Goal: Task Accomplishment & Management: Complete application form

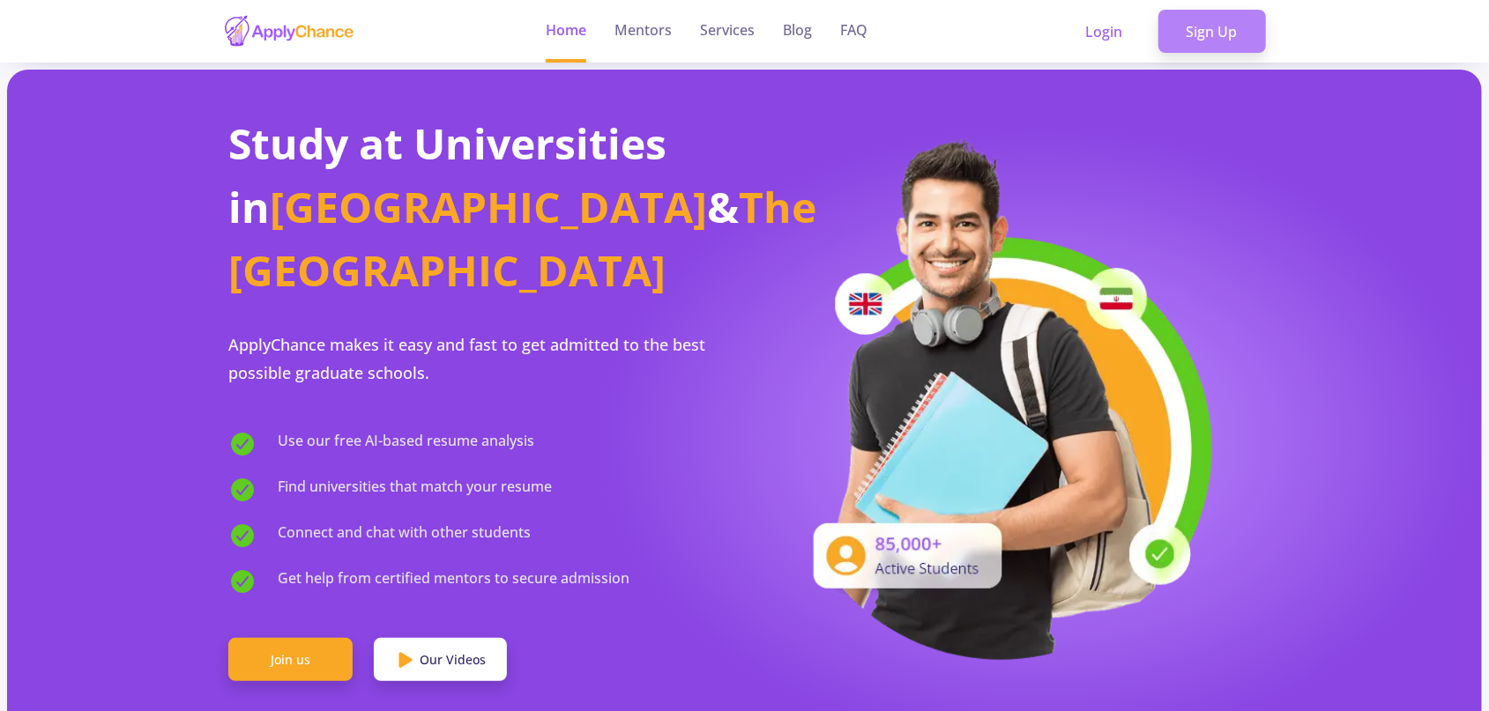
click at [1214, 50] on link "Sign Up" at bounding box center [1212, 32] width 108 height 44
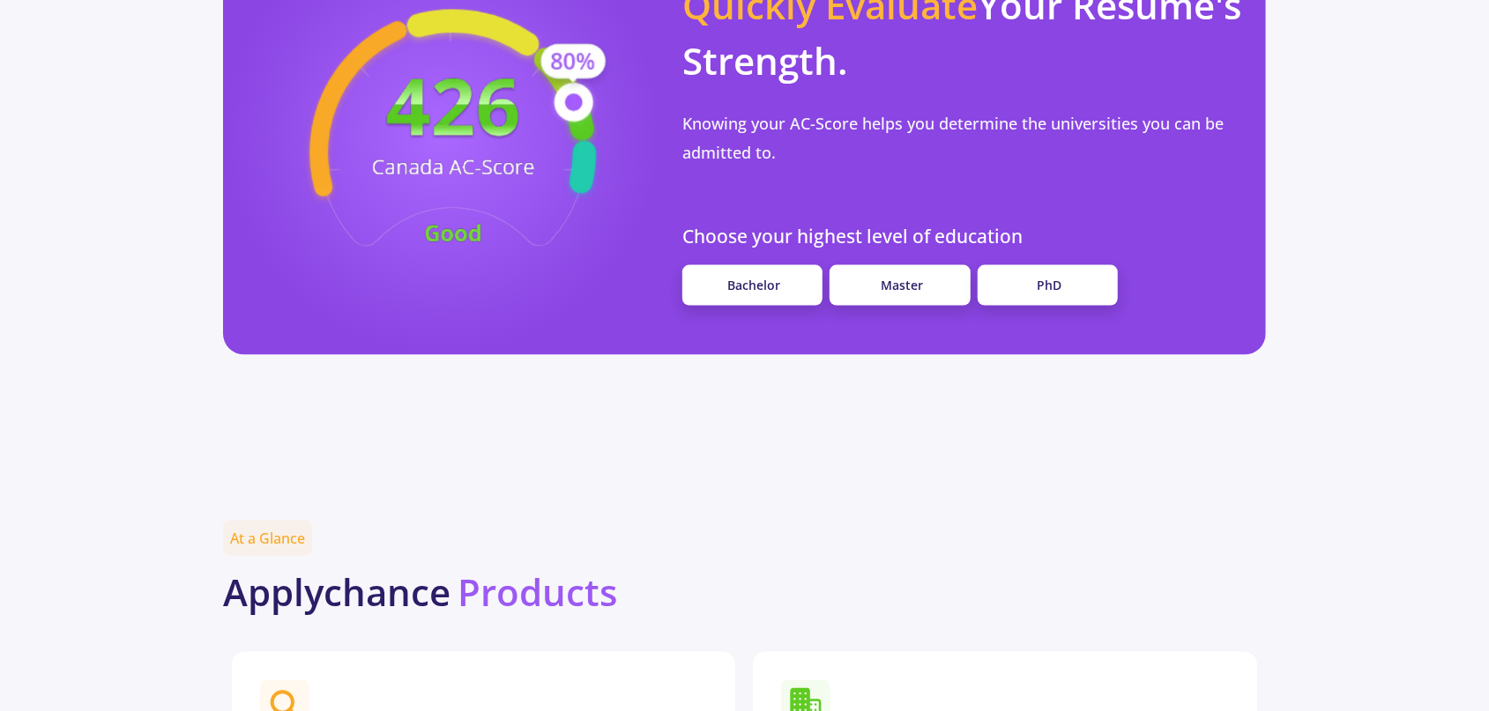
scroll to position [1626, 0]
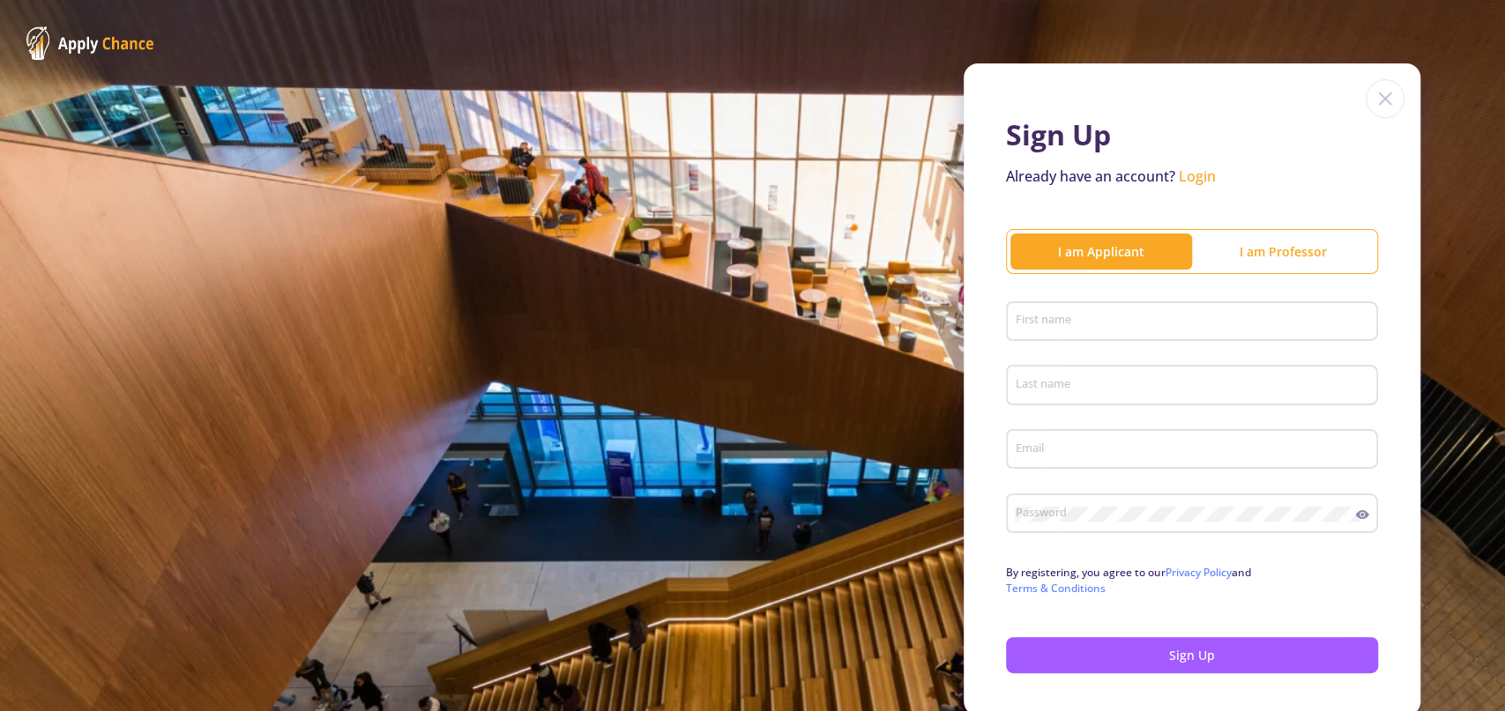
click at [1208, 298] on div "First name" at bounding box center [1192, 318] width 355 height 46
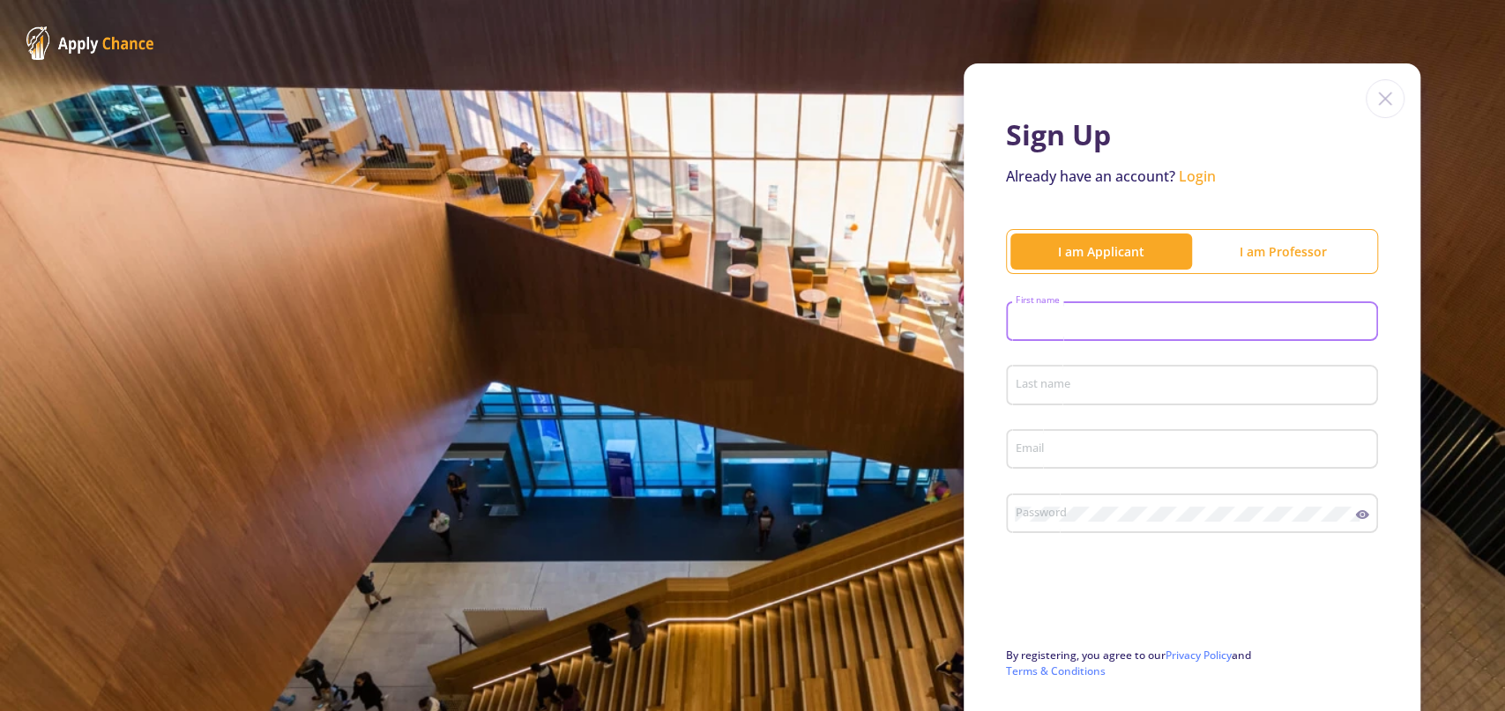
click at [1206, 308] on div "First name" at bounding box center [1192, 318] width 355 height 46
type input "sepehr"
click at [1179, 391] on input "Last name" at bounding box center [1195, 386] width 360 height 16
type input "allahyarpour"
click at [1142, 447] on input "Email" at bounding box center [1195, 451] width 360 height 16
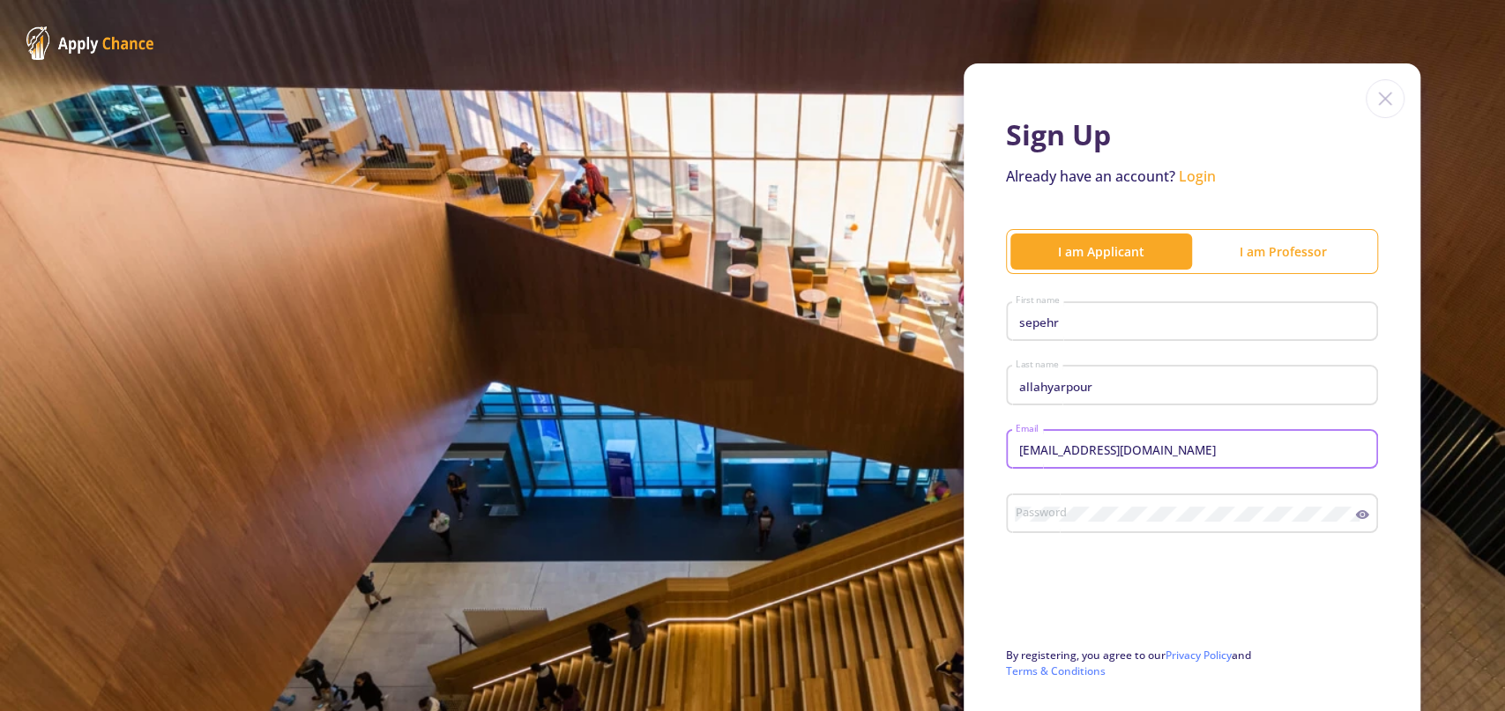
type input "[EMAIL_ADDRESS][DOMAIN_NAME]"
click at [1356, 519] on icon at bounding box center [1362, 514] width 13 height 9
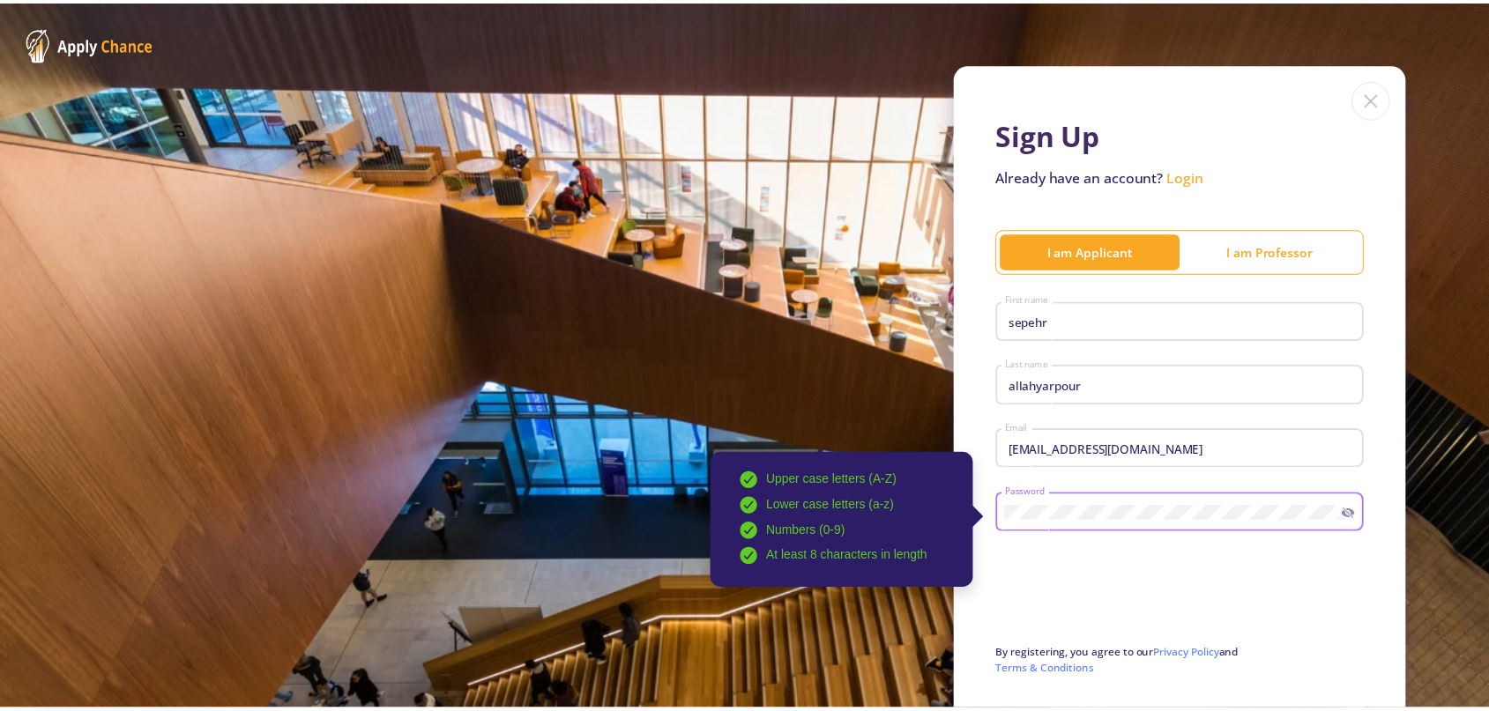
scroll to position [153, 0]
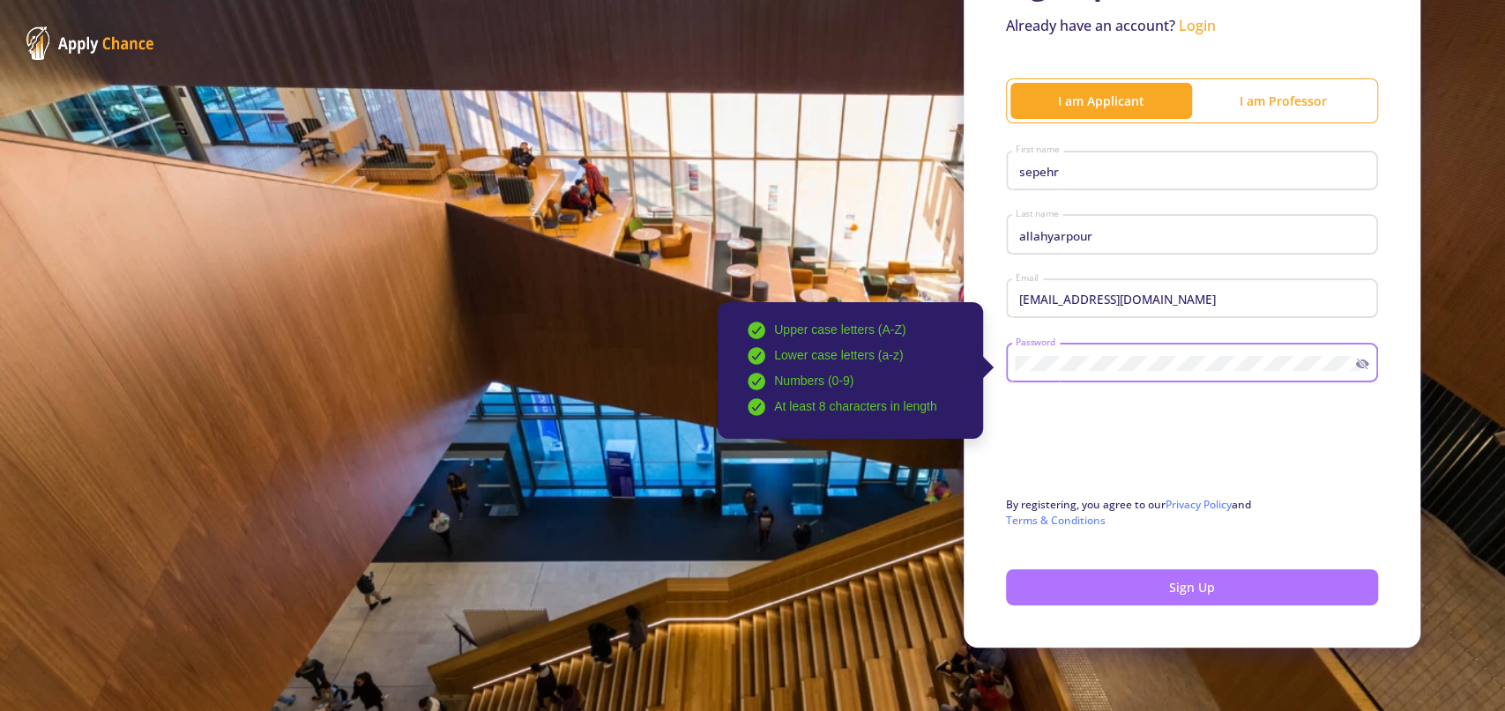
click at [1131, 592] on button "Sign Up" at bounding box center [1192, 588] width 372 height 36
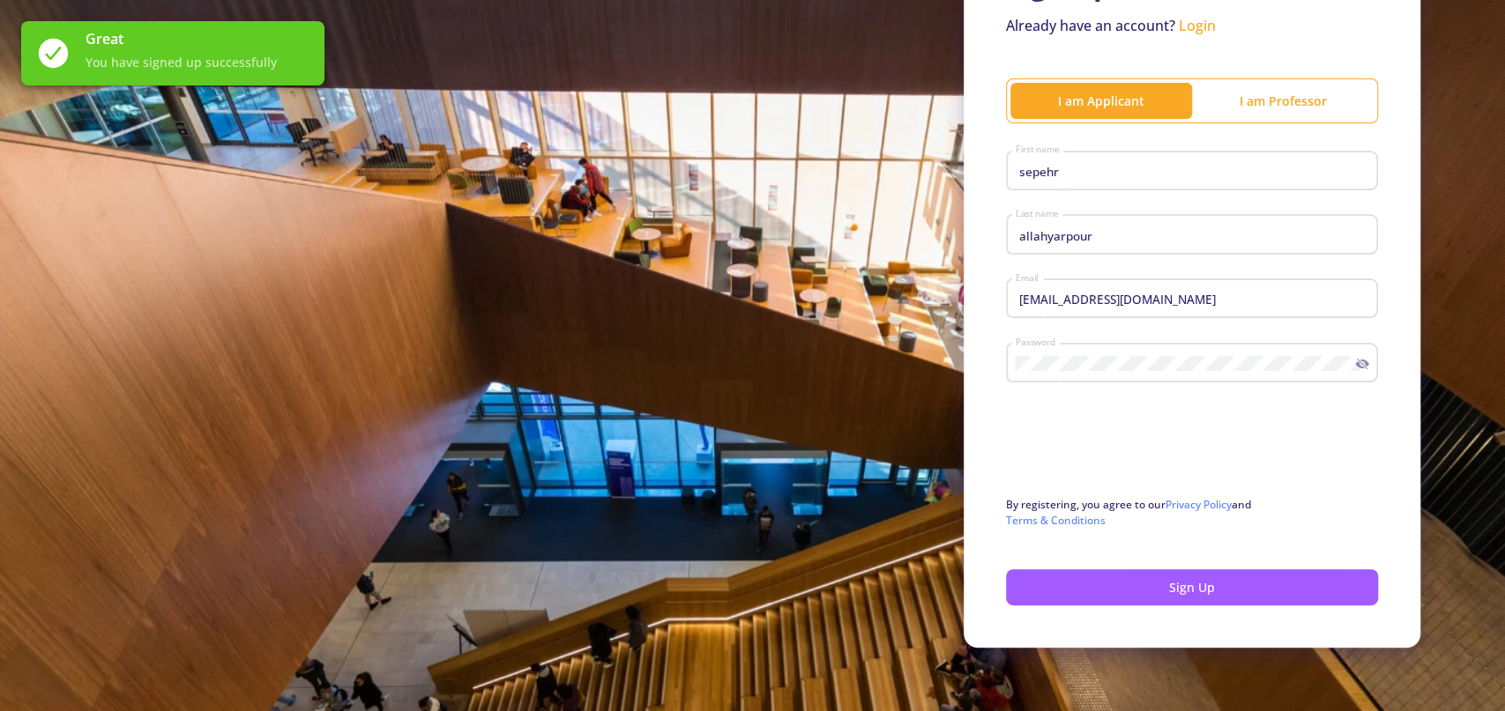
click at [514, 339] on div "Sign Up Already have an account? Login I am Applicant I am [PERSON_NAME] First …" at bounding box center [752, 280] width 1505 height 862
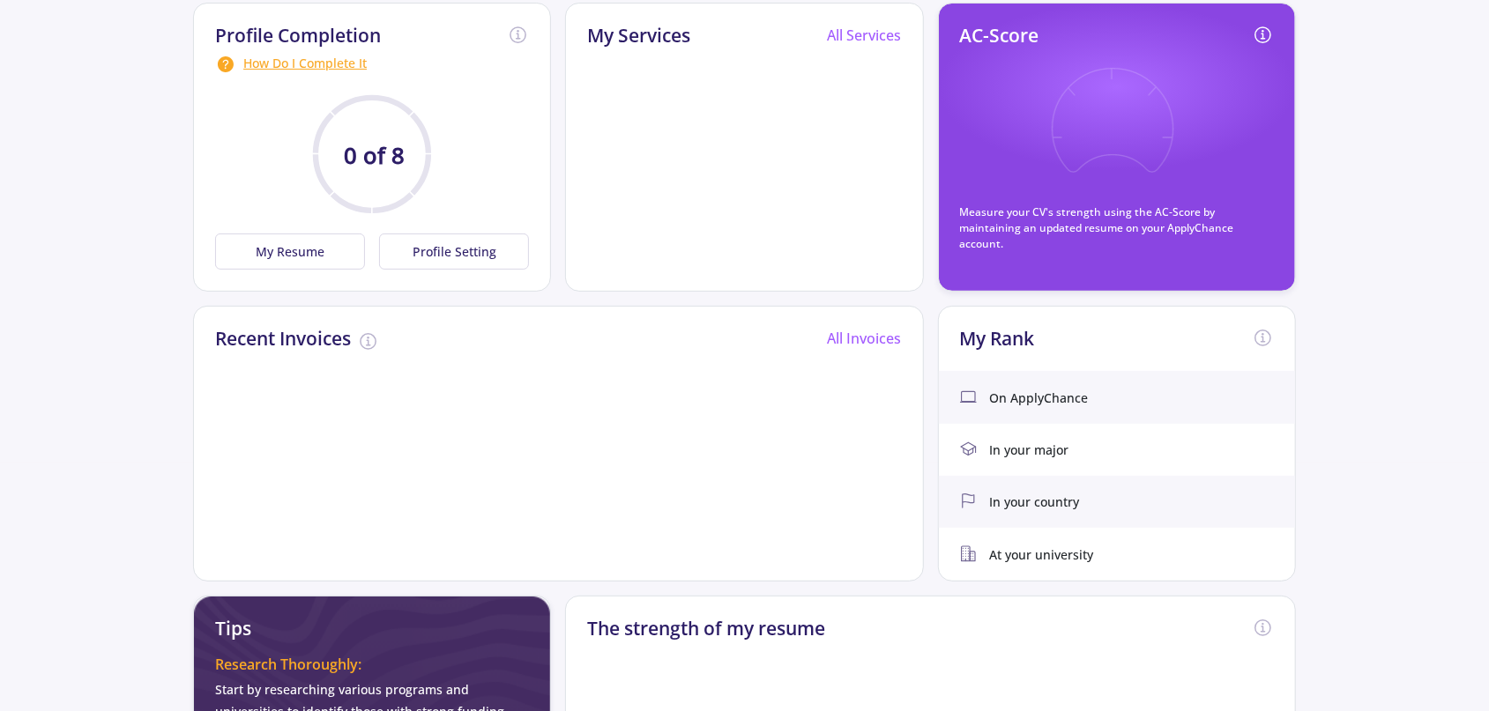
scroll to position [248, 0]
click at [242, 264] on button "My Resume" at bounding box center [290, 253] width 150 height 36
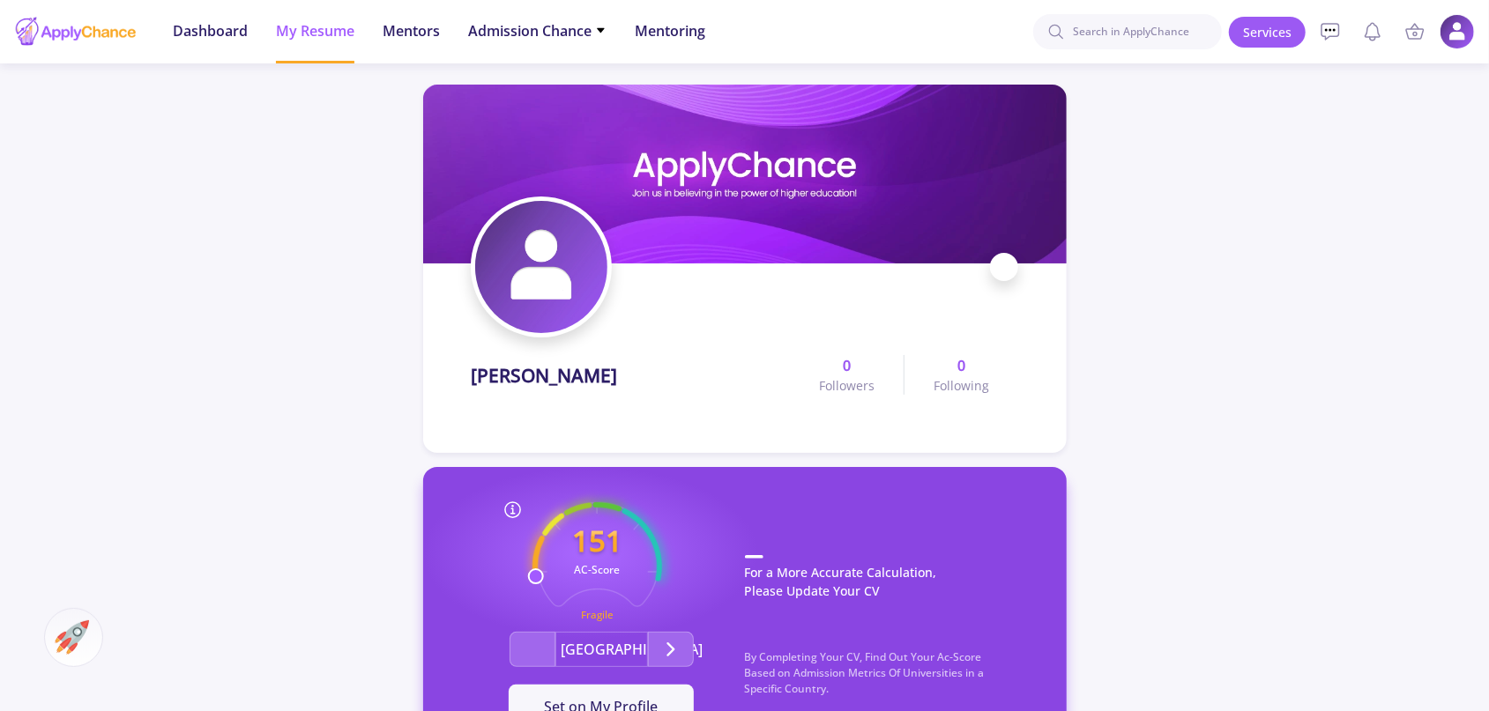
scroll to position [248, 0]
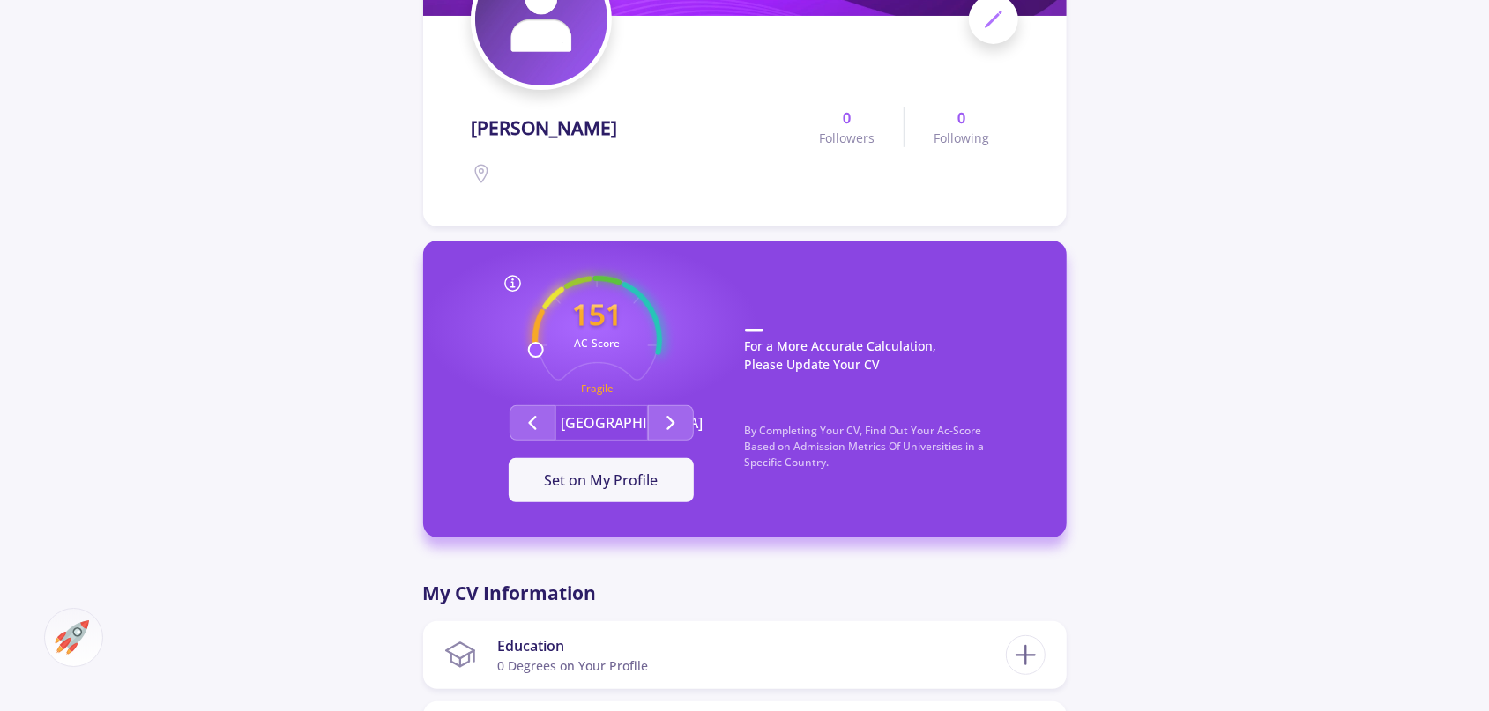
click at [669, 402] on div "151 AC-Score Fragile By Completing Your CV, Find Out Your Ac-Score Based on Adm…" at bounding box center [601, 389] width 287 height 227
click at [674, 418] on icon "Second group" at bounding box center [670, 423] width 21 height 21
click at [532, 424] on polyline "Second group" at bounding box center [532, 423] width 6 height 12
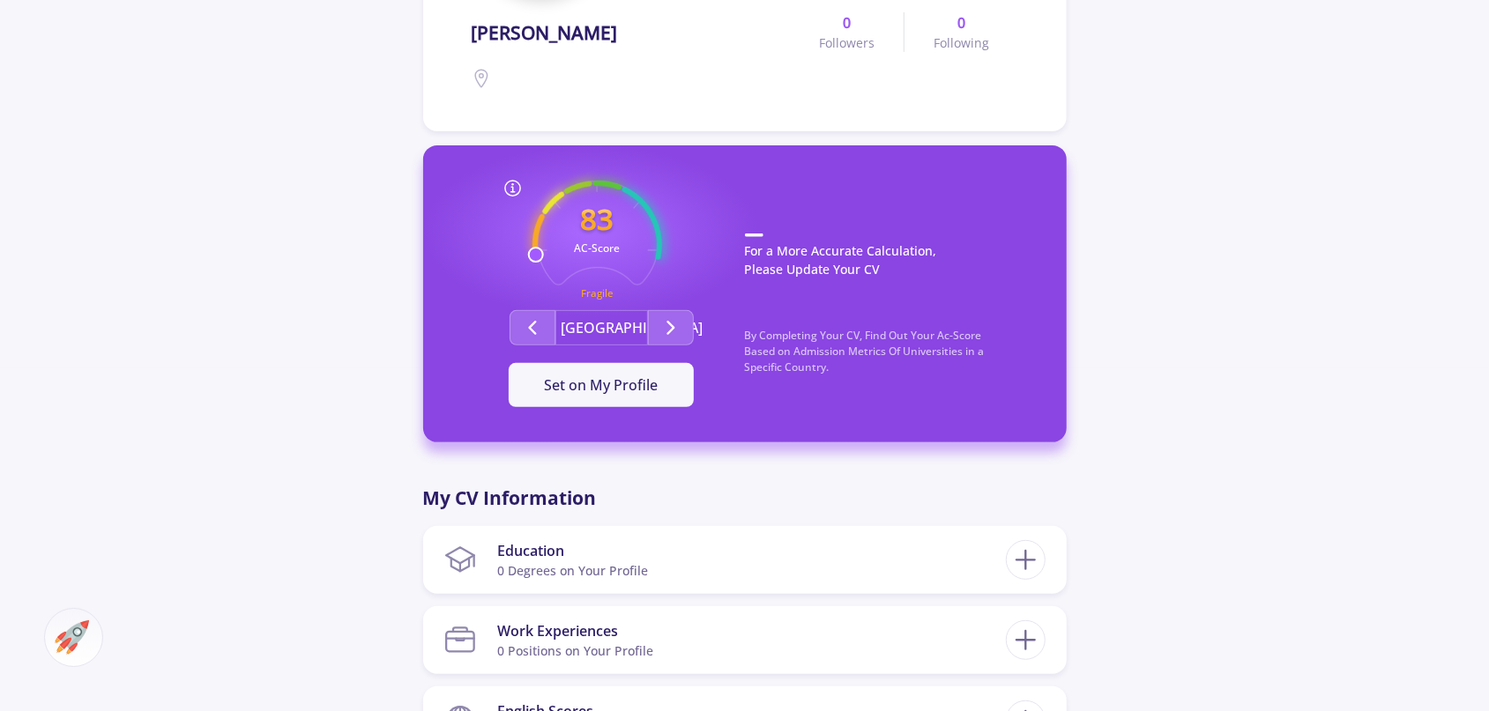
scroll to position [507, 0]
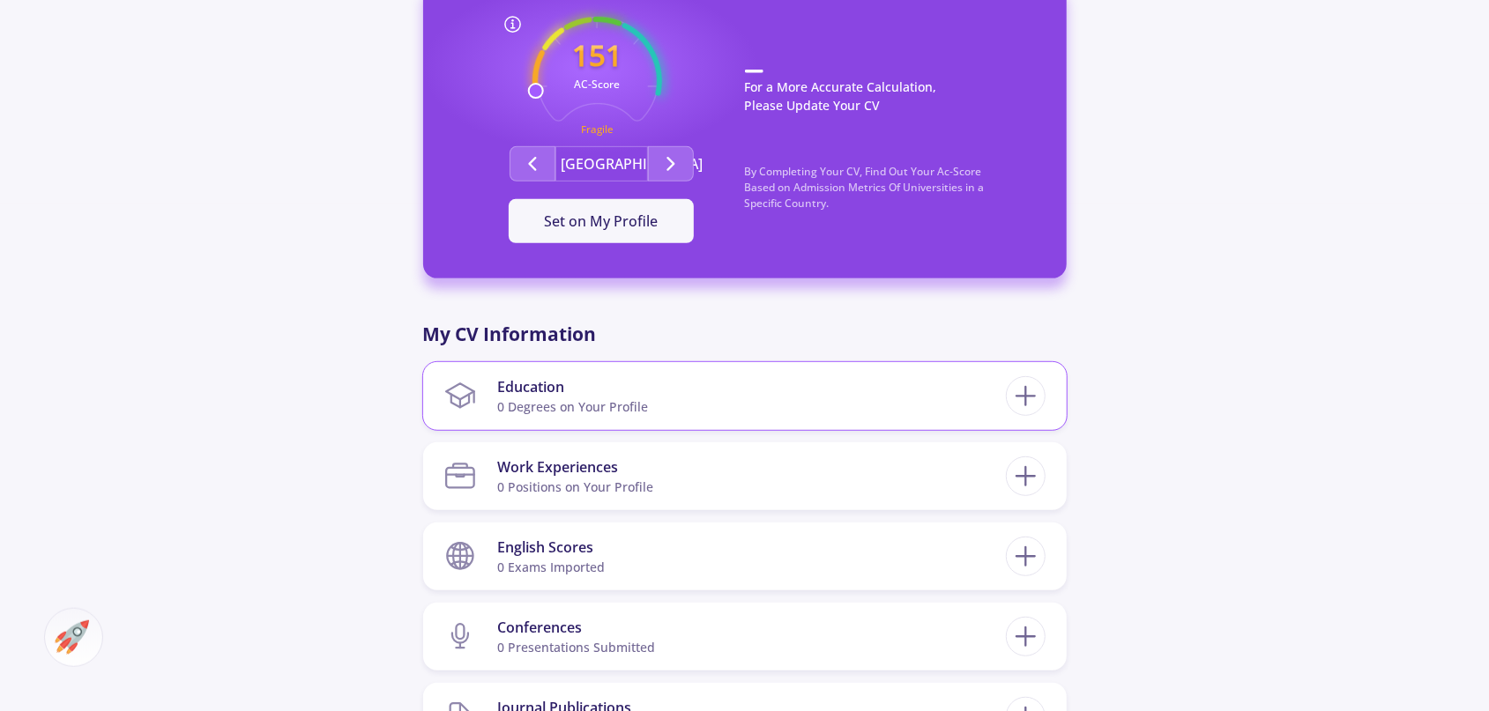
click at [988, 403] on section "Education 0 Degrees on Your Profile" at bounding box center [725, 396] width 562 height 54
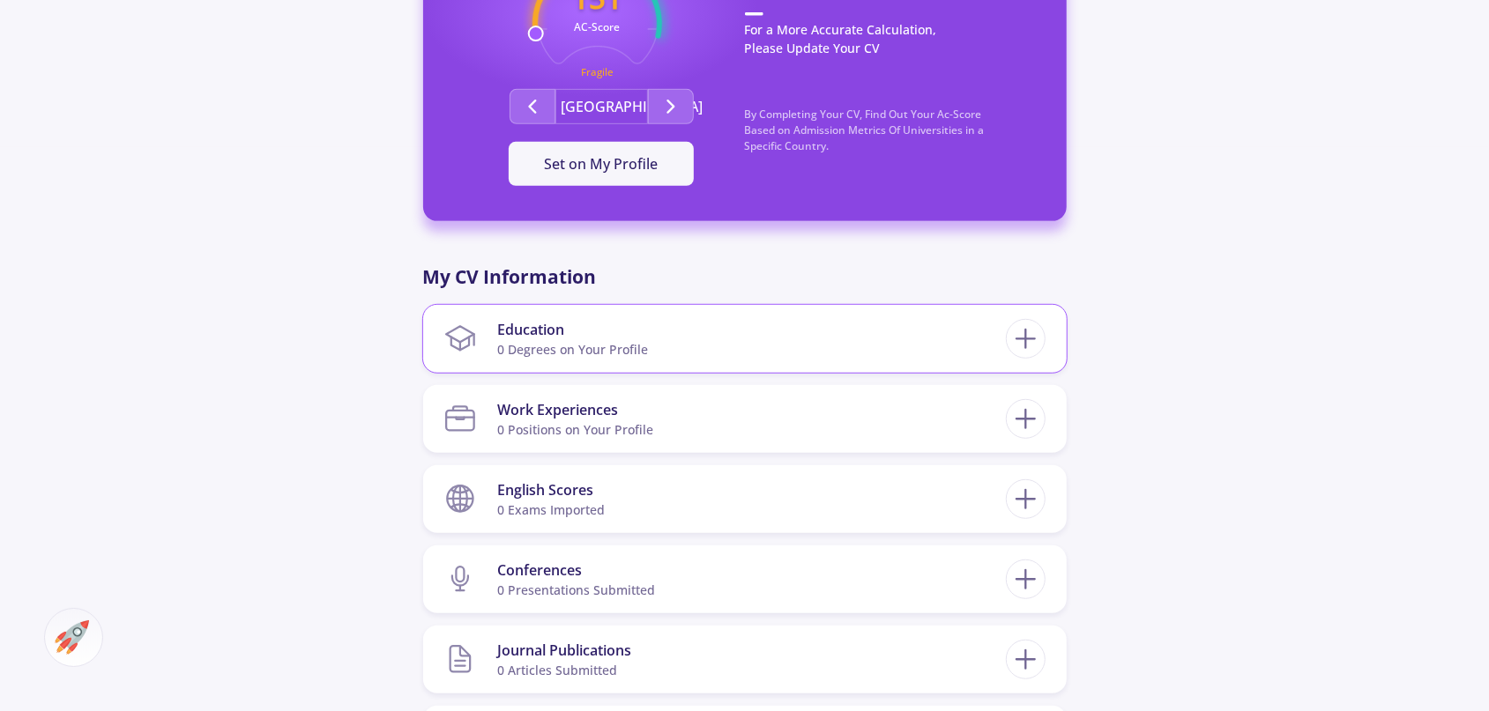
scroll to position [564, 0]
click at [1025, 339] on line at bounding box center [1026, 339] width 19 height 0
checkbox input "false"
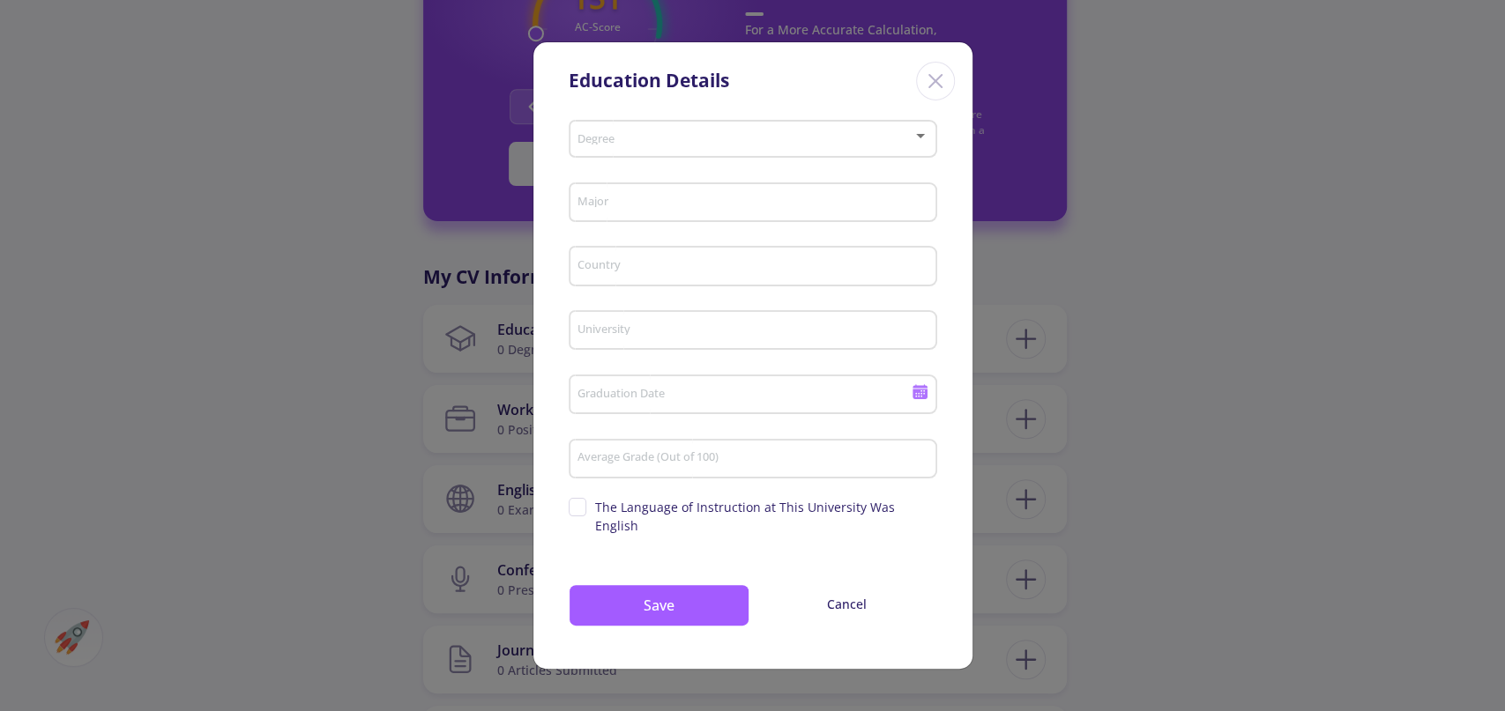
click at [767, 157] on div "Degree" at bounding box center [753, 136] width 352 height 44
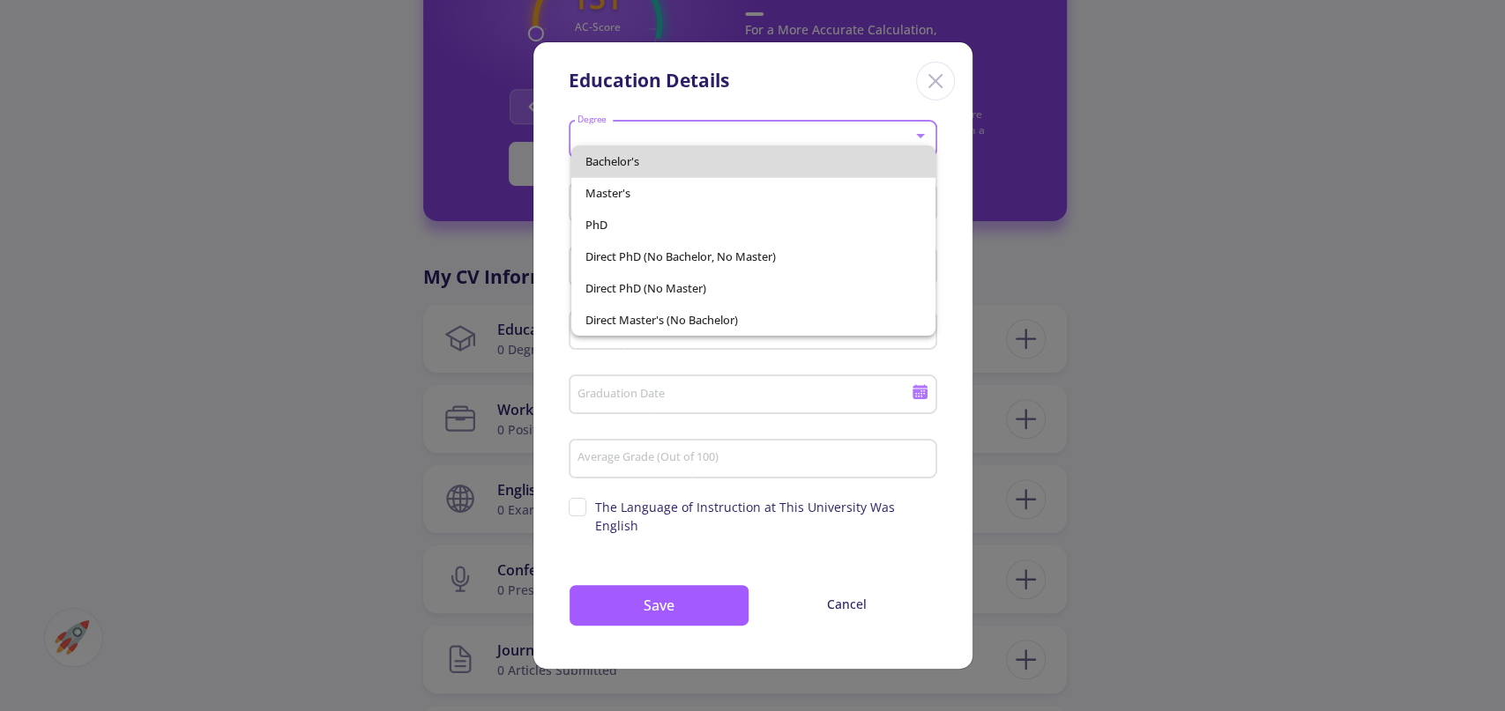
click at [729, 158] on span "Bachelor's" at bounding box center [753, 161] width 336 height 32
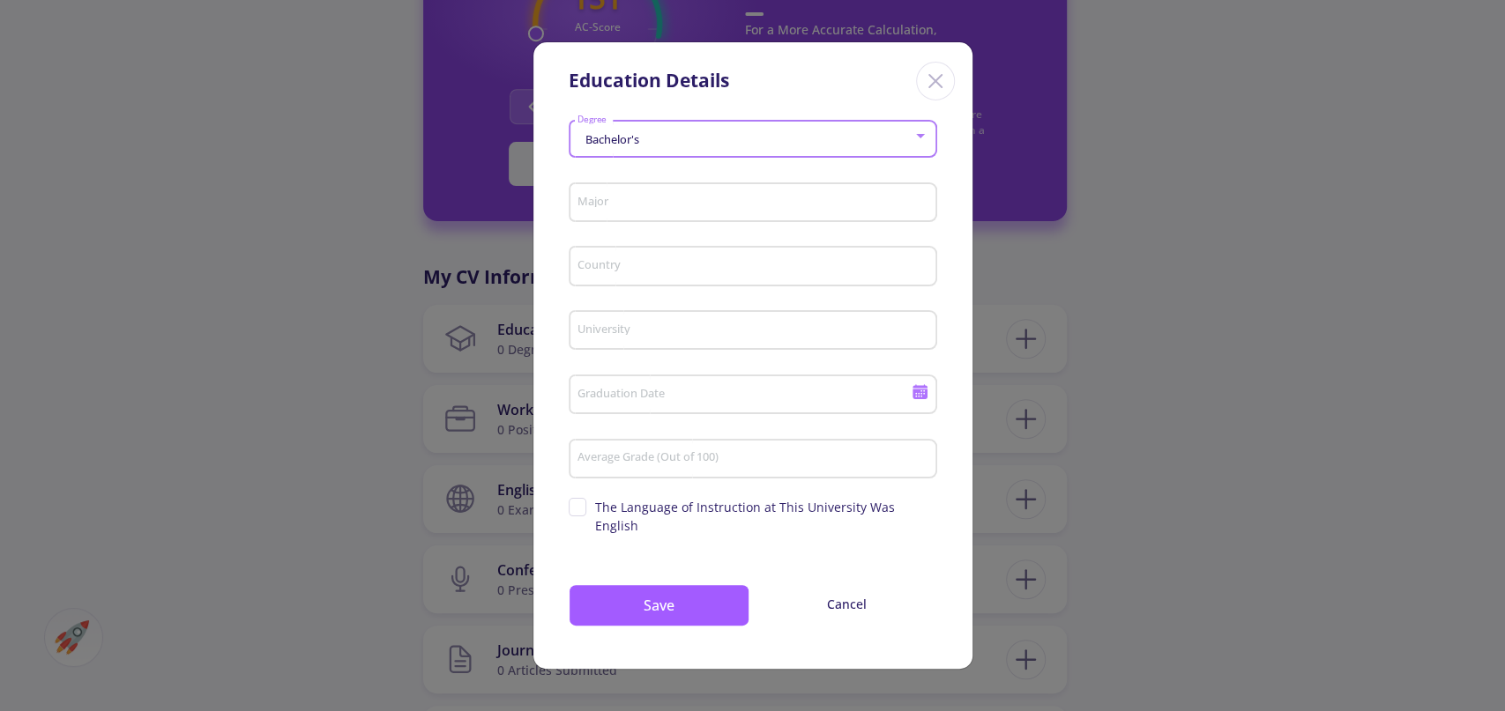
click at [750, 199] on div "Major" at bounding box center [753, 199] width 352 height 46
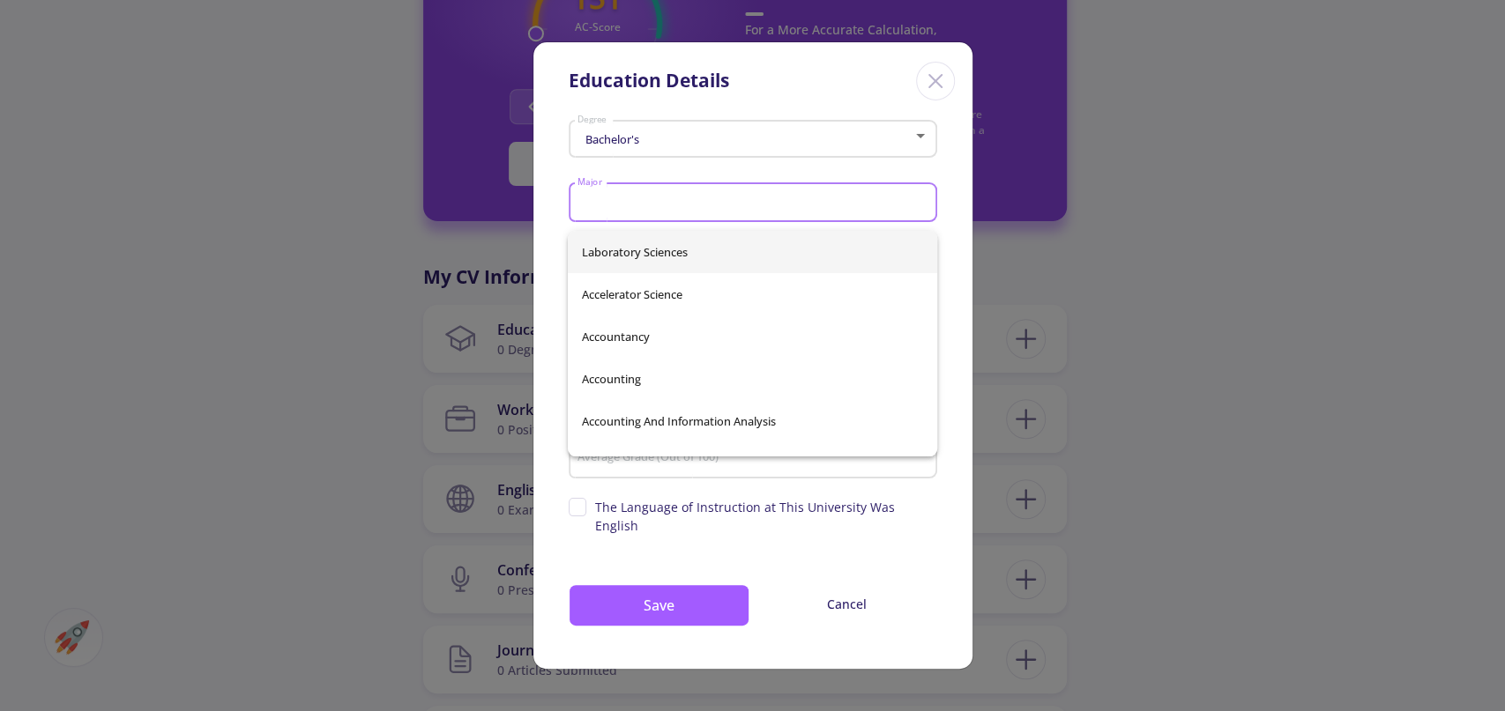
click at [752, 137] on div "Bachelor's Degree" at bounding box center [753, 136] width 352 height 44
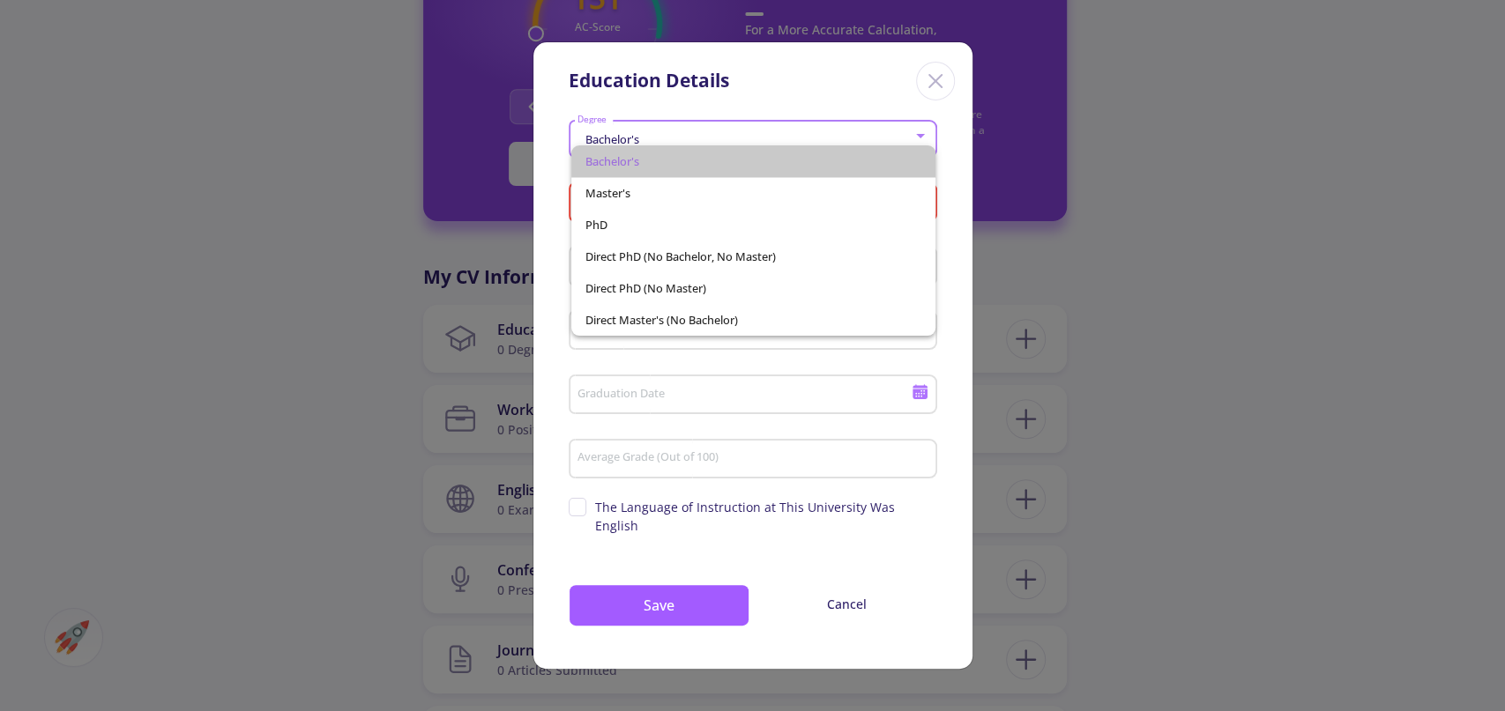
click at [807, 161] on span "Bachelor's" at bounding box center [753, 161] width 336 height 32
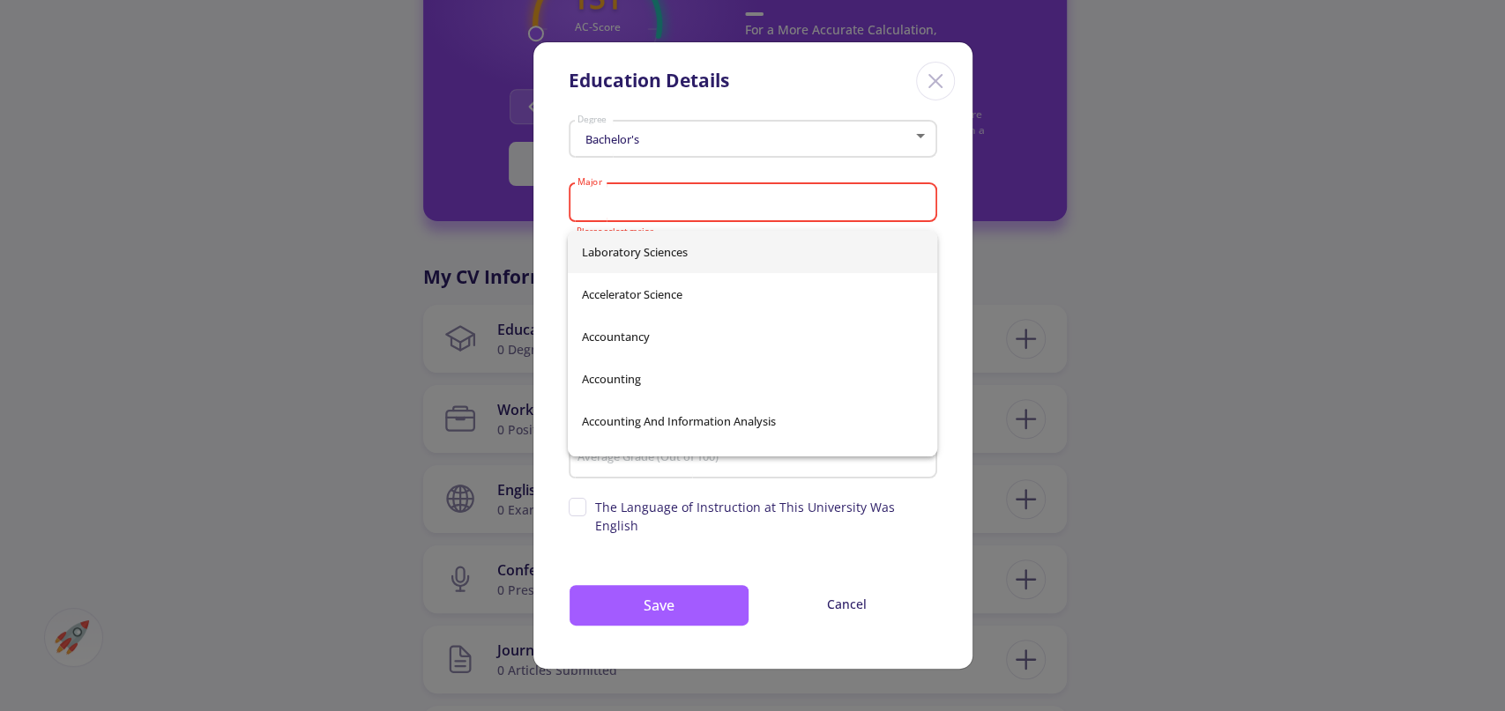
click at [799, 212] on input "Major" at bounding box center [755, 204] width 356 height 16
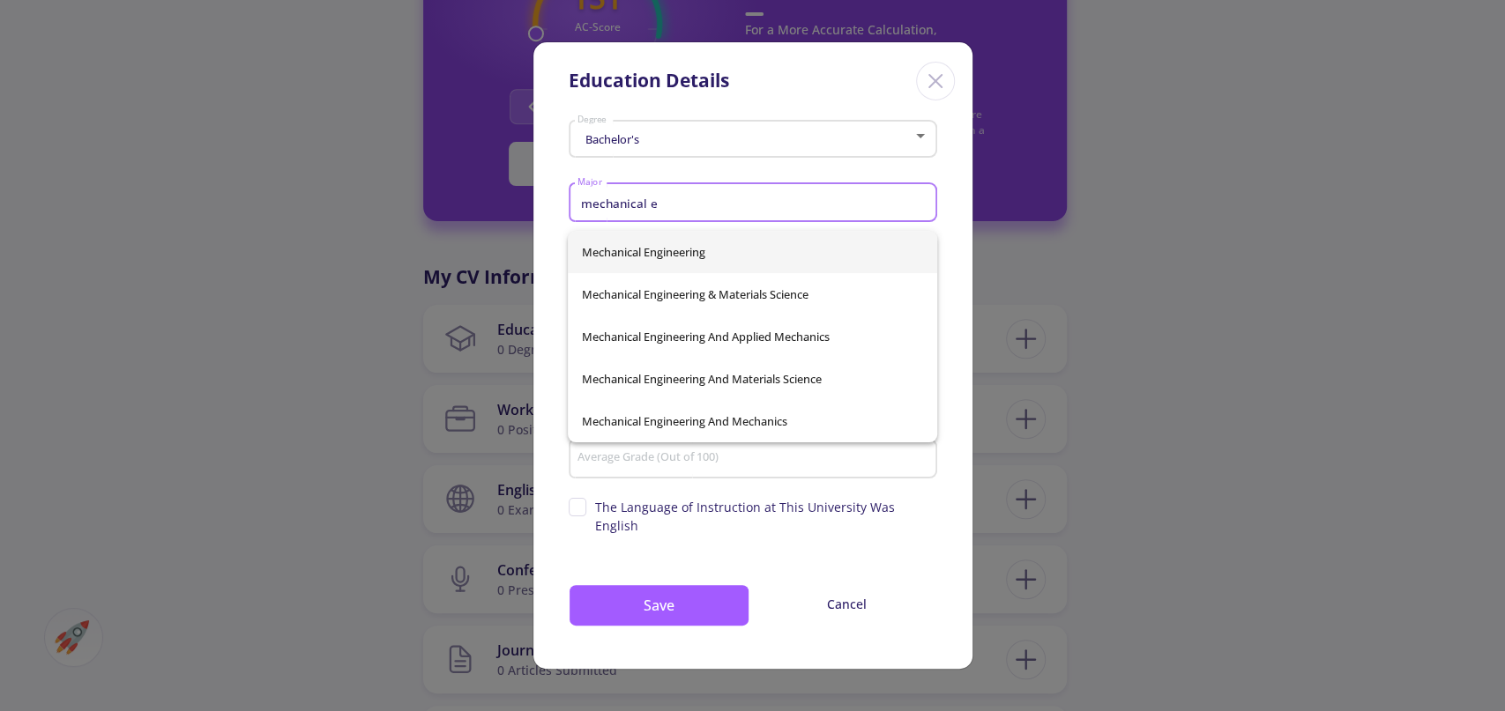
click at [715, 253] on span "Mechanical Engineering" at bounding box center [752, 252] width 341 height 42
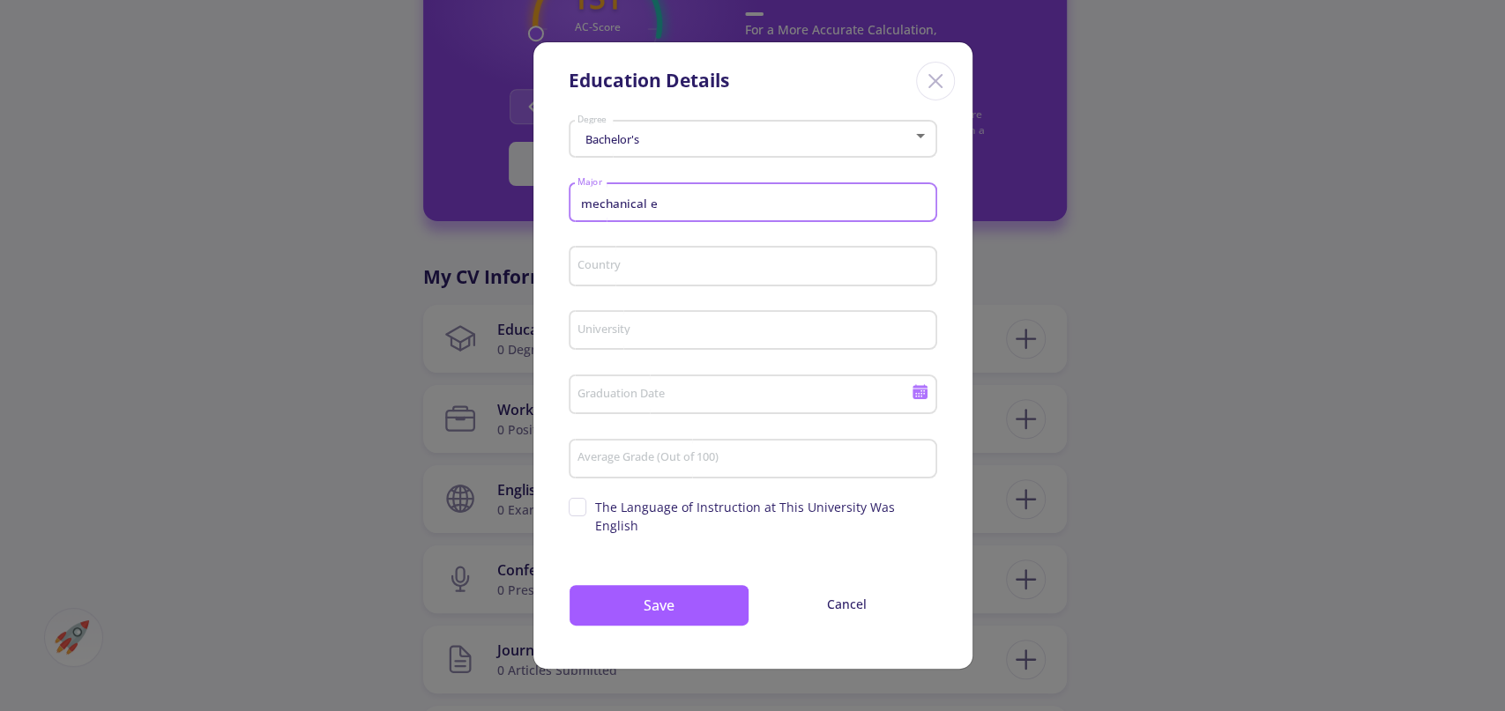
type input "Mechanical Engineering"
click at [671, 275] on input "Country" at bounding box center [755, 267] width 356 height 16
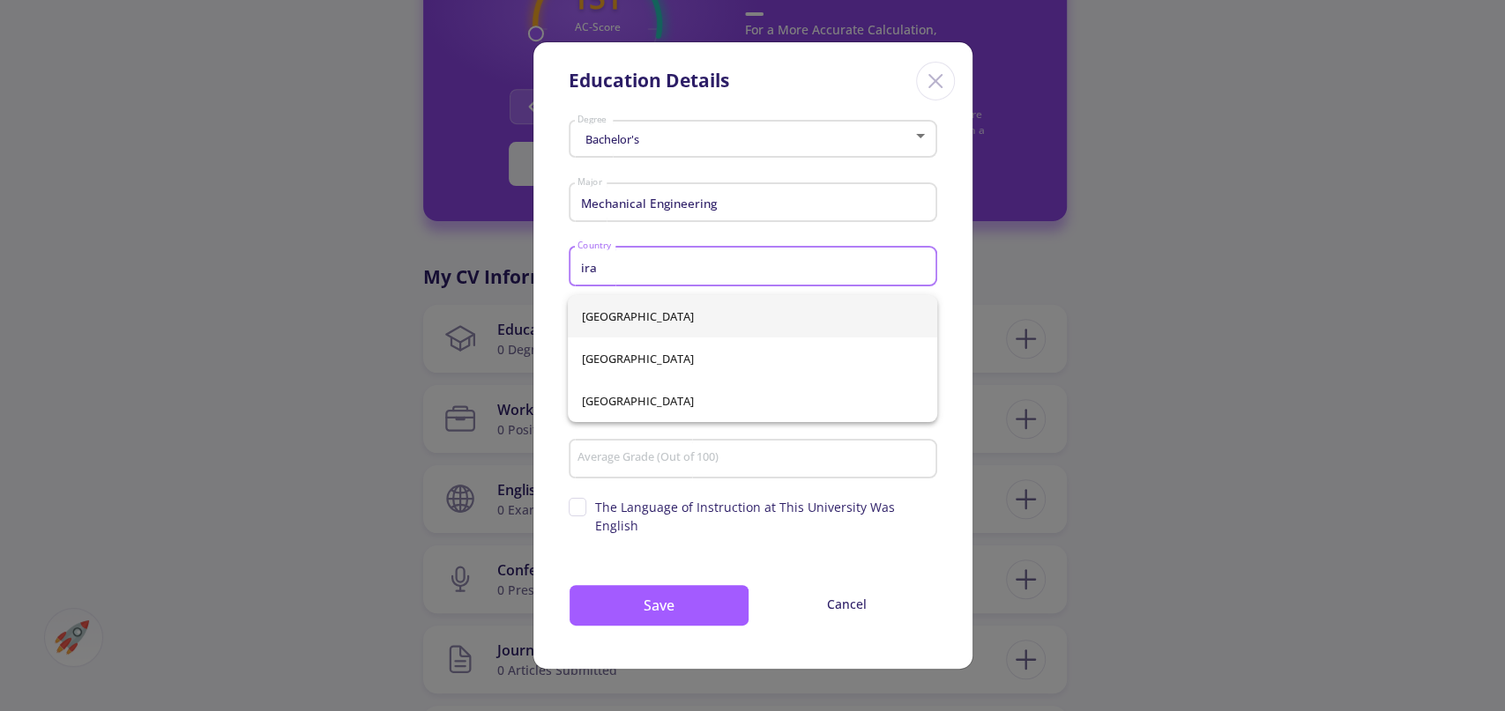
click at [620, 318] on span "[GEOGRAPHIC_DATA]" at bounding box center [752, 316] width 341 height 42
type input "[GEOGRAPHIC_DATA]"
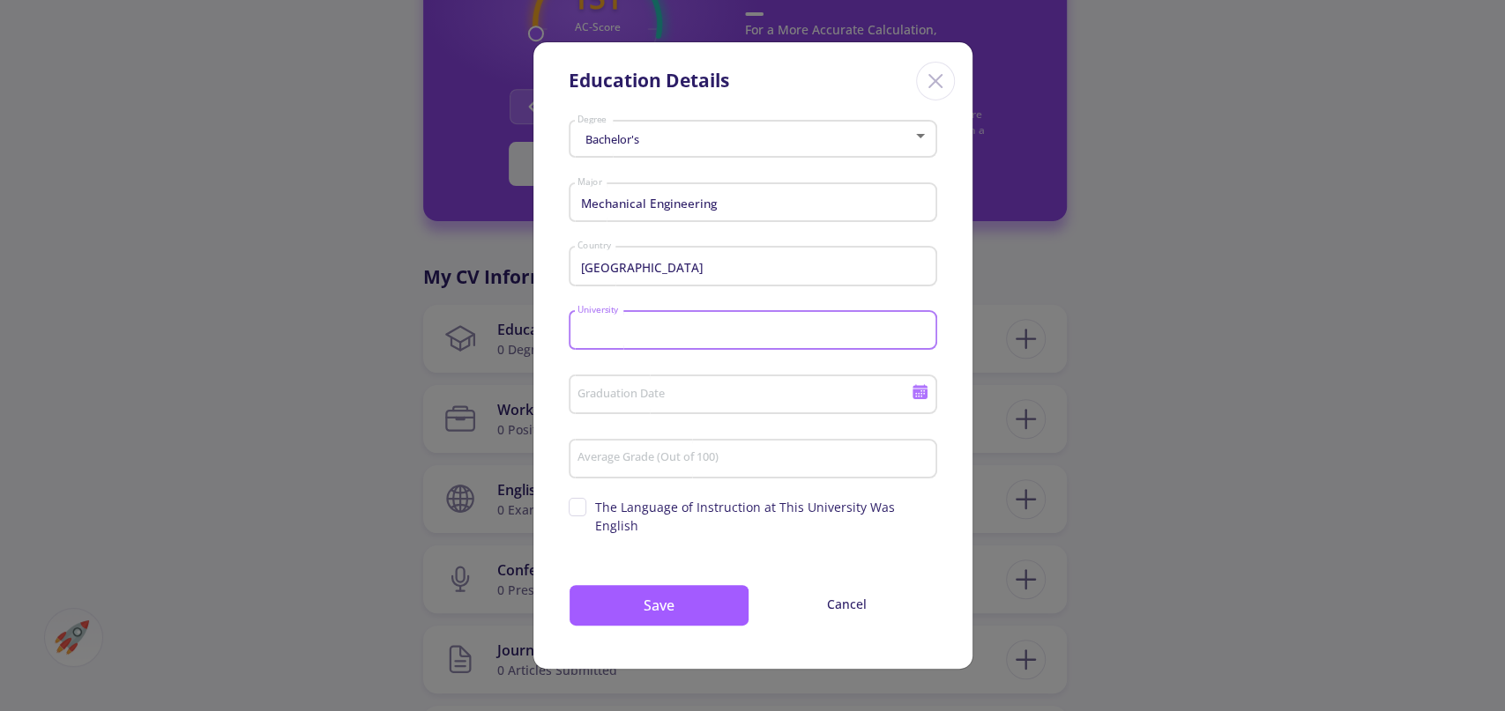
click at [714, 339] on input "University" at bounding box center [755, 332] width 356 height 16
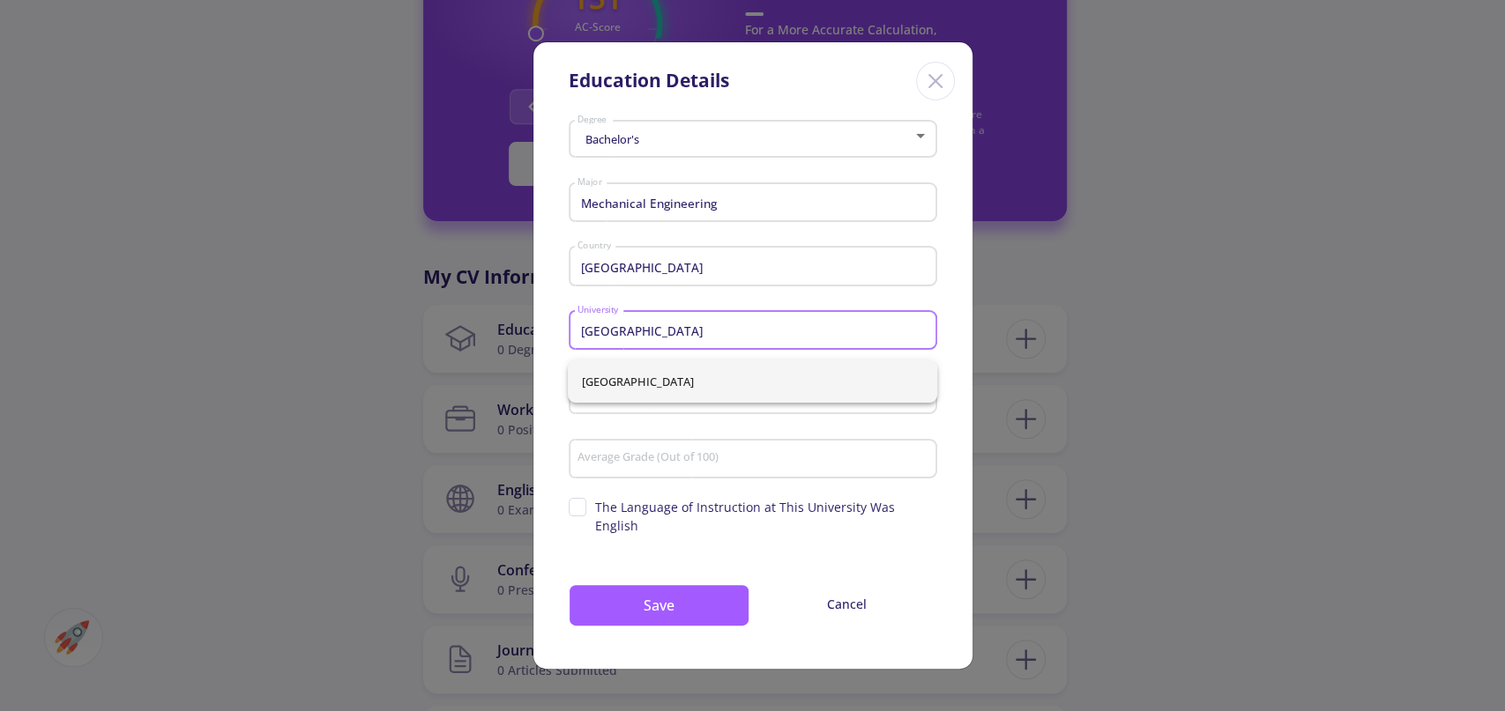
click at [672, 383] on span "[GEOGRAPHIC_DATA]" at bounding box center [752, 382] width 341 height 42
type input "[GEOGRAPHIC_DATA]"
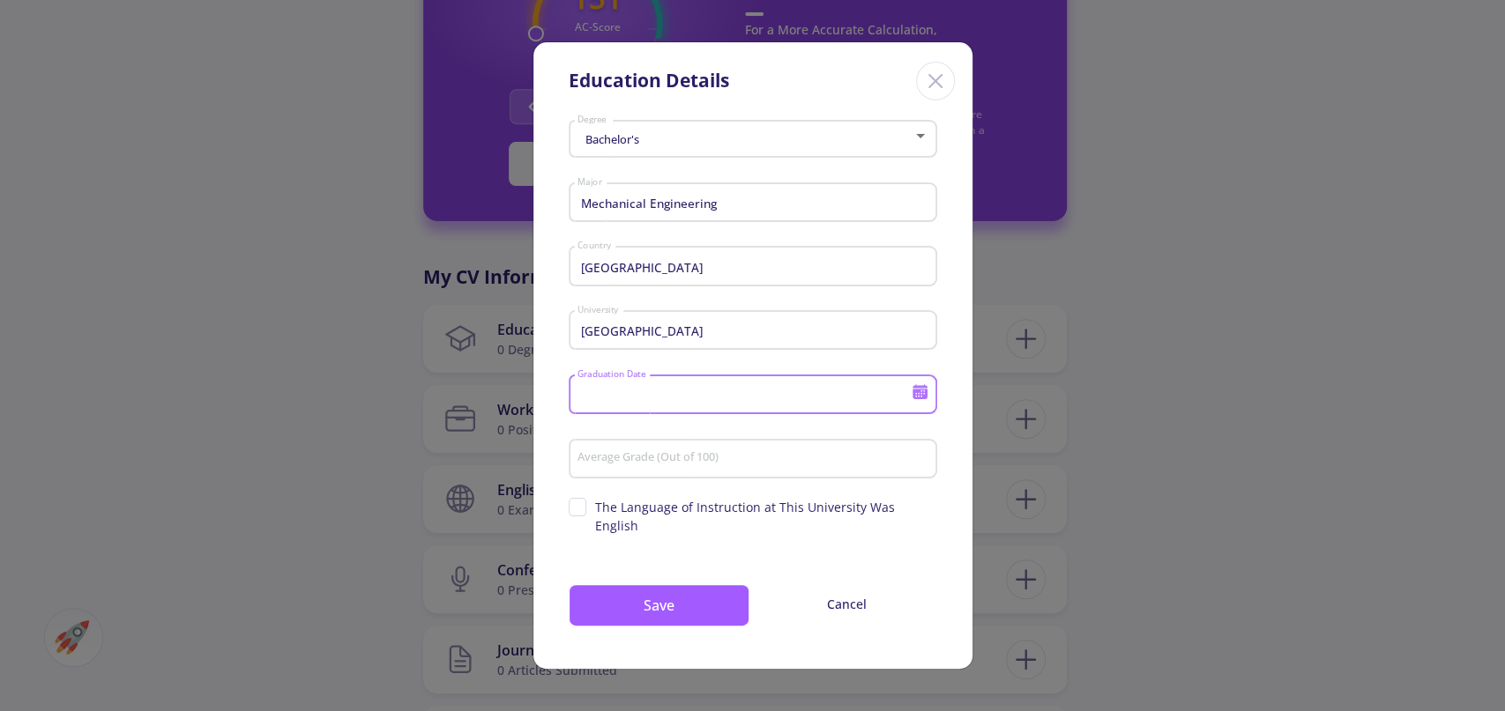
click at [711, 399] on input "Graduation Date" at bounding box center [746, 396] width 339 height 16
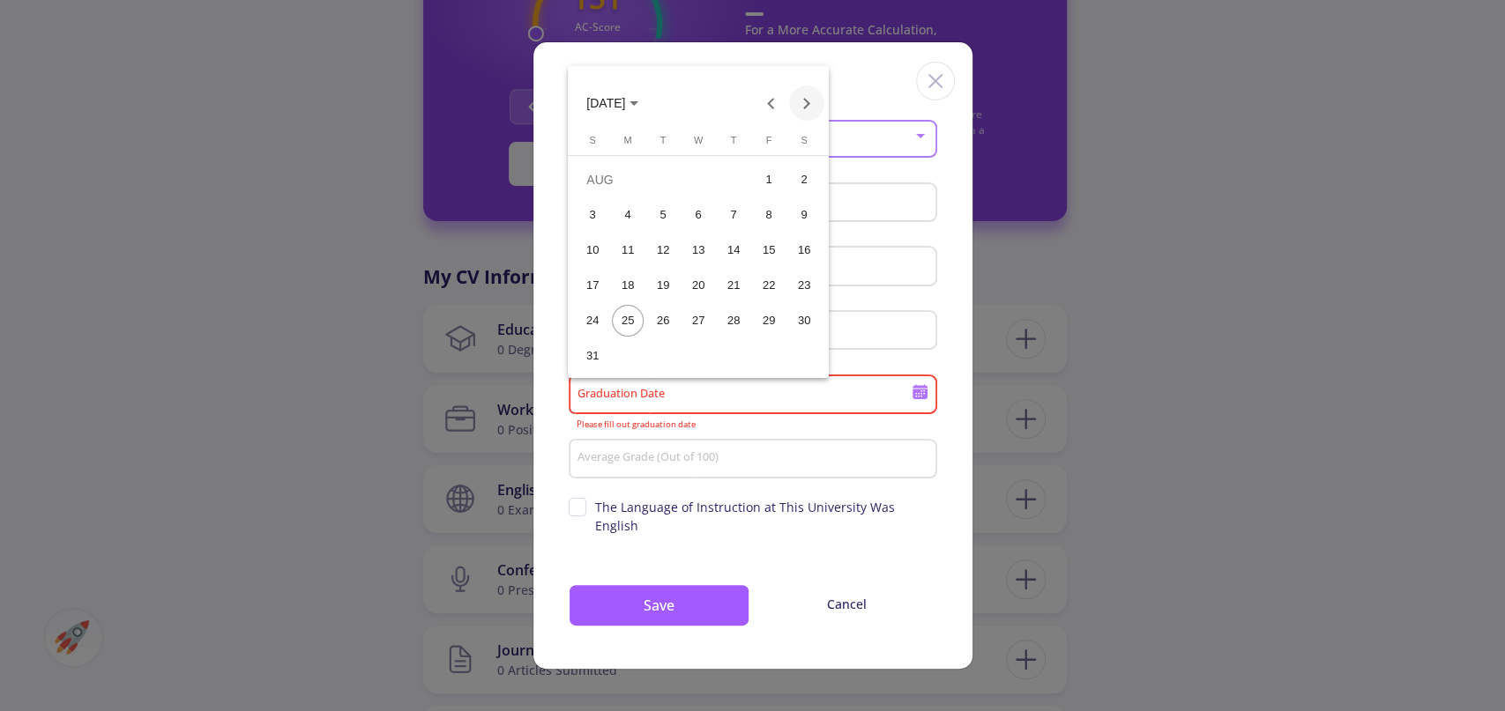
click at [801, 100] on button "Next month" at bounding box center [806, 103] width 35 height 35
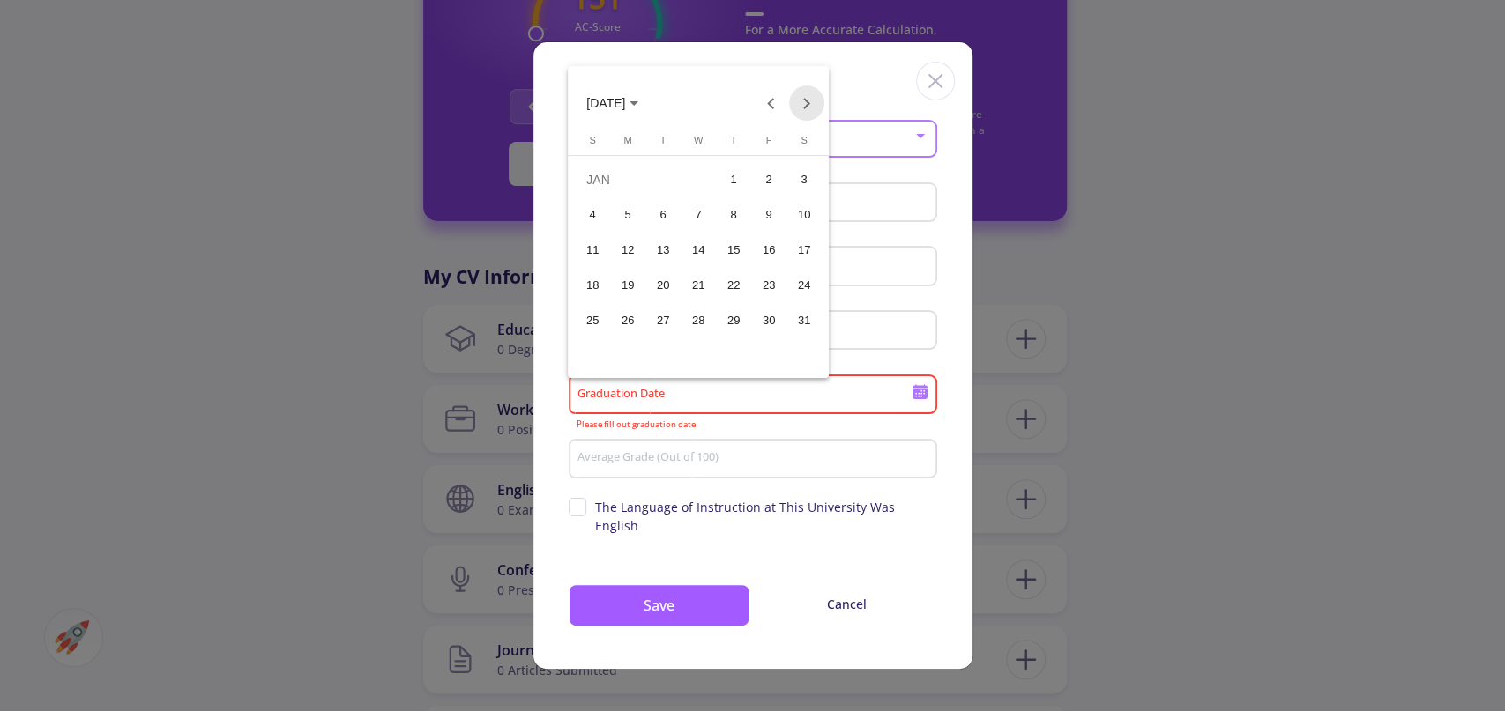
click at [801, 100] on button "Next month" at bounding box center [806, 103] width 35 height 35
click at [803, 100] on button "Next month" at bounding box center [806, 103] width 35 height 35
click at [777, 96] on button "Previous month" at bounding box center [771, 103] width 35 height 35
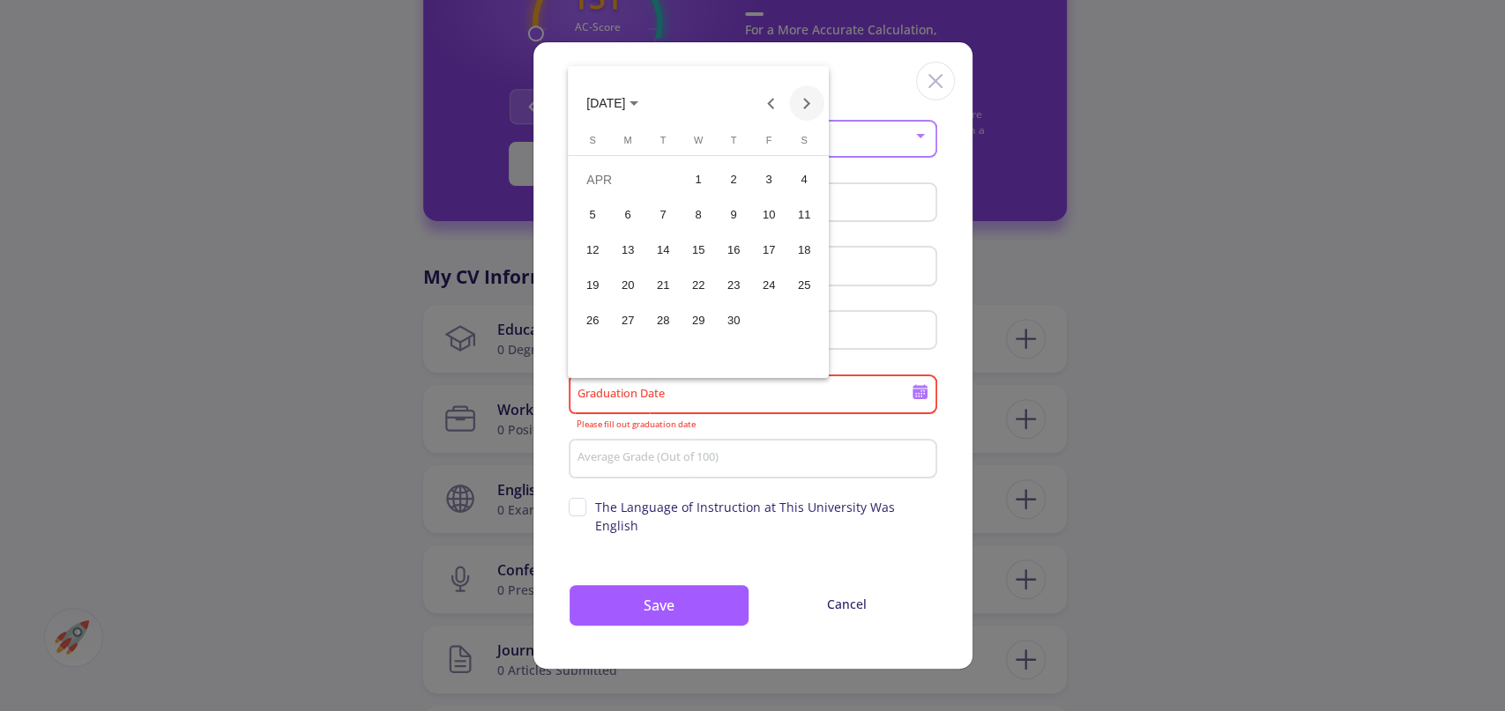
click at [803, 101] on button "Next month" at bounding box center [806, 103] width 35 height 35
click at [666, 283] on div "16" at bounding box center [663, 286] width 32 height 32
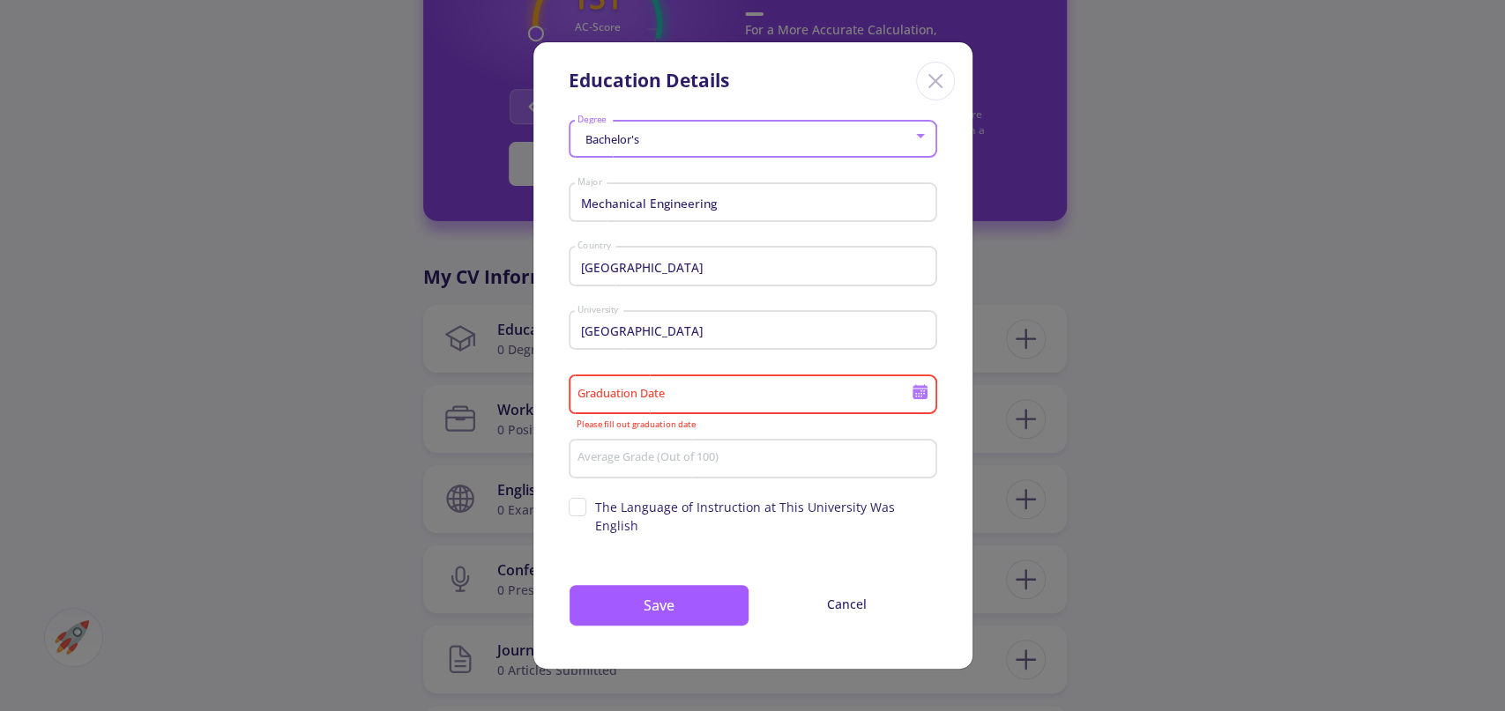
type input "[DATE]"
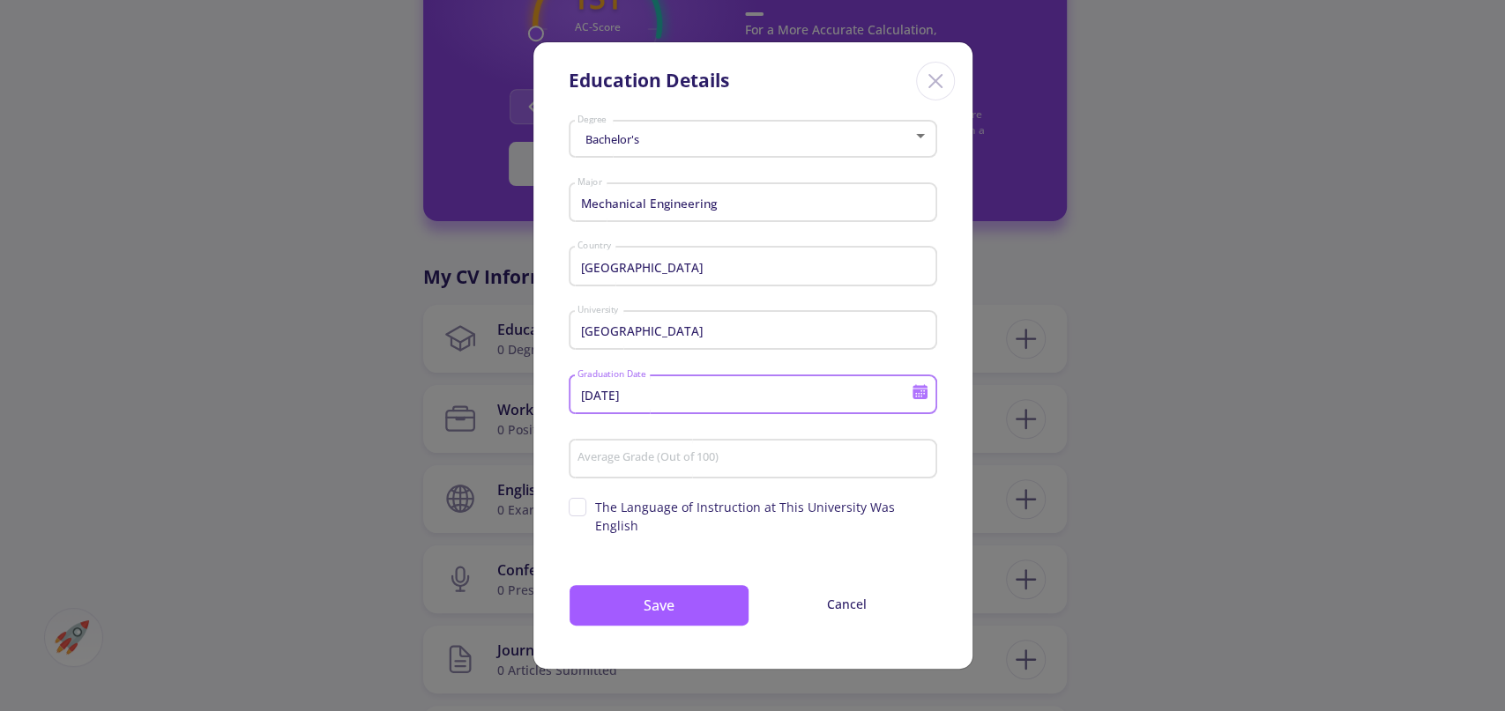
click at [699, 465] on input "Average Grade (Out of 100)" at bounding box center [755, 459] width 356 height 16
type input "85.9"
click at [692, 600] on button "Save" at bounding box center [659, 606] width 181 height 42
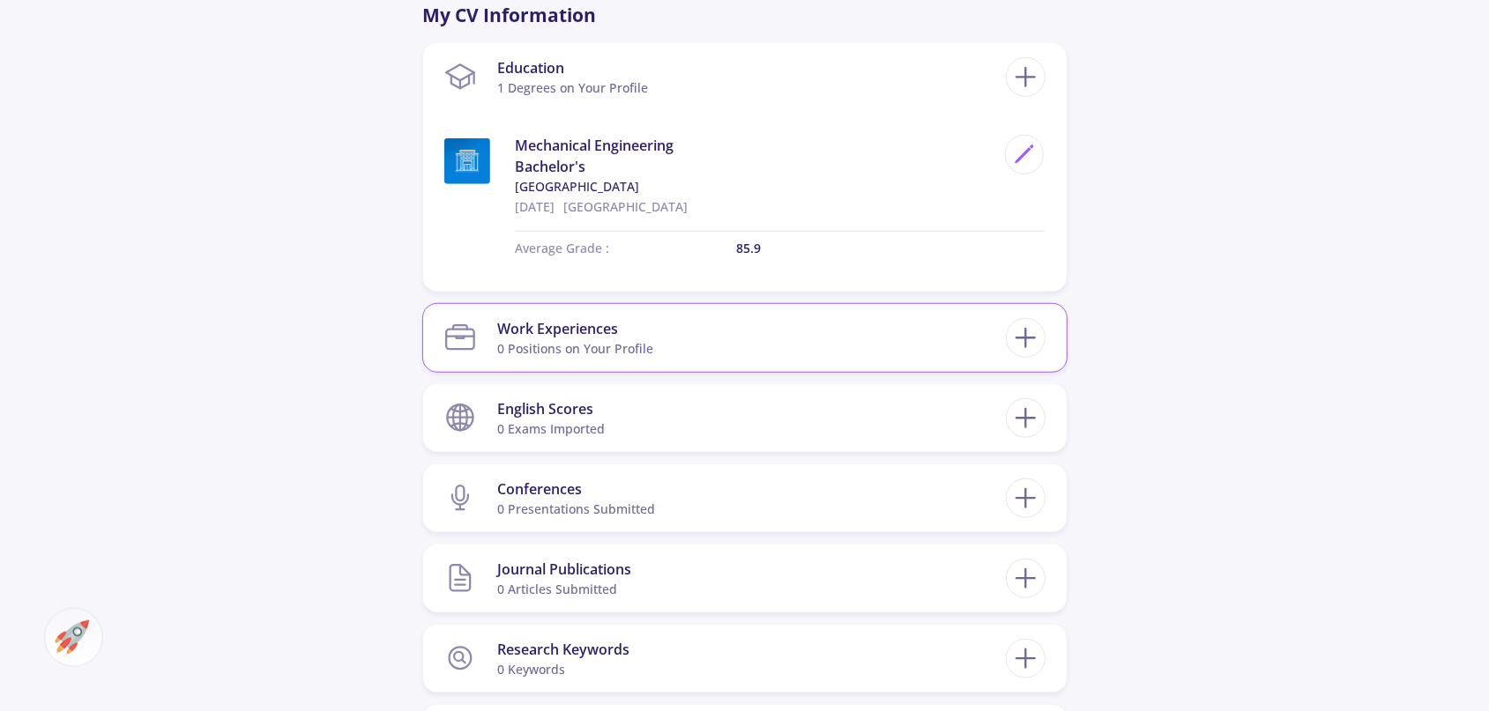
scroll to position [825, 0]
click at [1032, 339] on line at bounding box center [1026, 339] width 19 height 0
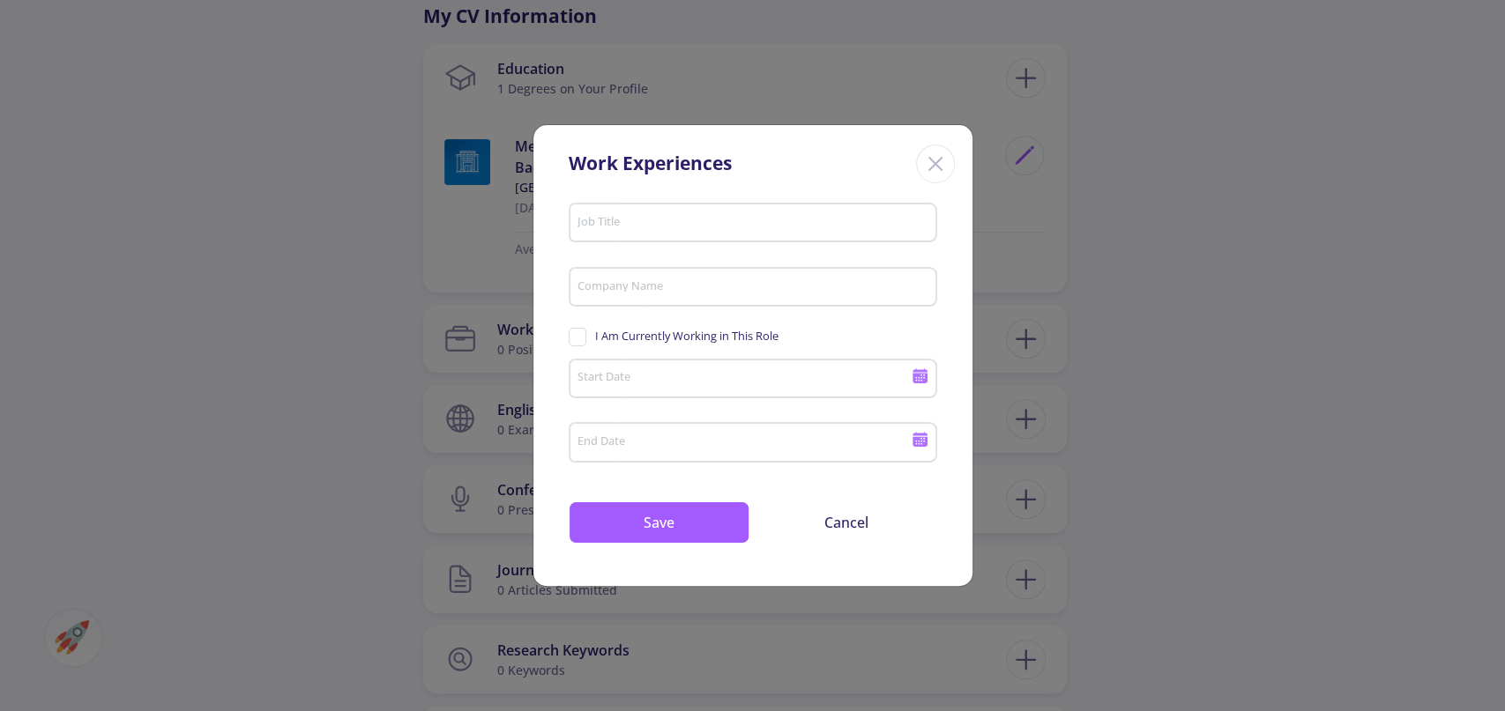
click at [942, 165] on icon "Close" at bounding box center [935, 164] width 28 height 28
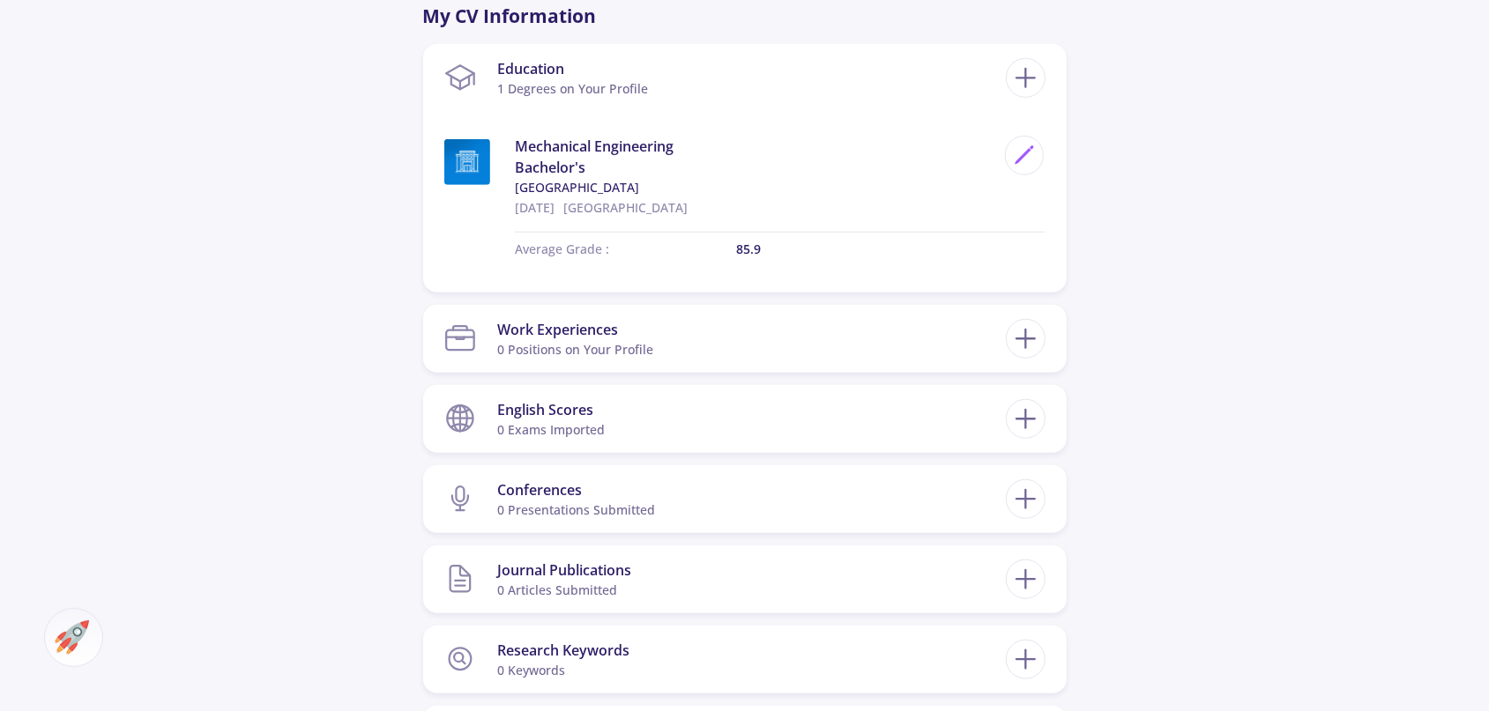
scroll to position [885, 0]
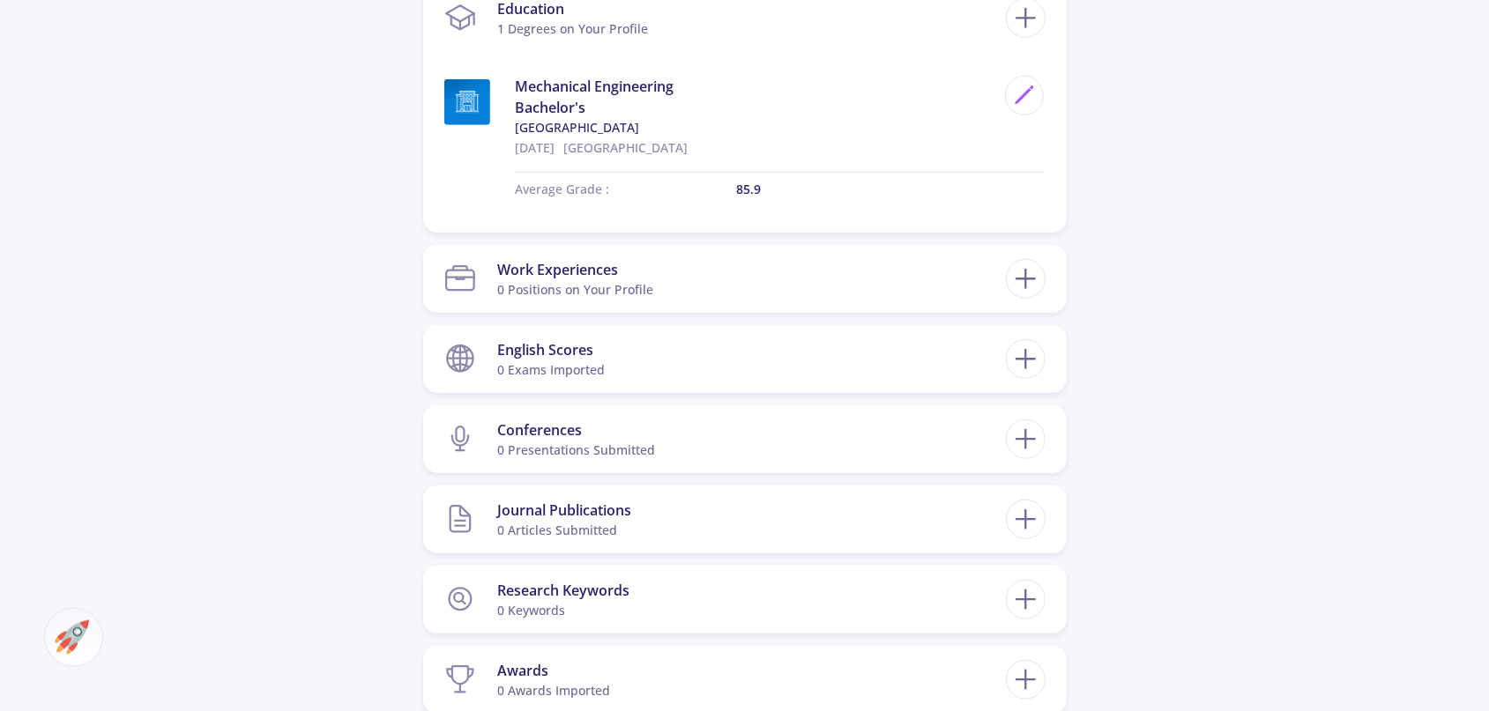
drag, startPoint x: 1033, startPoint y: 435, endPoint x: 1197, endPoint y: 432, distance: 164.0
click at [1200, 434] on div "[PERSON_NAME] 0 Followers 0 Following 438 AC-Score Respectable By Completing Yo…" at bounding box center [744, 119] width 1489 height 1882
click at [1021, 361] on icon at bounding box center [1025, 359] width 33 height 33
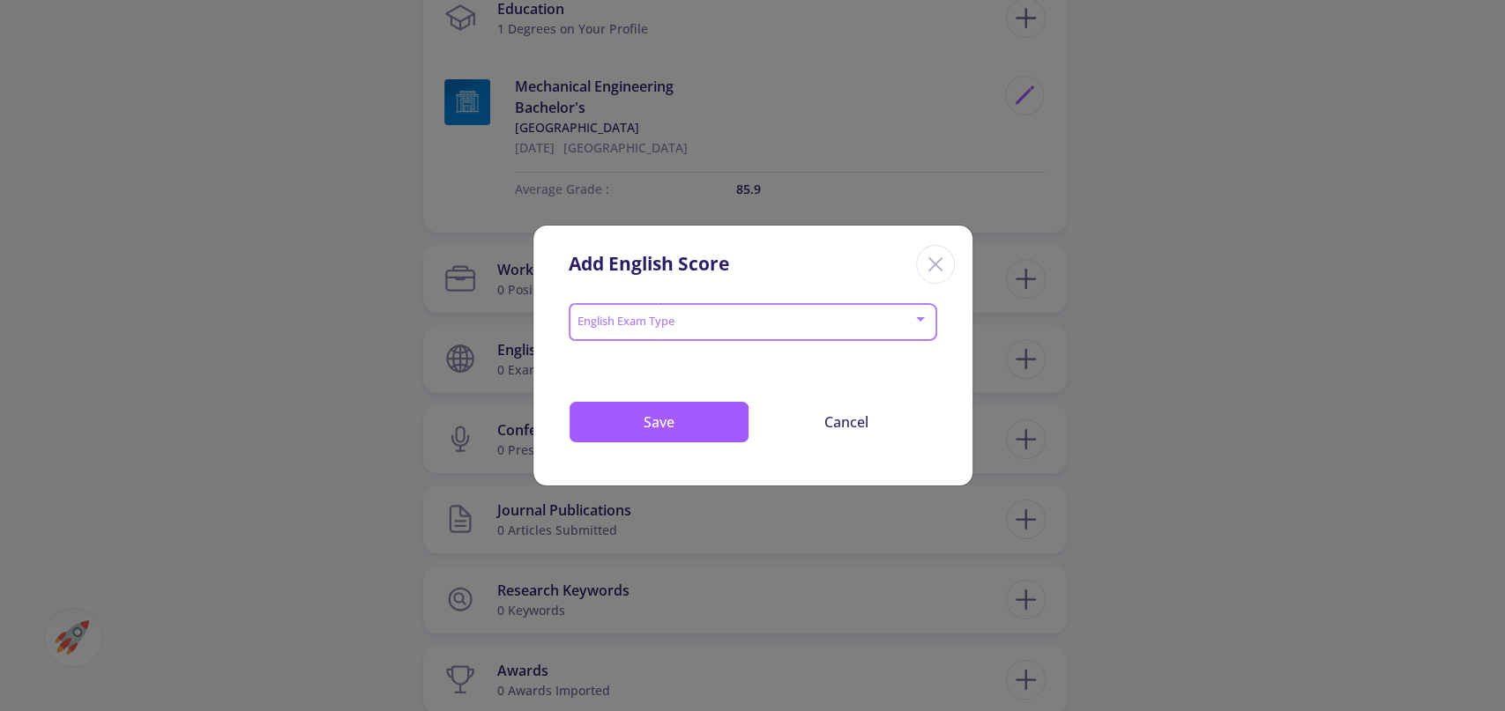
click at [820, 322] on span at bounding box center [747, 323] width 332 height 12
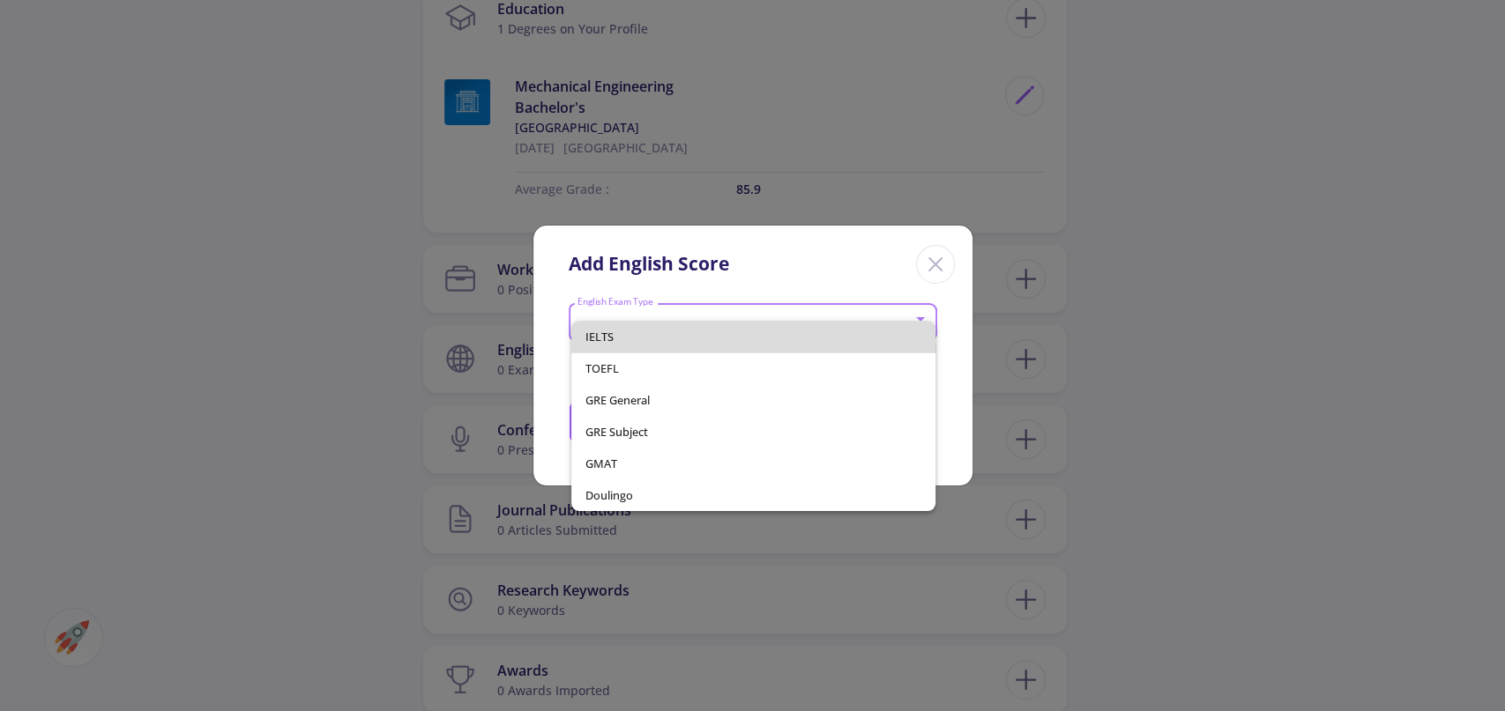
click at [709, 348] on span "IELTS" at bounding box center [753, 337] width 336 height 32
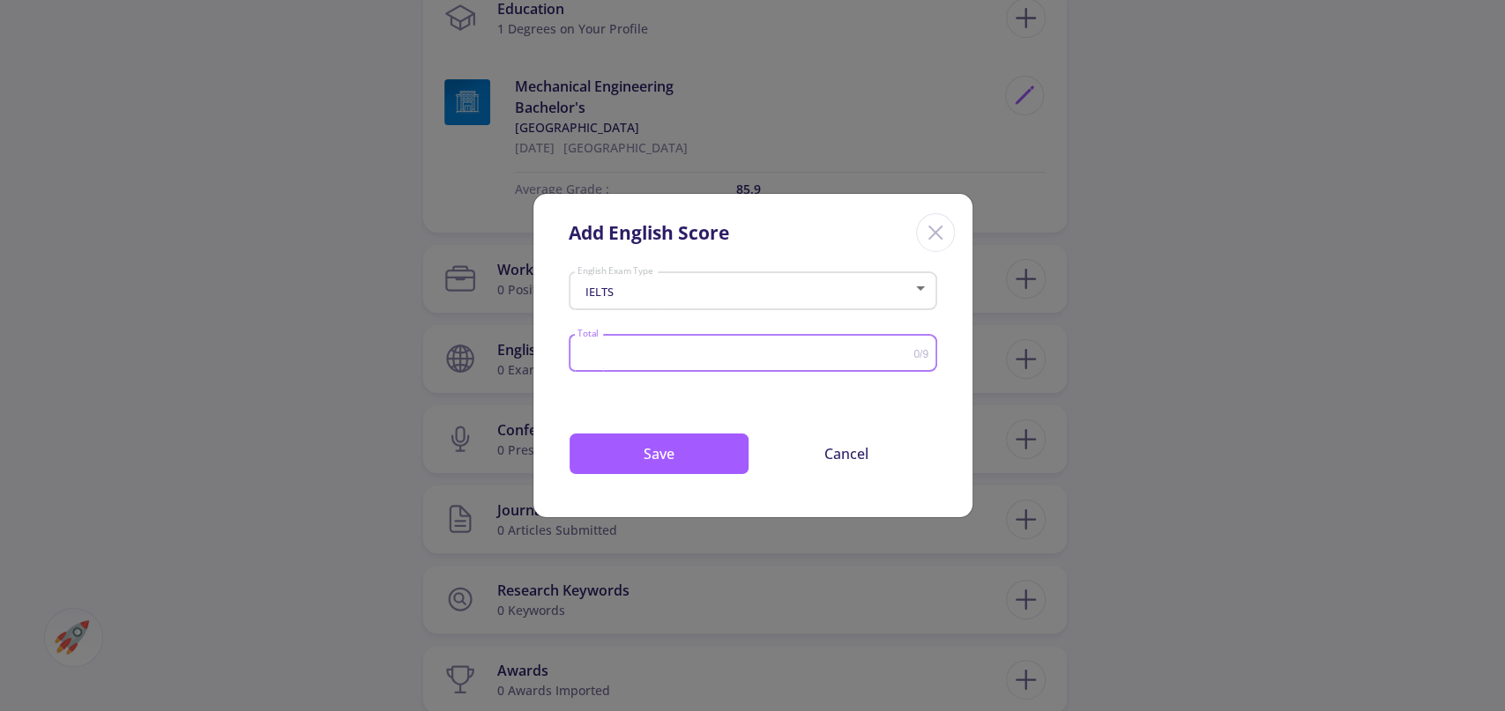
click at [662, 361] on input "Total" at bounding box center [745, 353] width 337 height 13
type input "7"
click at [638, 458] on button "Save" at bounding box center [659, 454] width 181 height 42
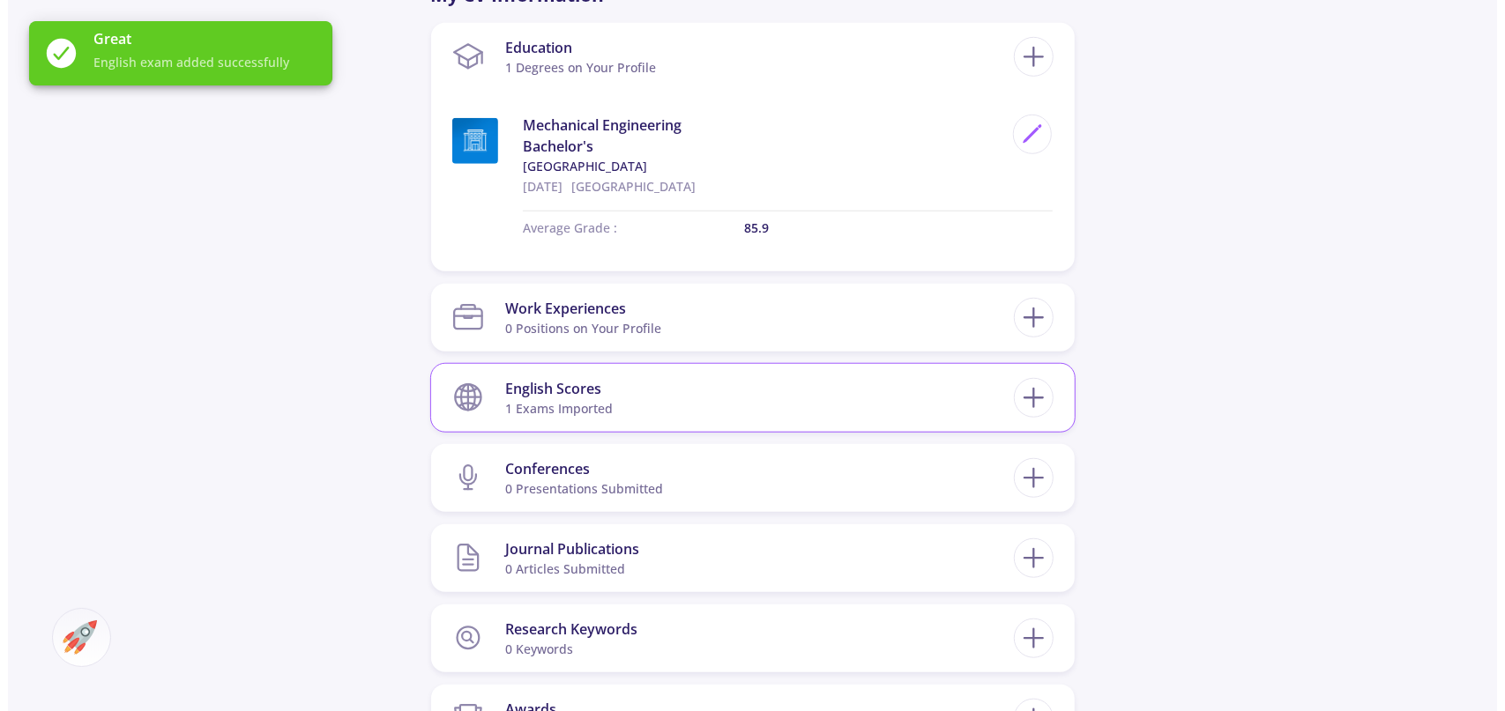
scroll to position [862, 0]
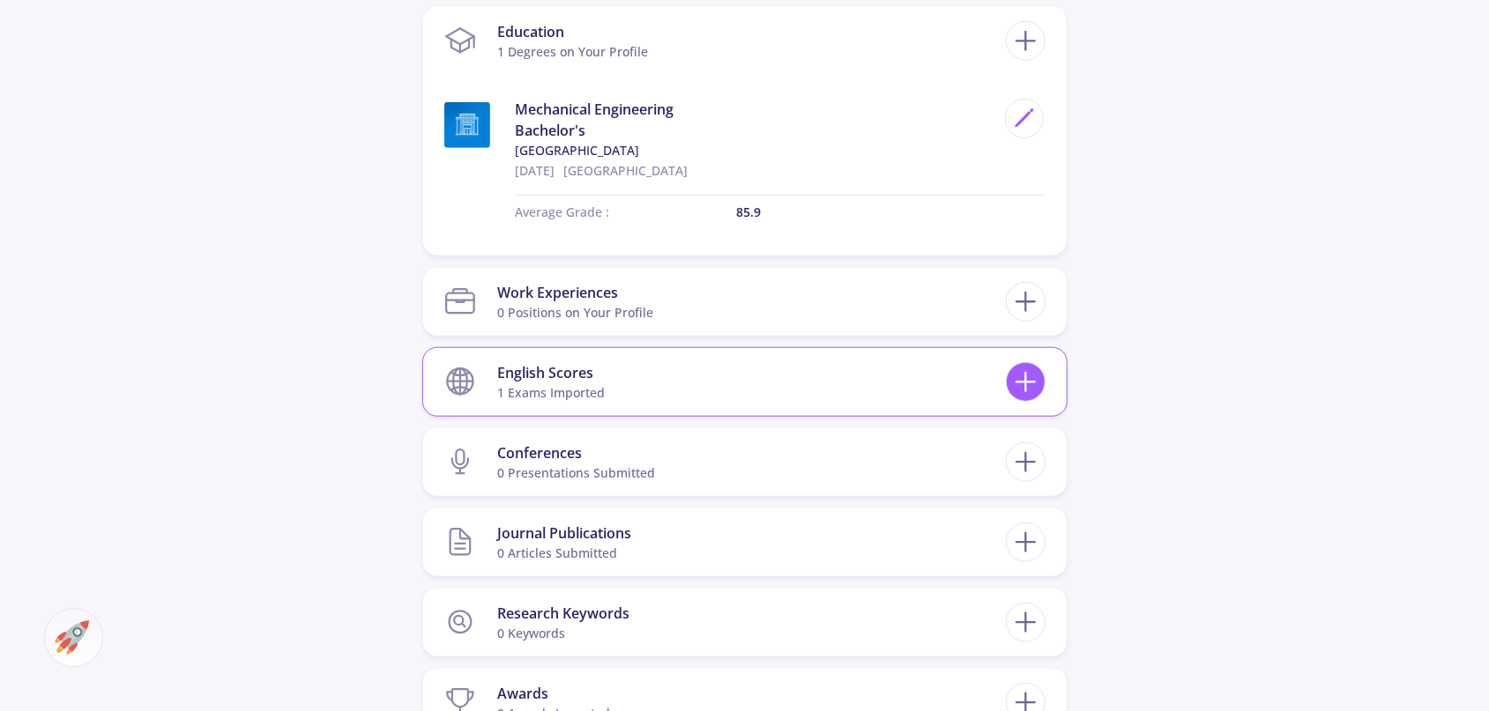
click at [1025, 379] on line at bounding box center [1025, 382] width 0 height 19
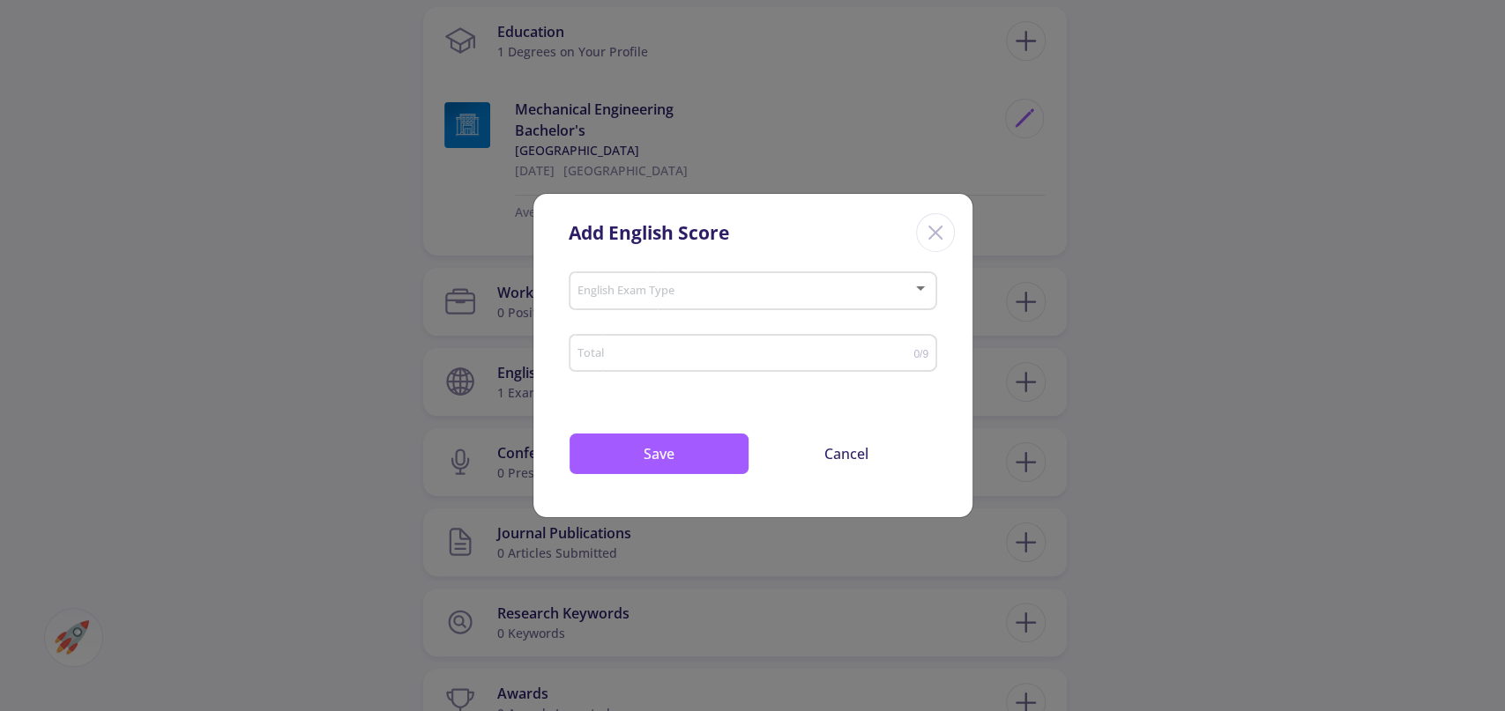
click at [720, 352] on input "Total" at bounding box center [745, 353] width 337 height 13
click at [934, 234] on line "Close" at bounding box center [935, 233] width 12 height 12
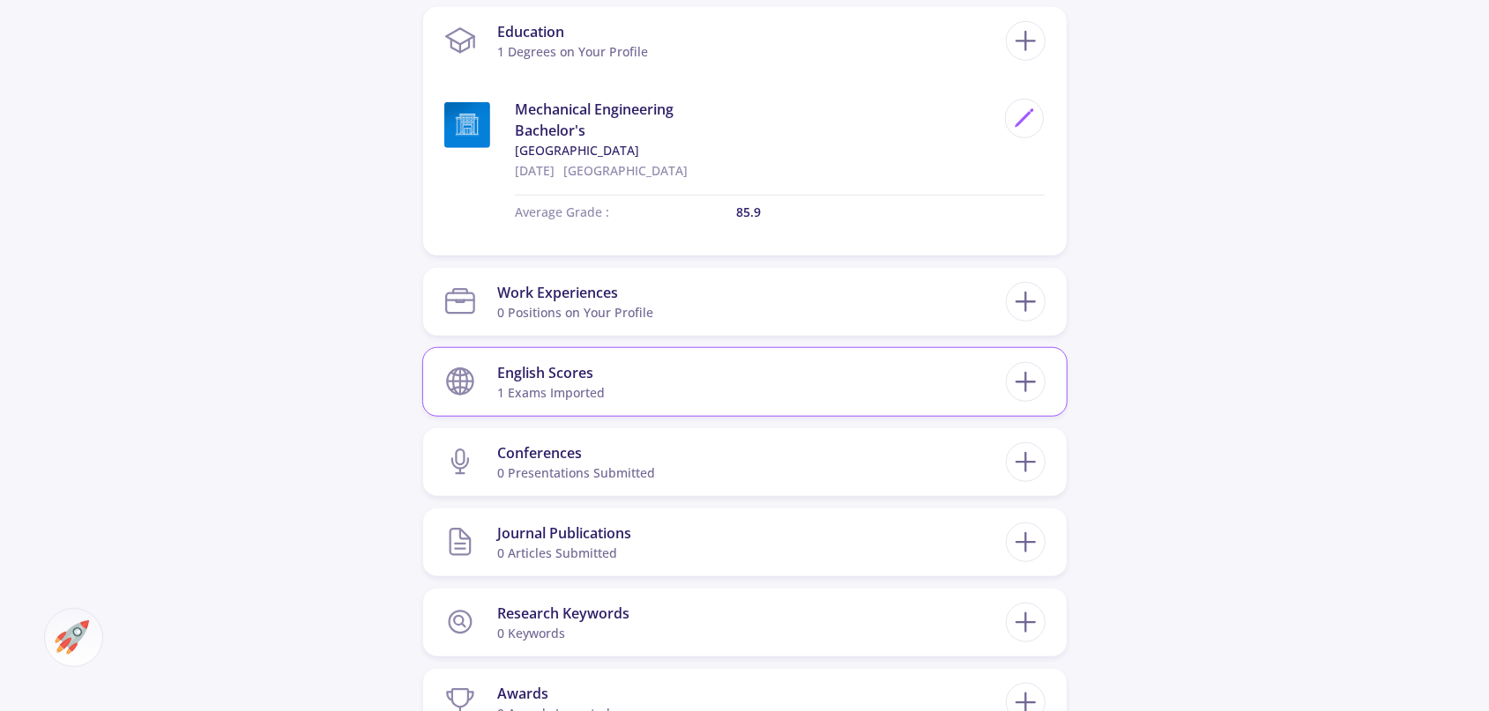
click at [585, 369] on div "English Scores" at bounding box center [551, 372] width 108 height 21
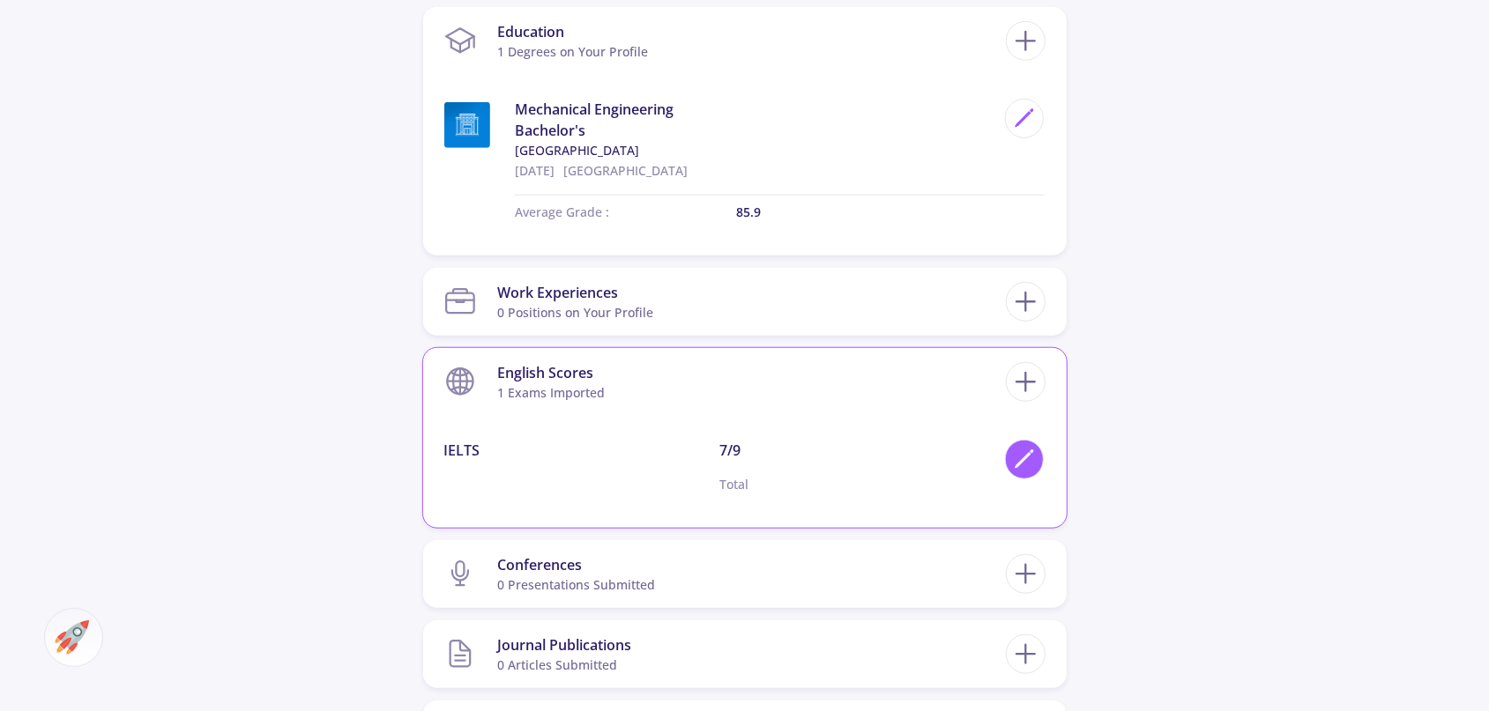
click at [1017, 458] on icon at bounding box center [1025, 460] width 24 height 24
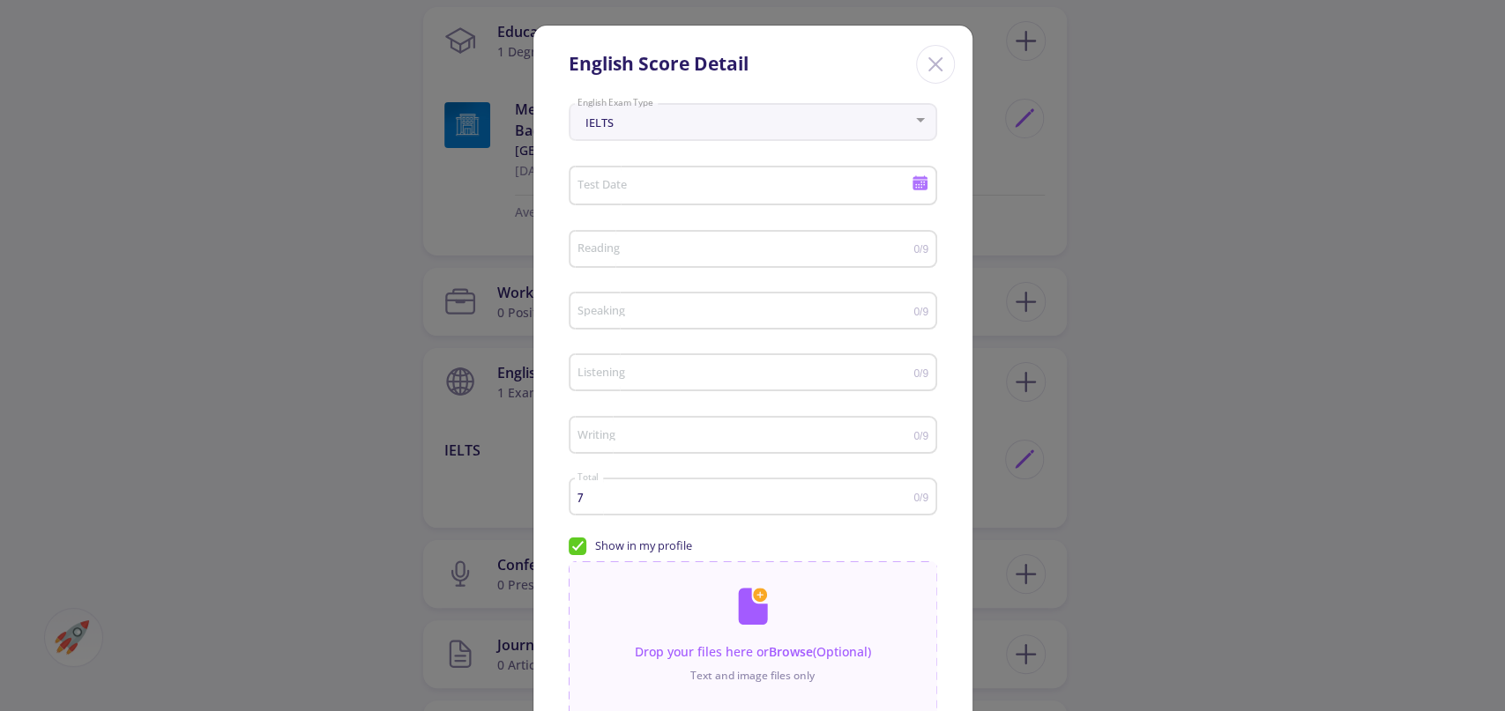
scroll to position [178, 0]
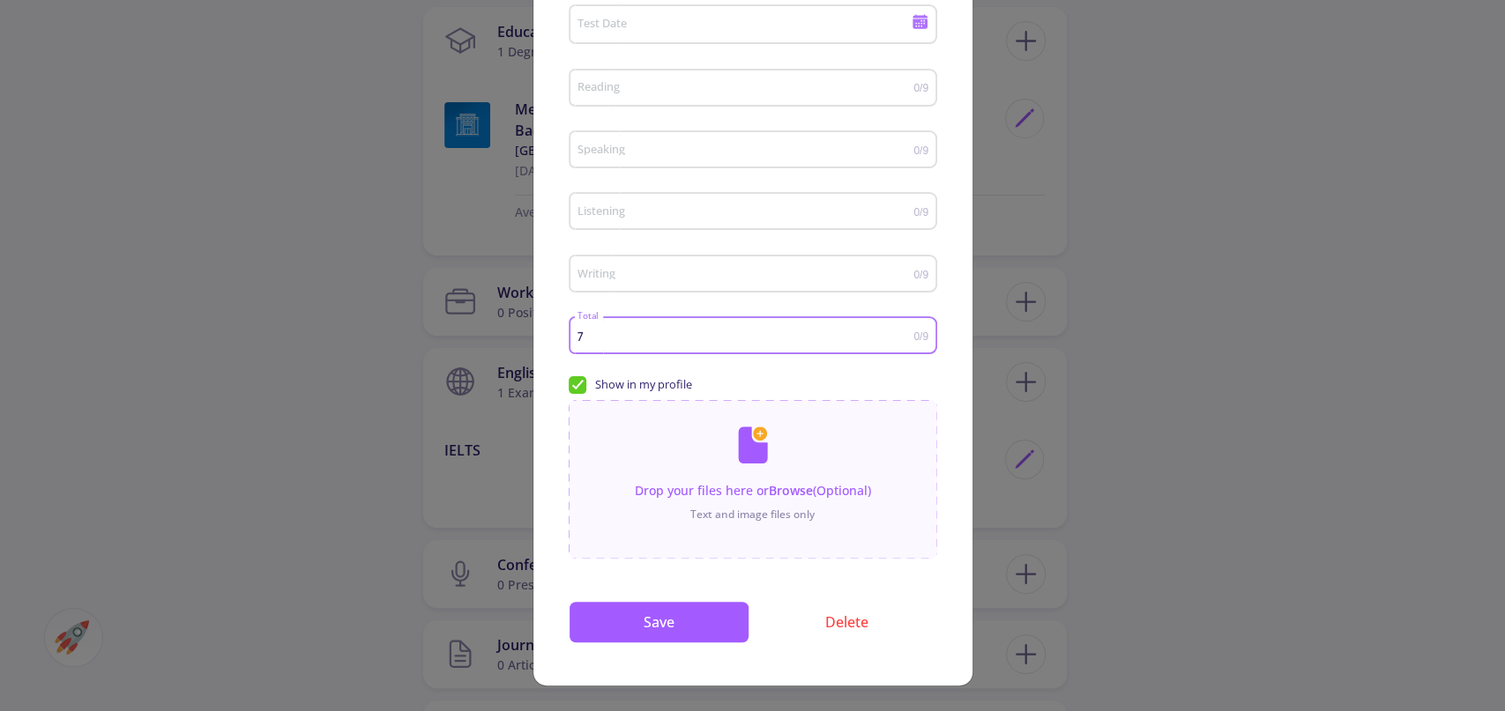
click at [660, 331] on input "7" at bounding box center [745, 336] width 337 height 13
type input "7.5"
click at [644, 620] on button "Save" at bounding box center [659, 622] width 181 height 42
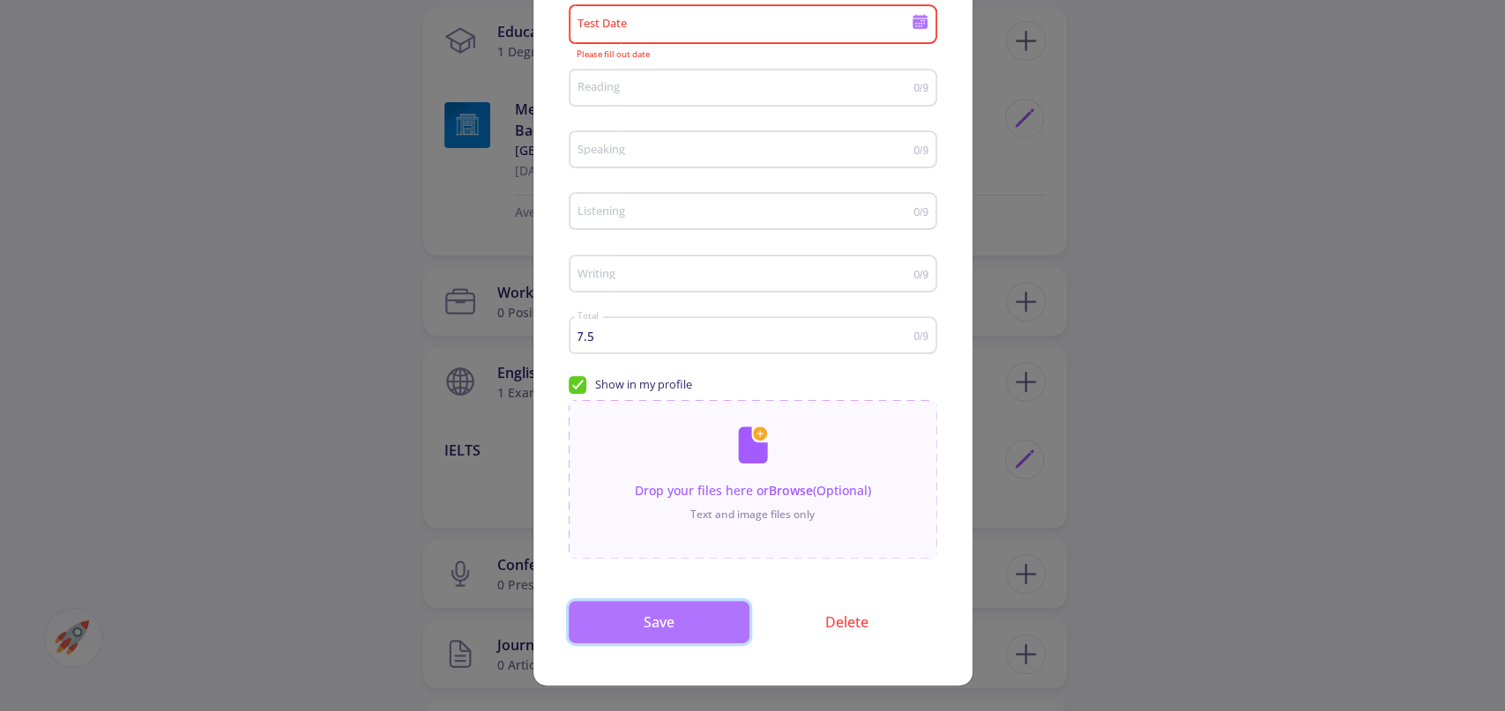
click at [647, 623] on button "Save" at bounding box center [659, 622] width 181 height 42
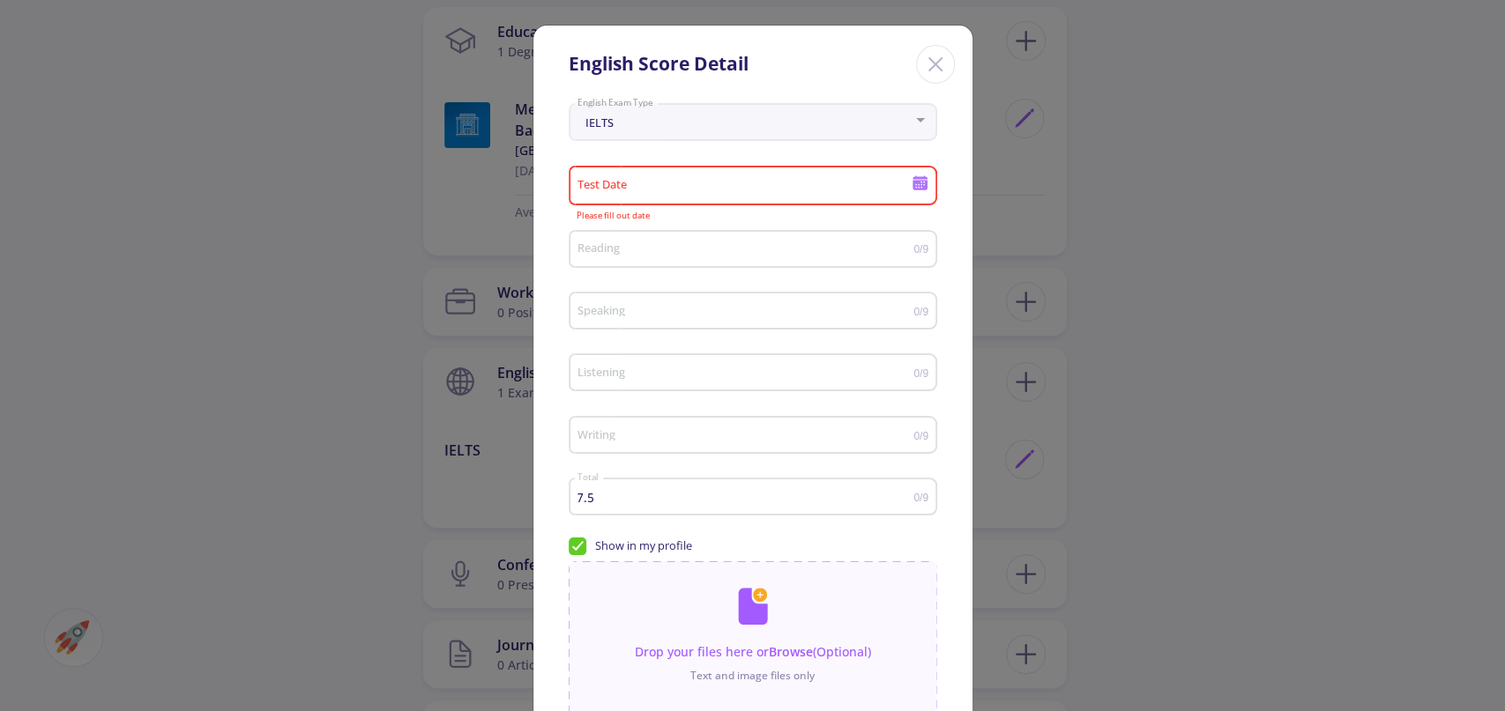
click at [836, 181] on input "Test Date" at bounding box center [746, 187] width 339 height 16
click at [766, 251] on button "Previous month" at bounding box center [763, 243] width 35 height 35
click at [804, 251] on button "Next month" at bounding box center [798, 243] width 35 height 35
click at [801, 246] on button "Next month" at bounding box center [798, 243] width 35 height 35
click at [726, 457] on div "25" at bounding box center [726, 460] width 32 height 32
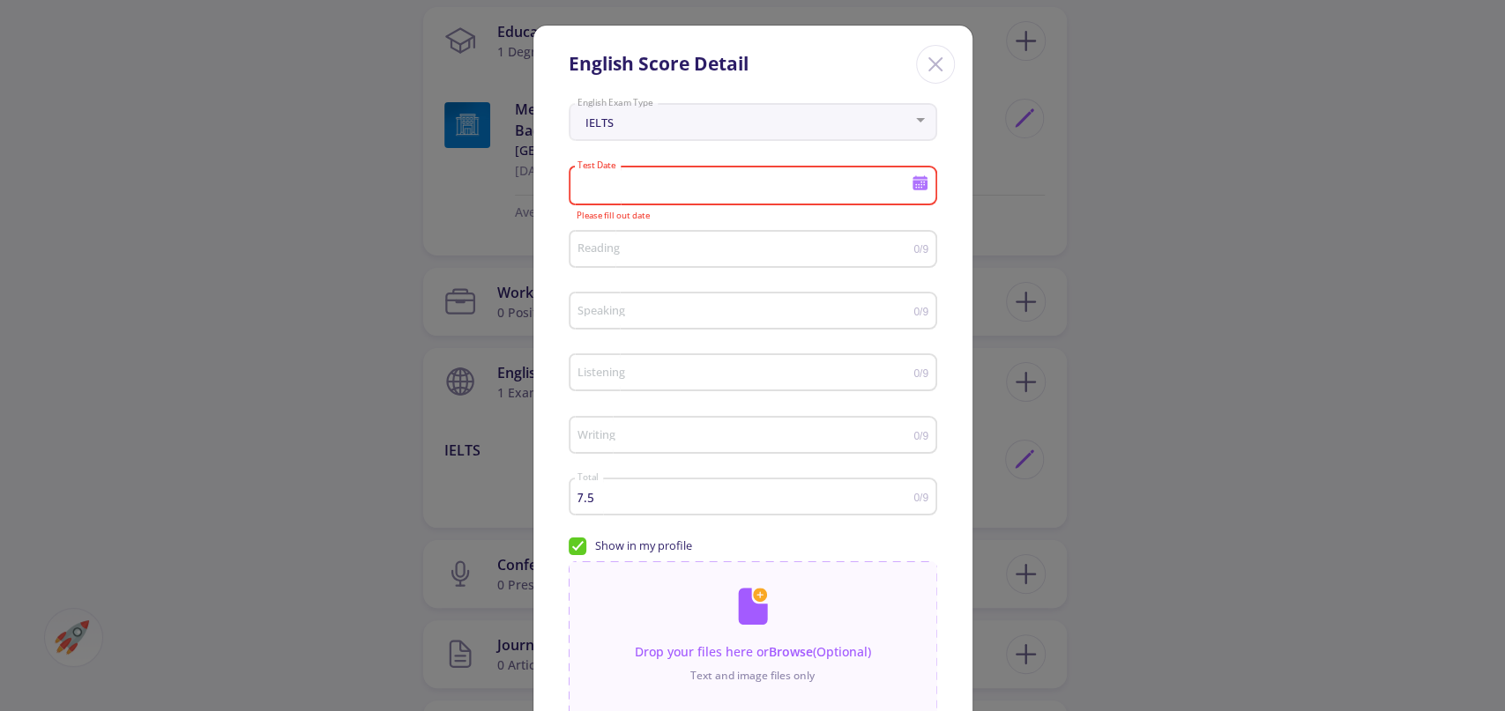
type input "[DATE]"
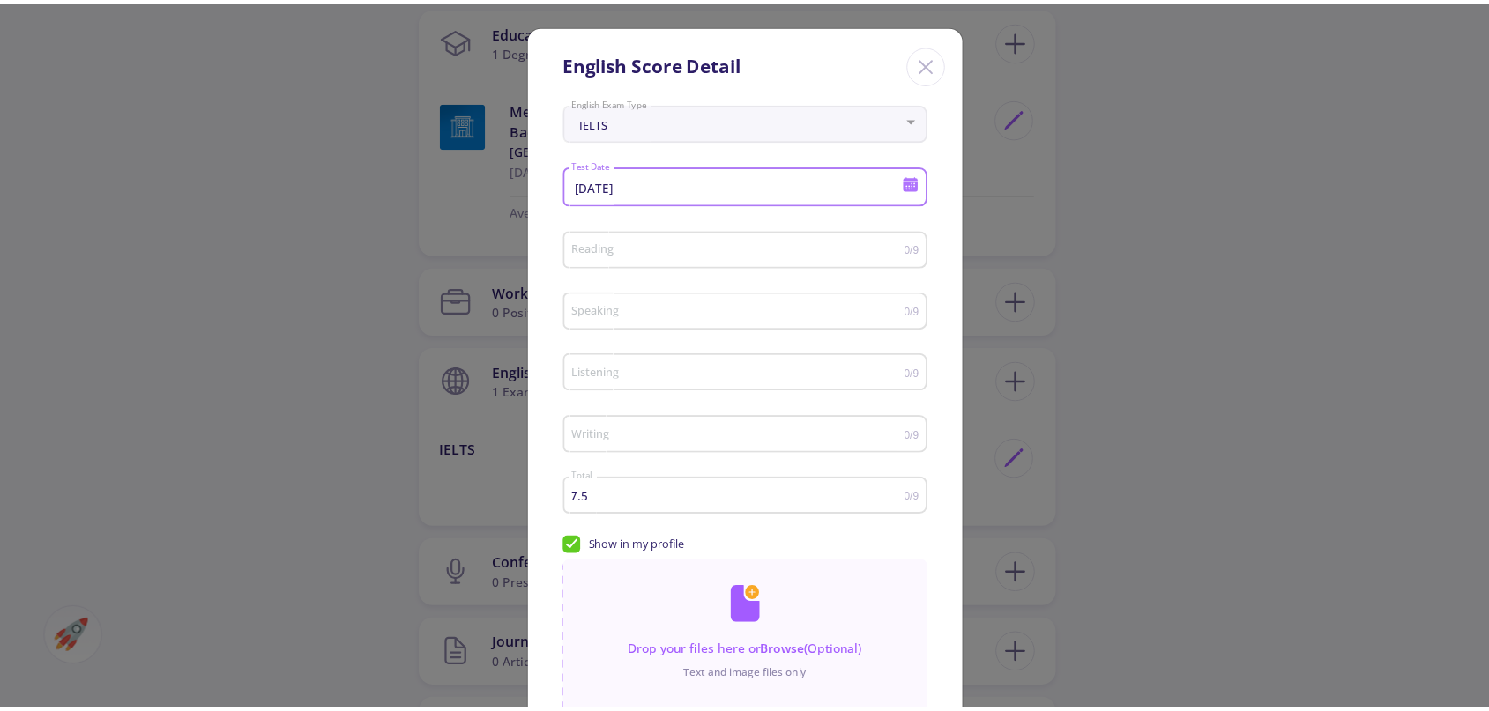
scroll to position [178, 0]
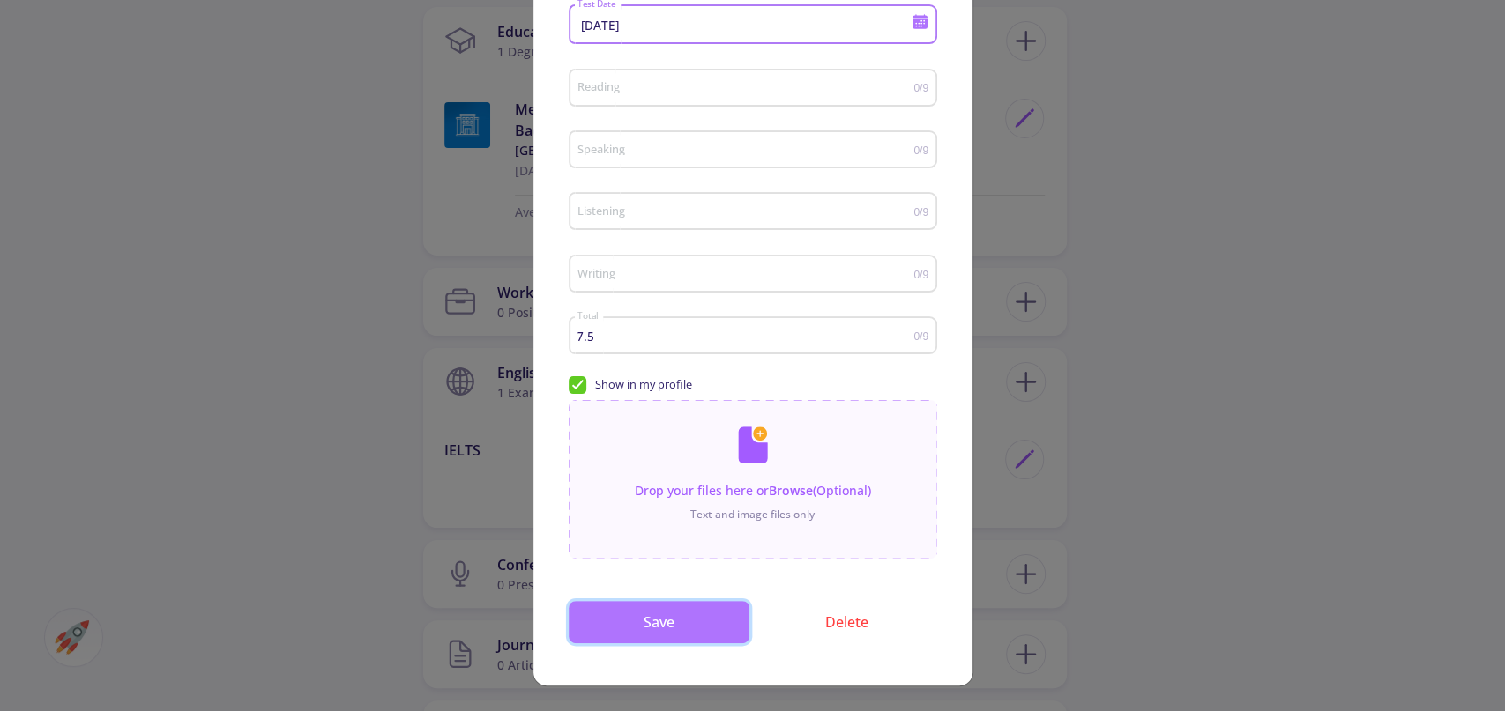
click at [703, 632] on button "Save" at bounding box center [659, 622] width 181 height 42
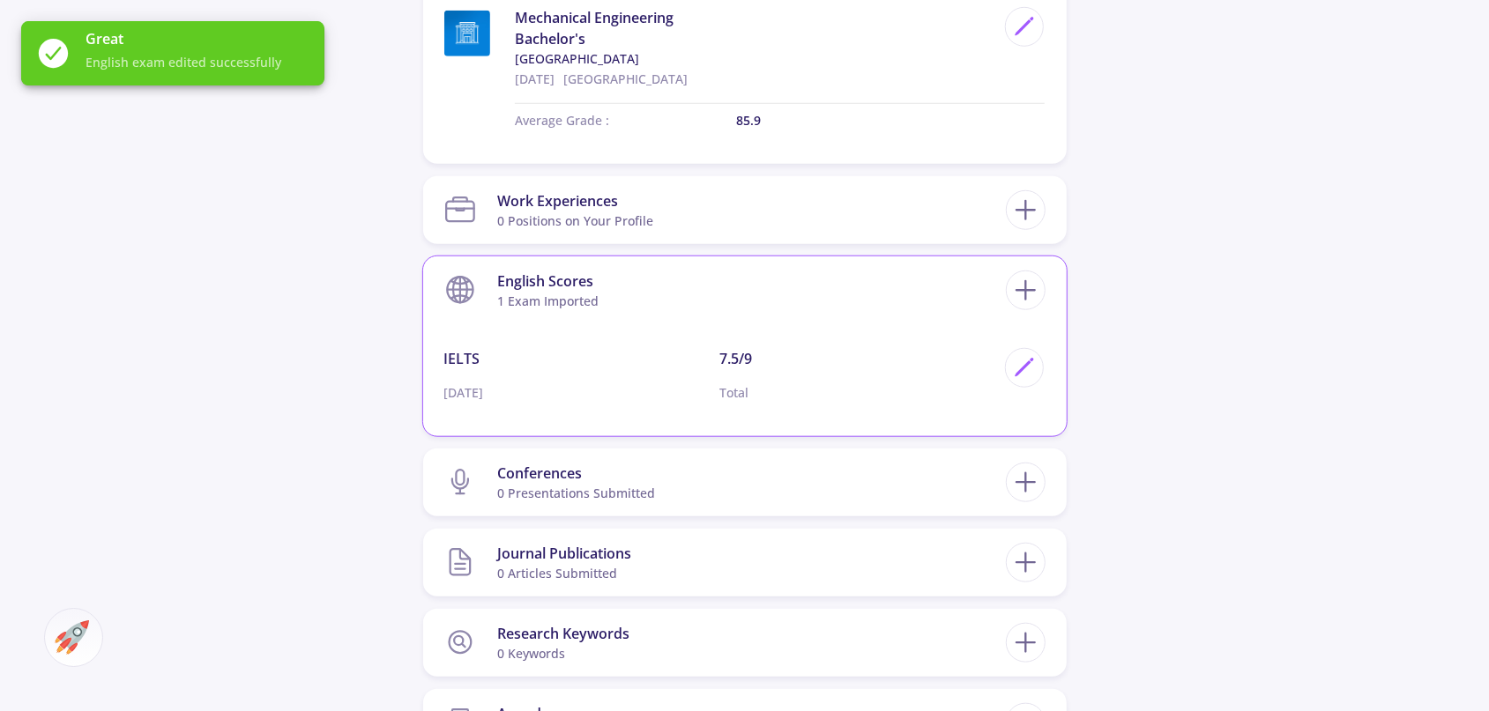
scroll to position [955, 0]
click at [772, 306] on section "English Scores 1 exam imported" at bounding box center [725, 290] width 562 height 54
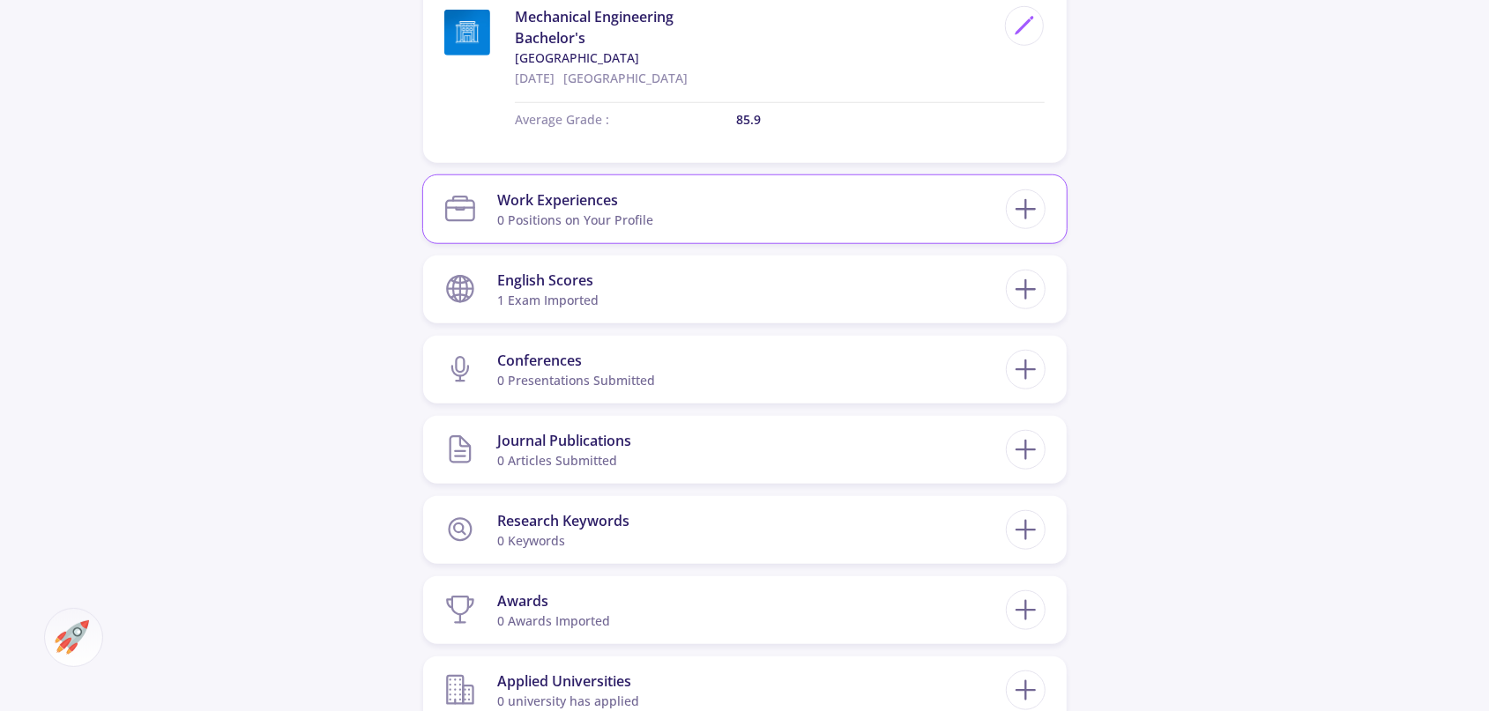
scroll to position [841, 0]
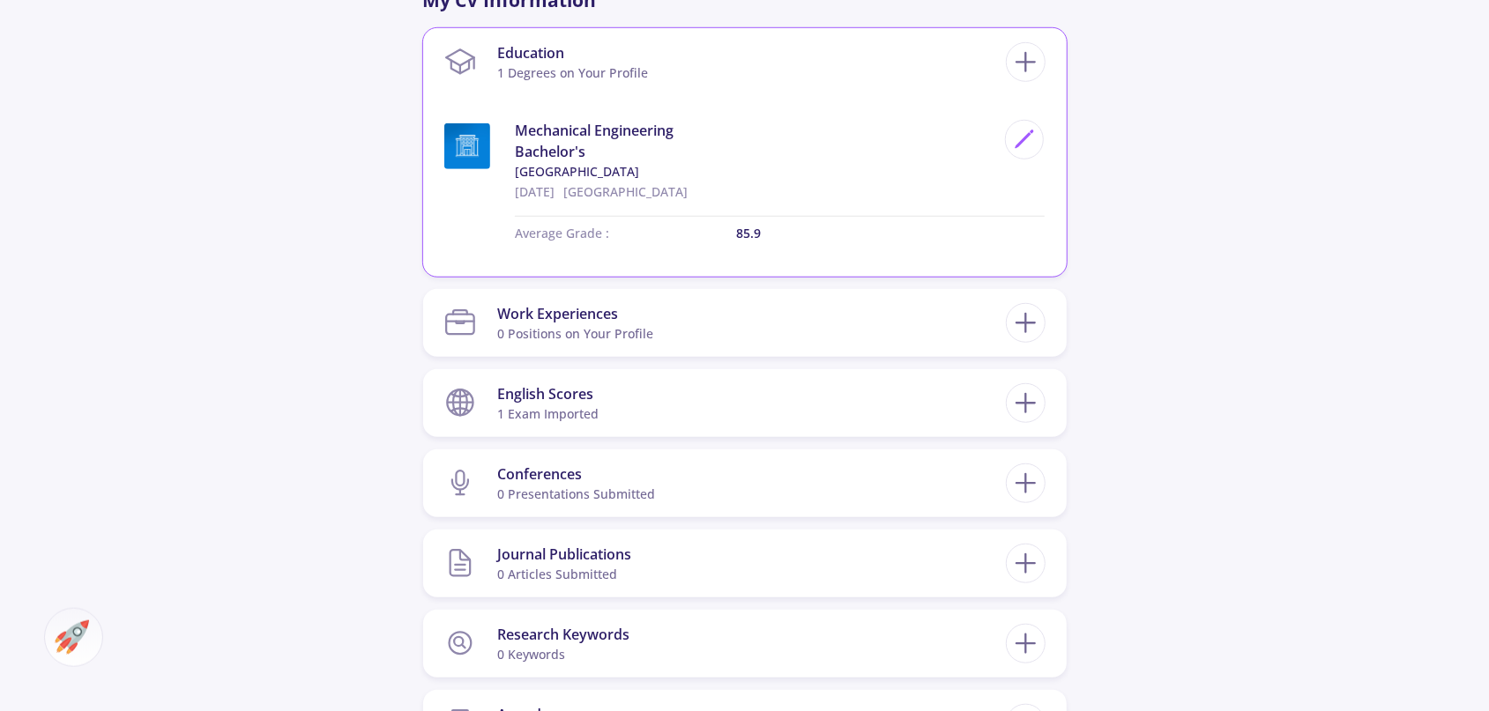
click at [650, 74] on section "Education 1 Degrees on Your Profile" at bounding box center [725, 62] width 562 height 54
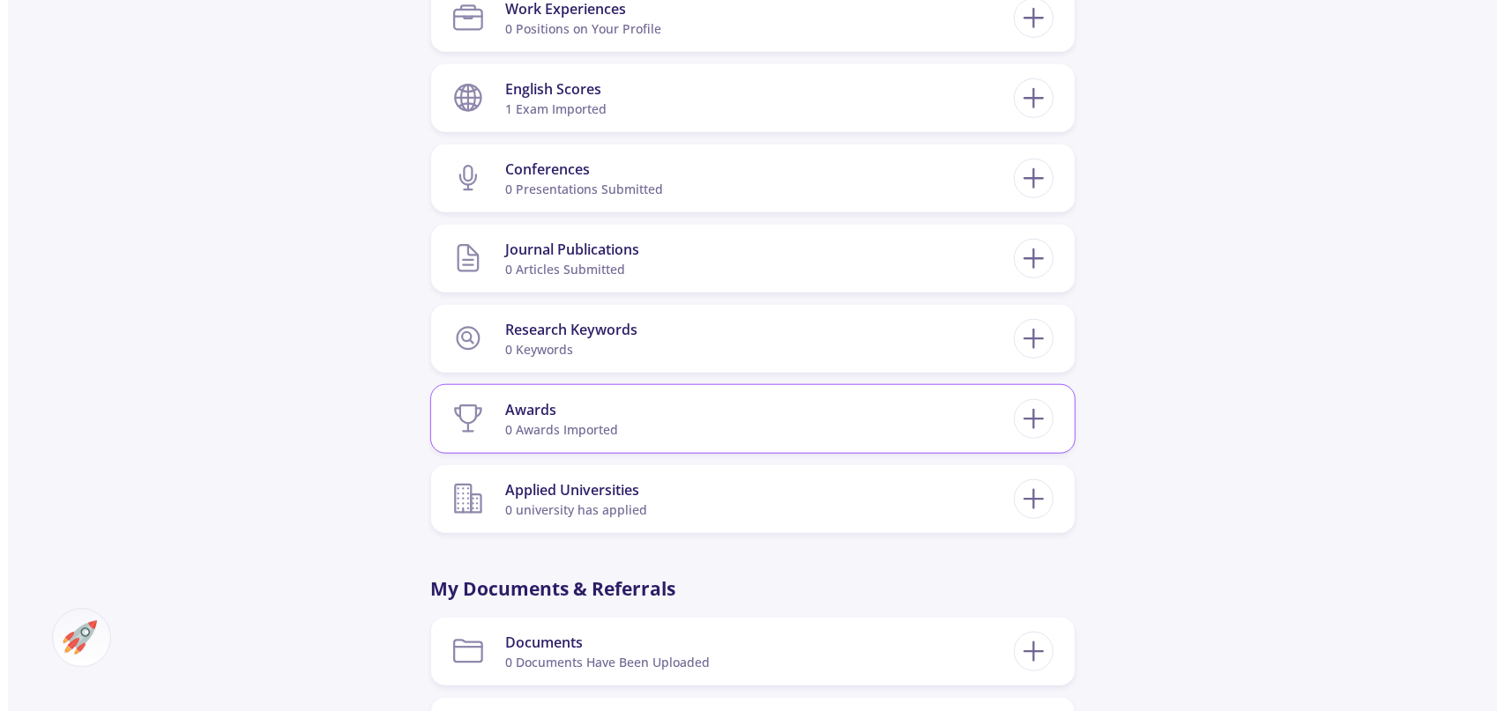
scroll to position [1107, 0]
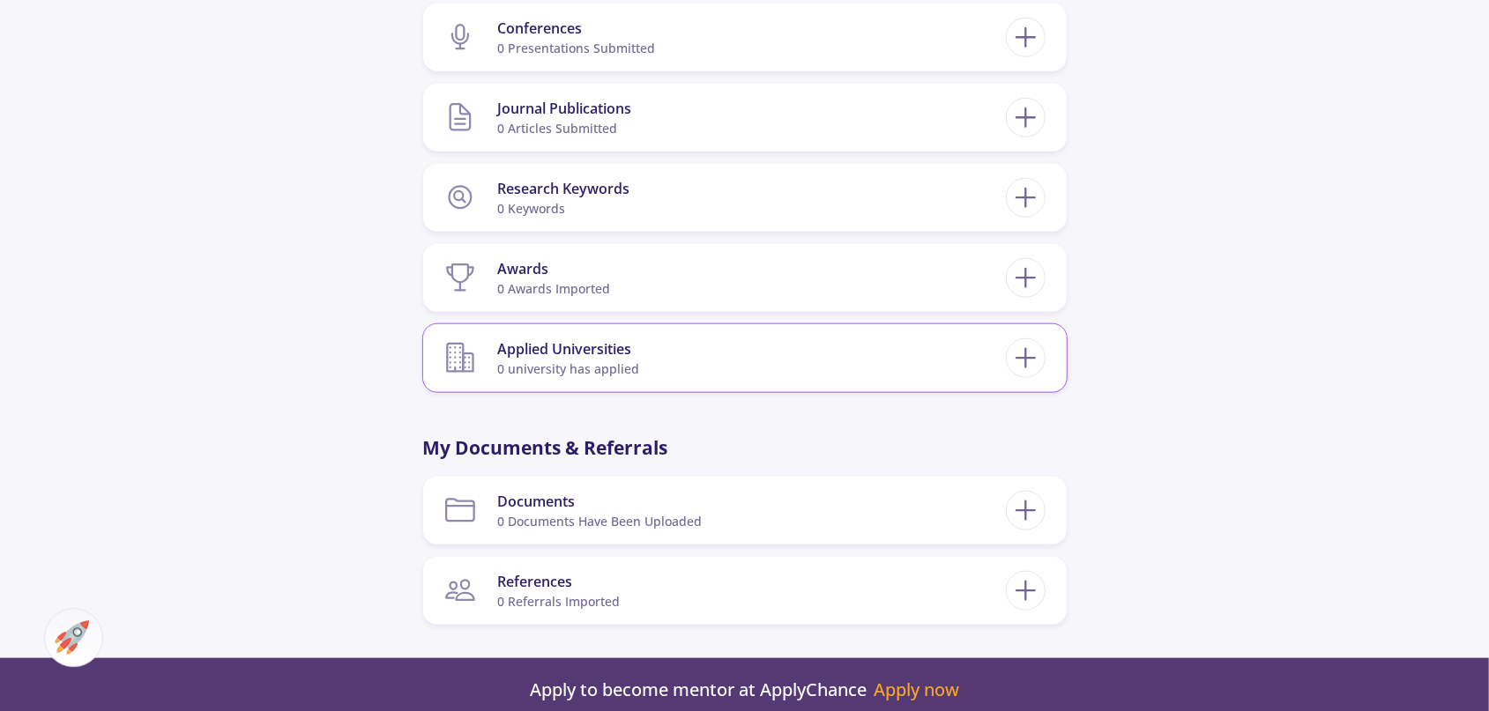
click at [816, 362] on section "Applied Universities 0 university has applied" at bounding box center [725, 358] width 562 height 54
click at [1020, 378] on div "Applied Universities 0 university has applied" at bounding box center [744, 358] width 601 height 54
click at [1016, 383] on div "Applied Universities 0 university has applied" at bounding box center [744, 358] width 601 height 54
click at [1031, 365] on icon at bounding box center [1025, 357] width 33 height 33
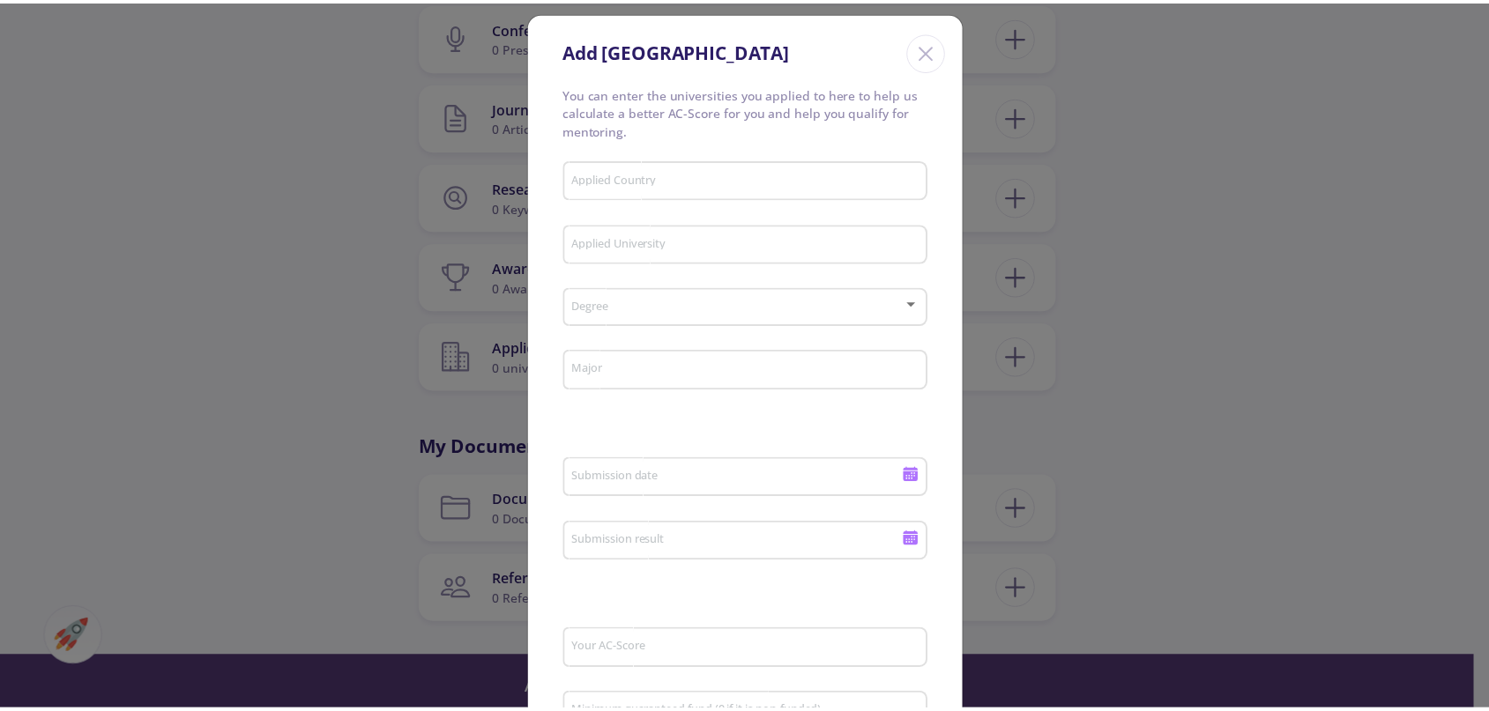
scroll to position [0, 0]
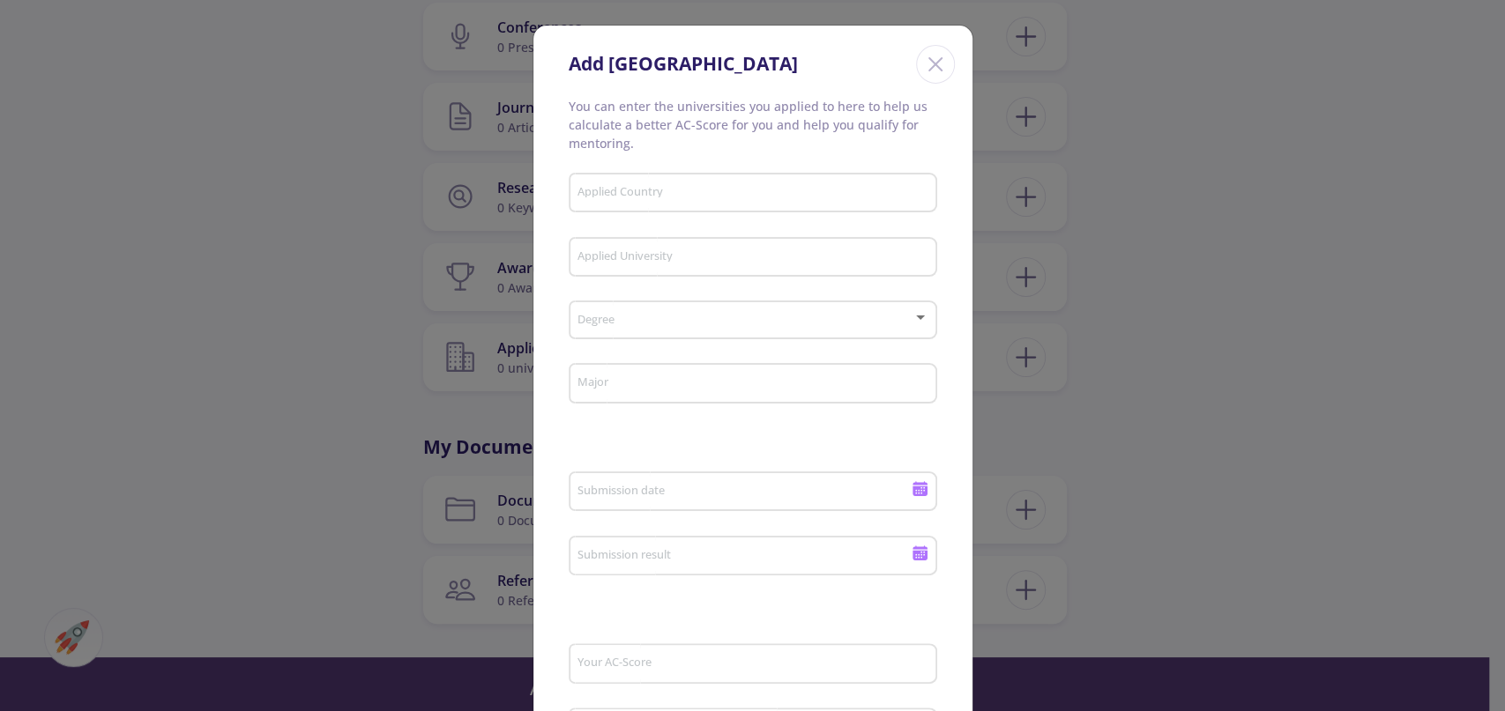
click at [927, 72] on icon "Close" at bounding box center [935, 64] width 28 height 28
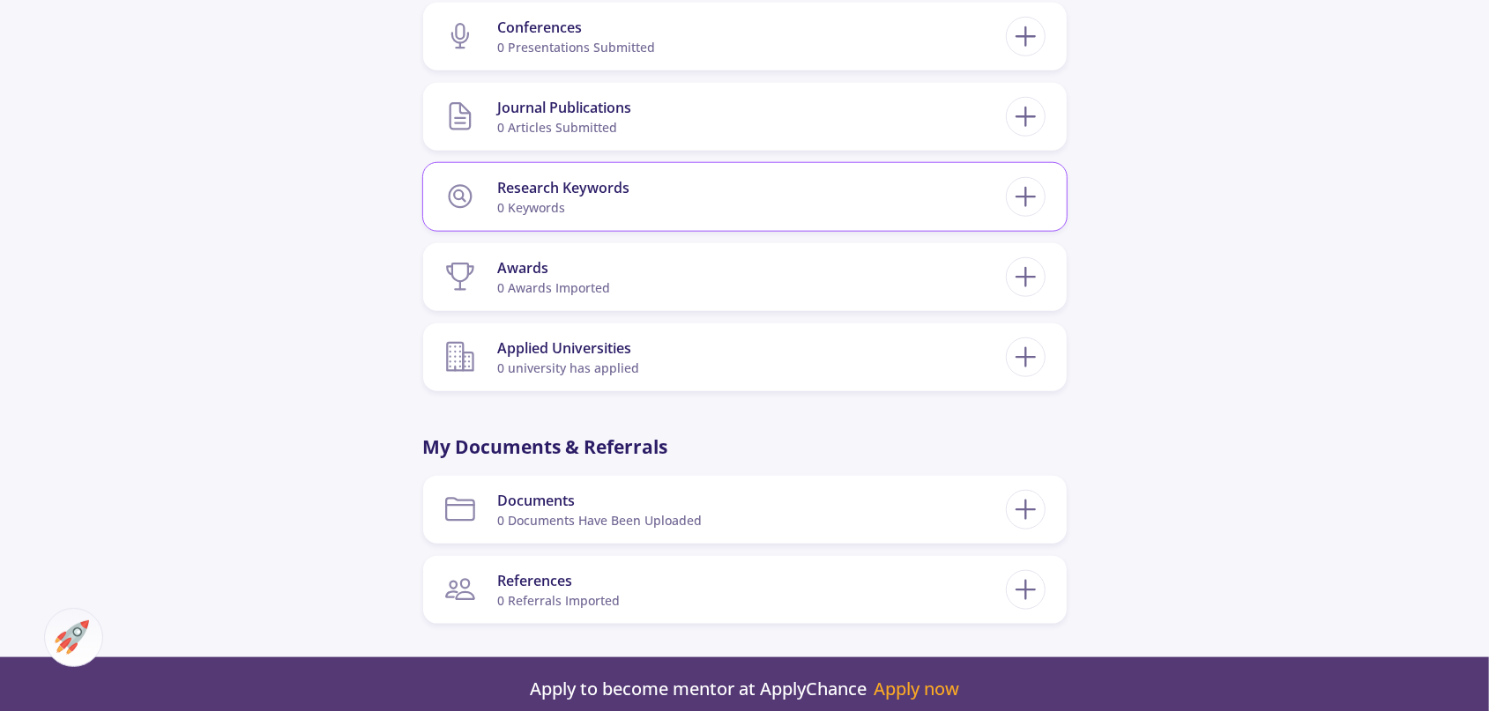
drag, startPoint x: 1034, startPoint y: 339, endPoint x: 1013, endPoint y: 224, distance: 116.6
click at [1013, 224] on div "My CV Information Education 1 Degrees on Your Profile Mechanical Engineering Ba…" at bounding box center [745, 57] width 644 height 672
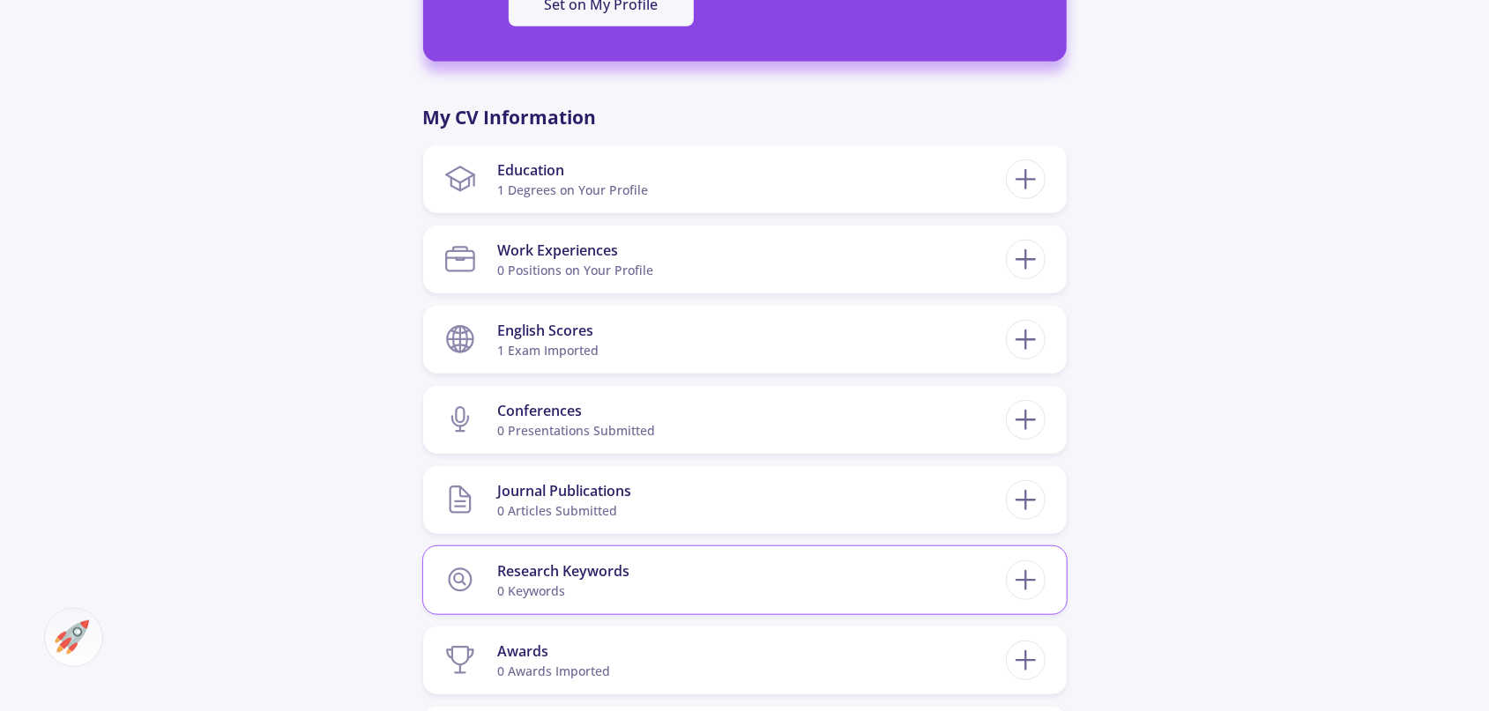
scroll to position [726, 0]
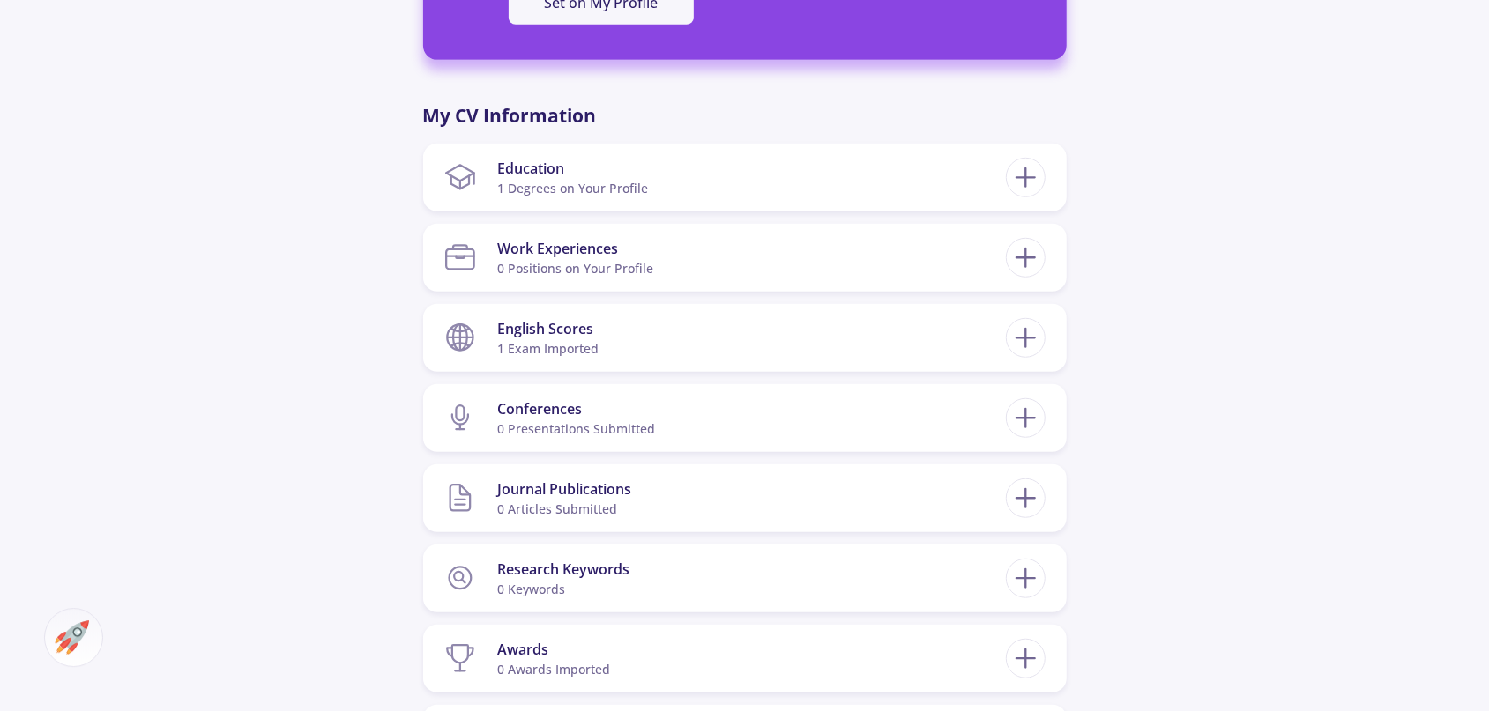
click at [1211, 264] on div "[PERSON_NAME] 0 Followers 0 Following 553 AC-Score Outstanding By Completing Yo…" at bounding box center [744, 189] width 1489 height 1702
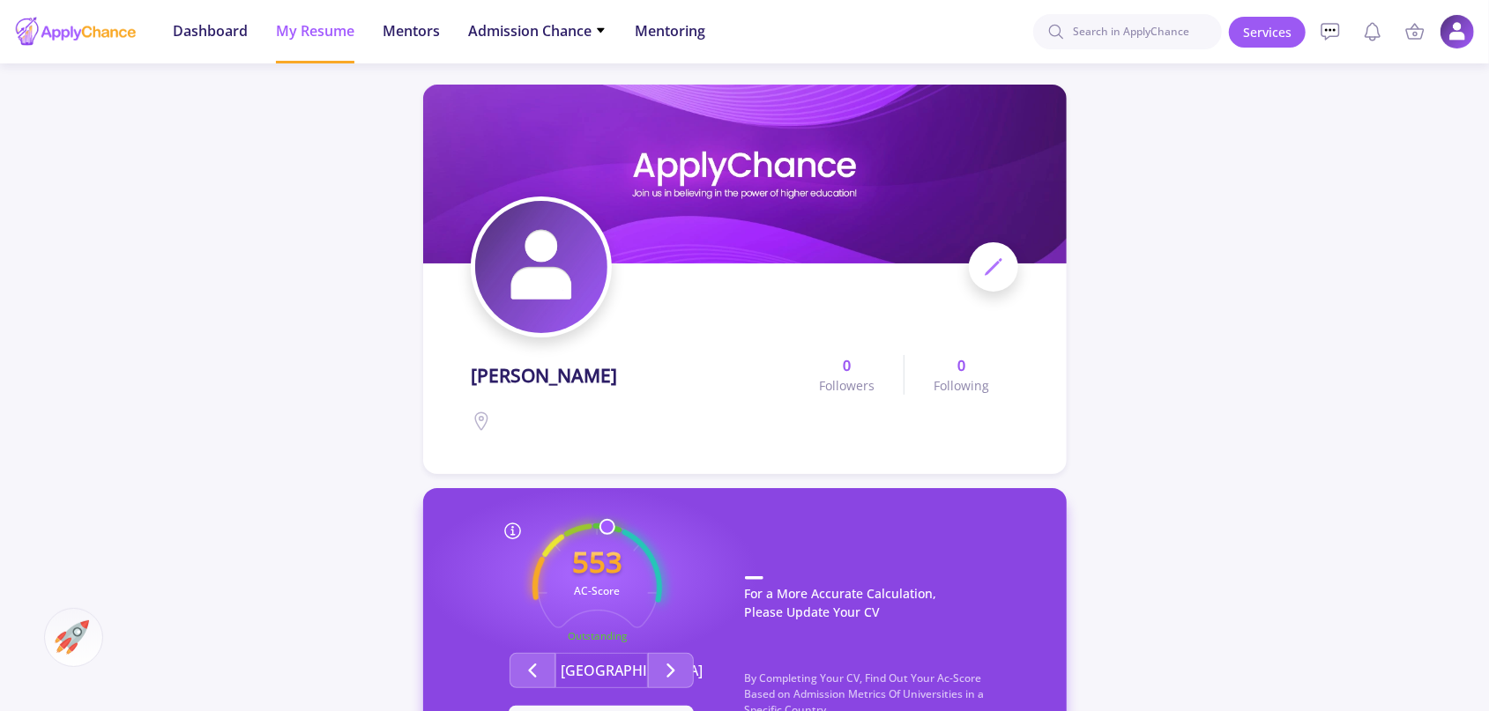
scroll to position [142, 0]
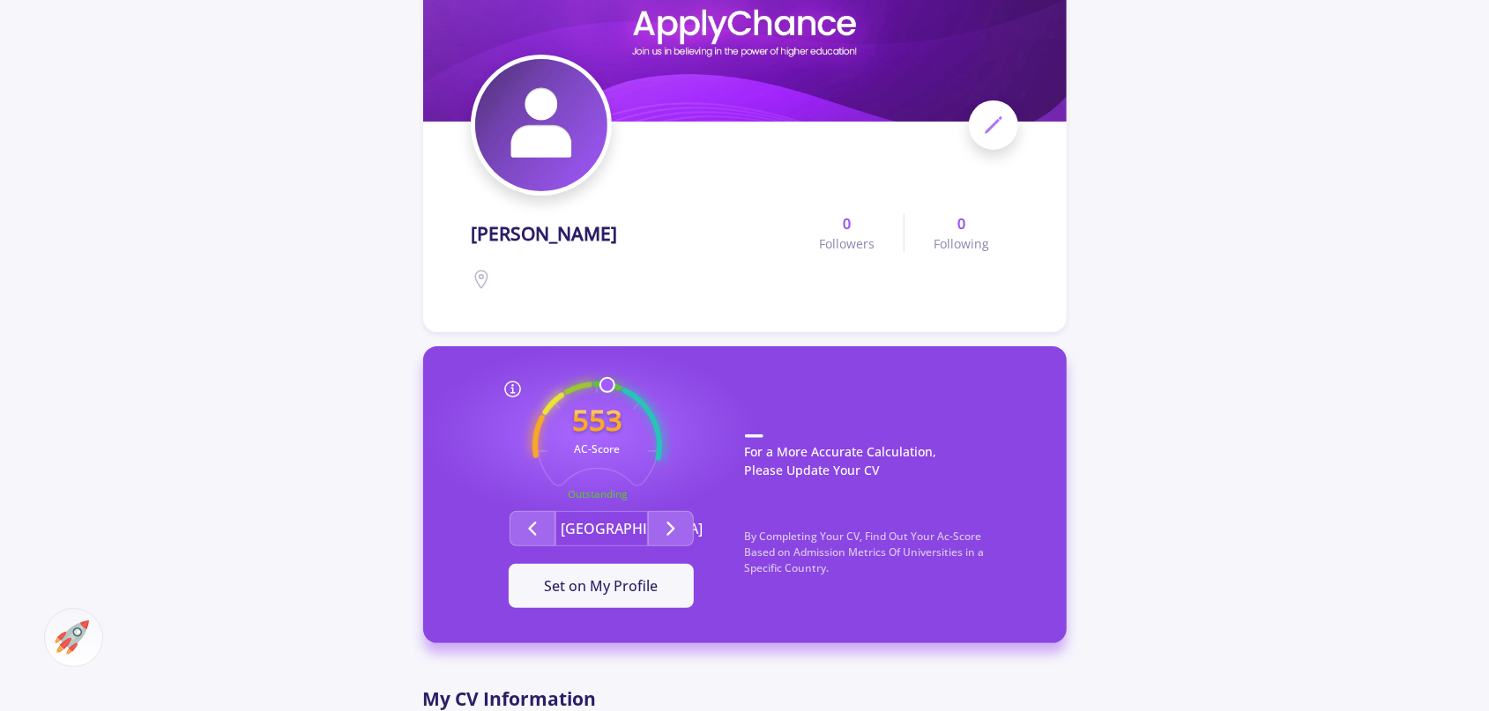
click at [681, 545] on button "Second group" at bounding box center [671, 528] width 46 height 35
click at [673, 530] on polyline "Second group" at bounding box center [670, 529] width 6 height 12
click at [674, 530] on icon "Second group" at bounding box center [670, 528] width 21 height 21
click at [660, 527] on icon "Second group" at bounding box center [670, 528] width 21 height 21
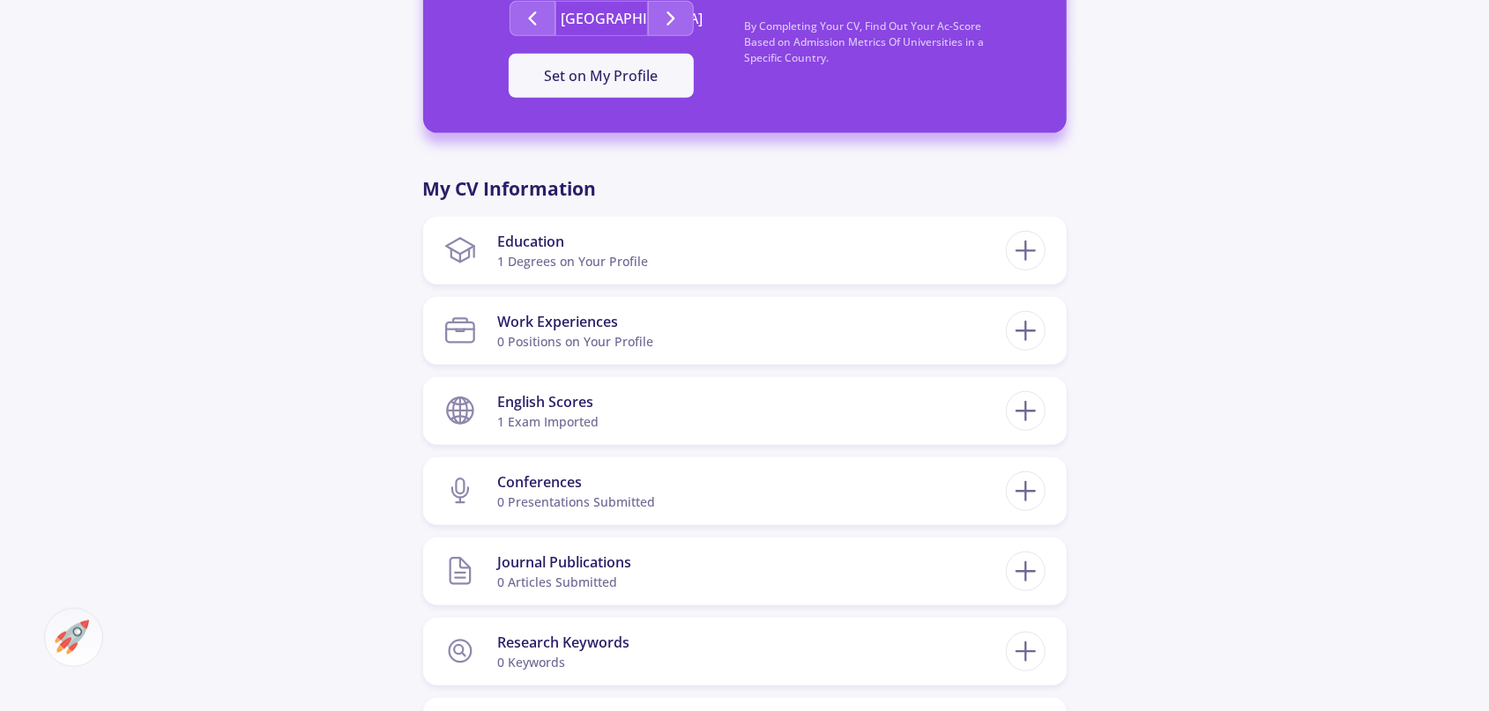
scroll to position [654, 0]
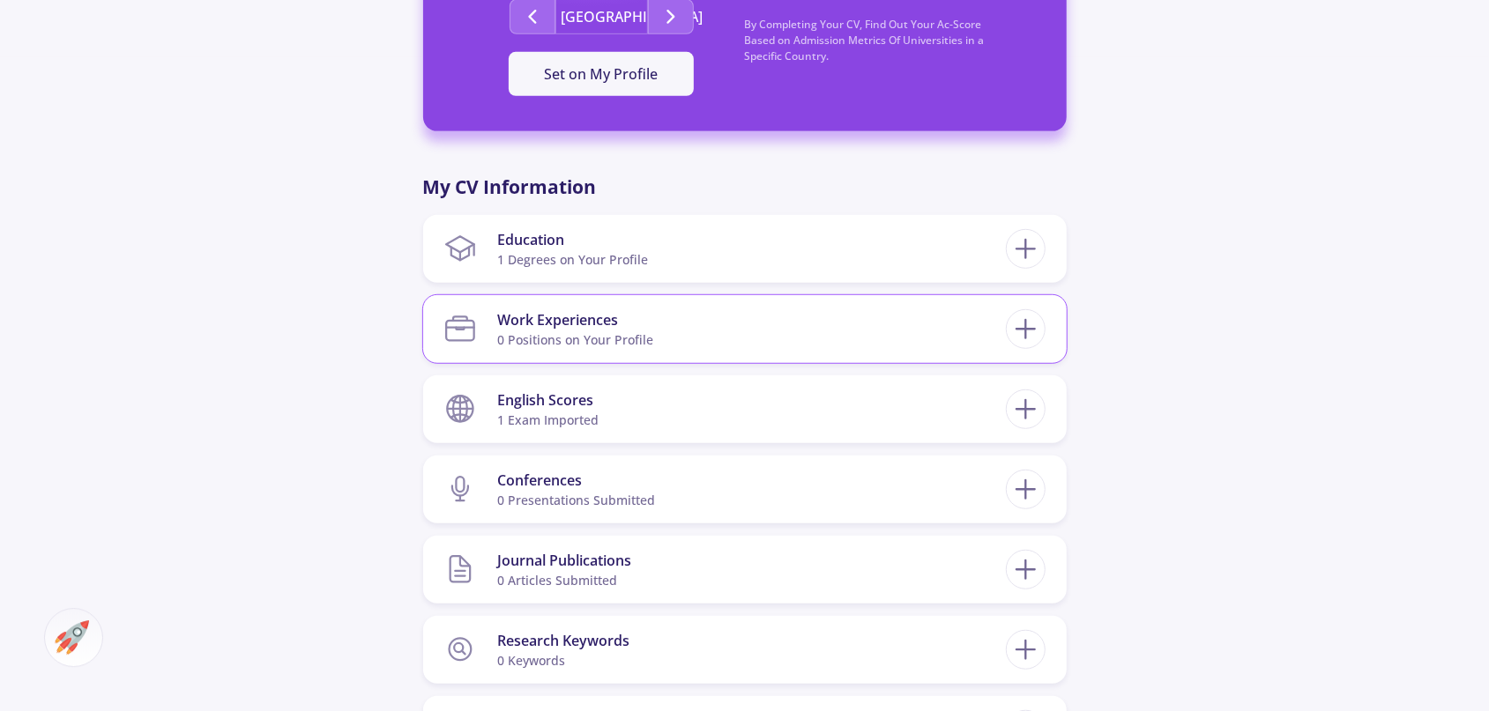
click at [807, 342] on section "Work Experiences 0 Positions on Your Profile" at bounding box center [725, 329] width 562 height 54
click at [1022, 330] on line at bounding box center [1026, 330] width 19 height 0
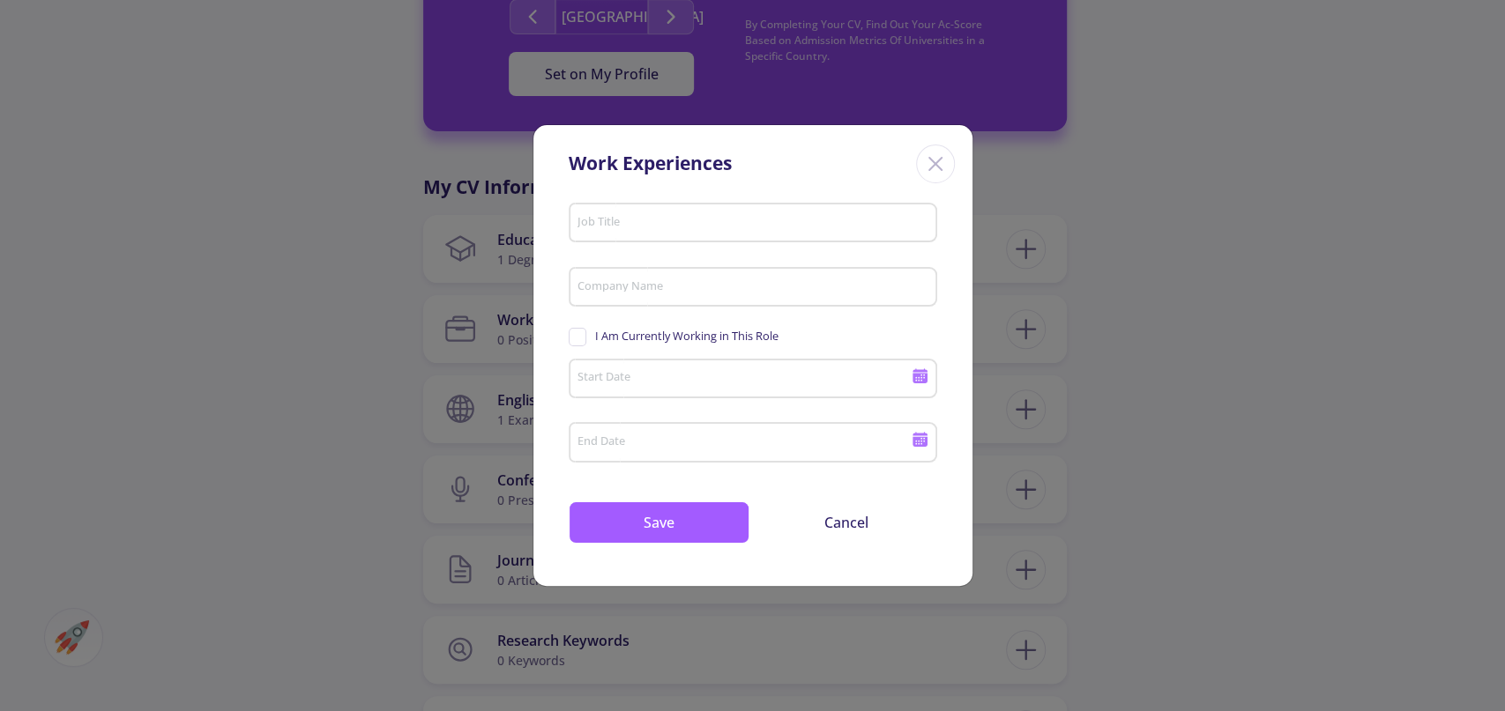
click at [943, 168] on icon "Close" at bounding box center [935, 164] width 28 height 28
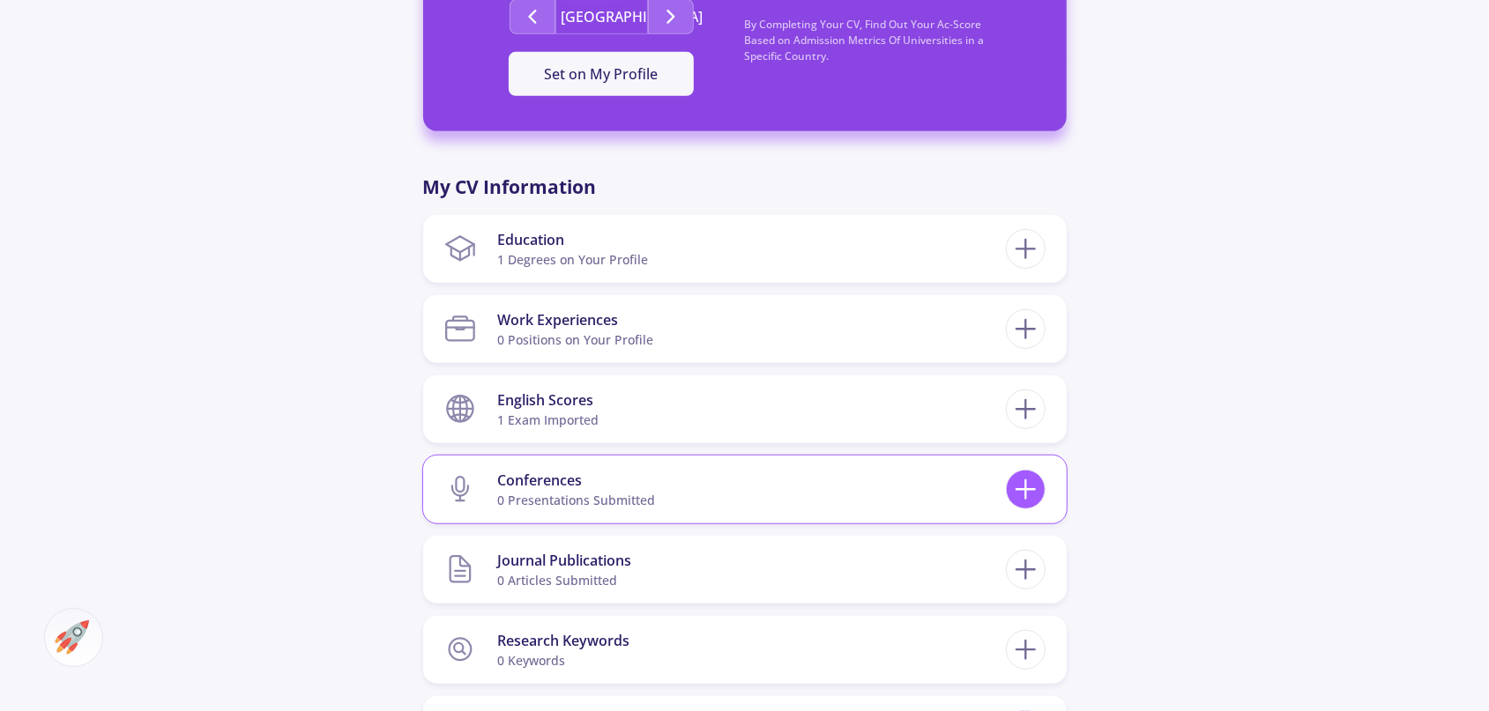
click at [1024, 490] on line at bounding box center [1026, 490] width 19 height 0
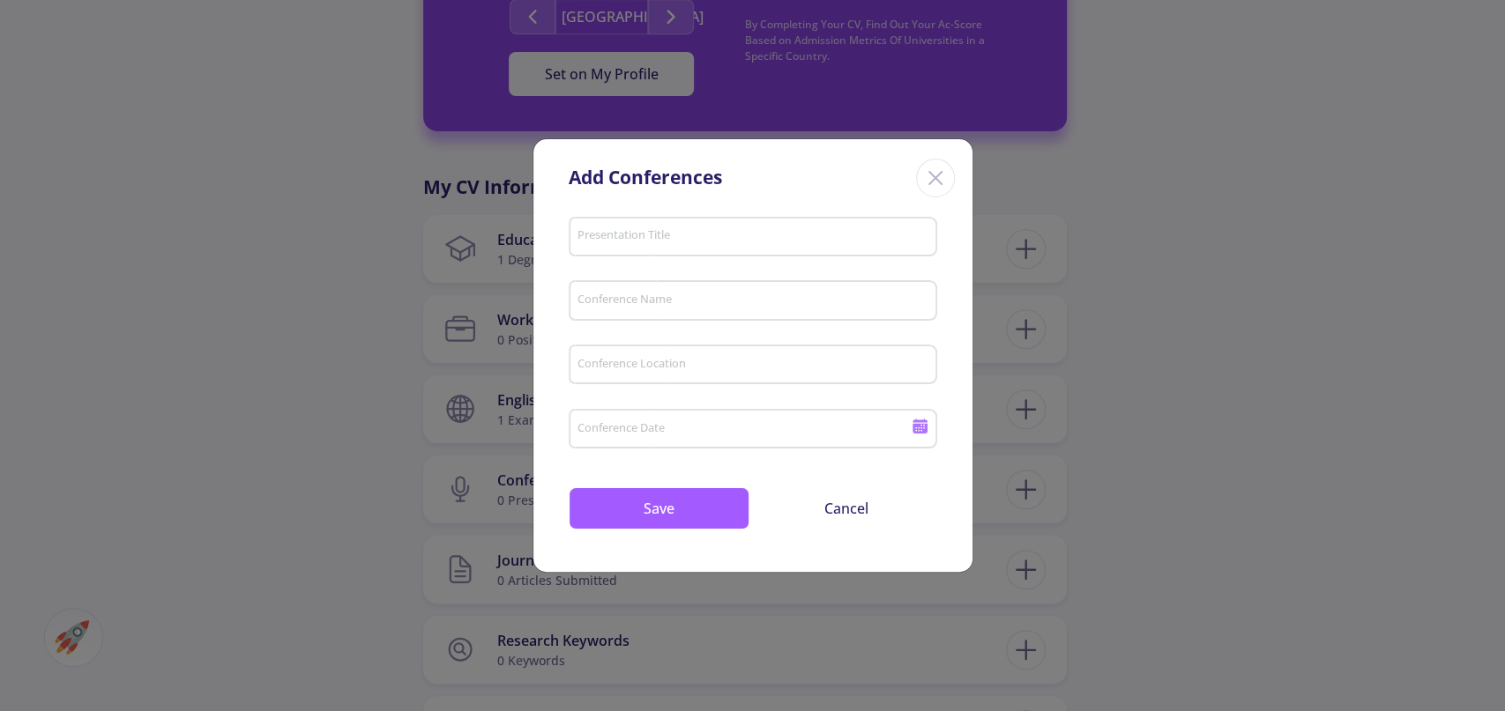
click at [340, 346] on div "Add Conferences Presentation Title Conference Name Conference Location Conferen…" at bounding box center [752, 355] width 1505 height 711
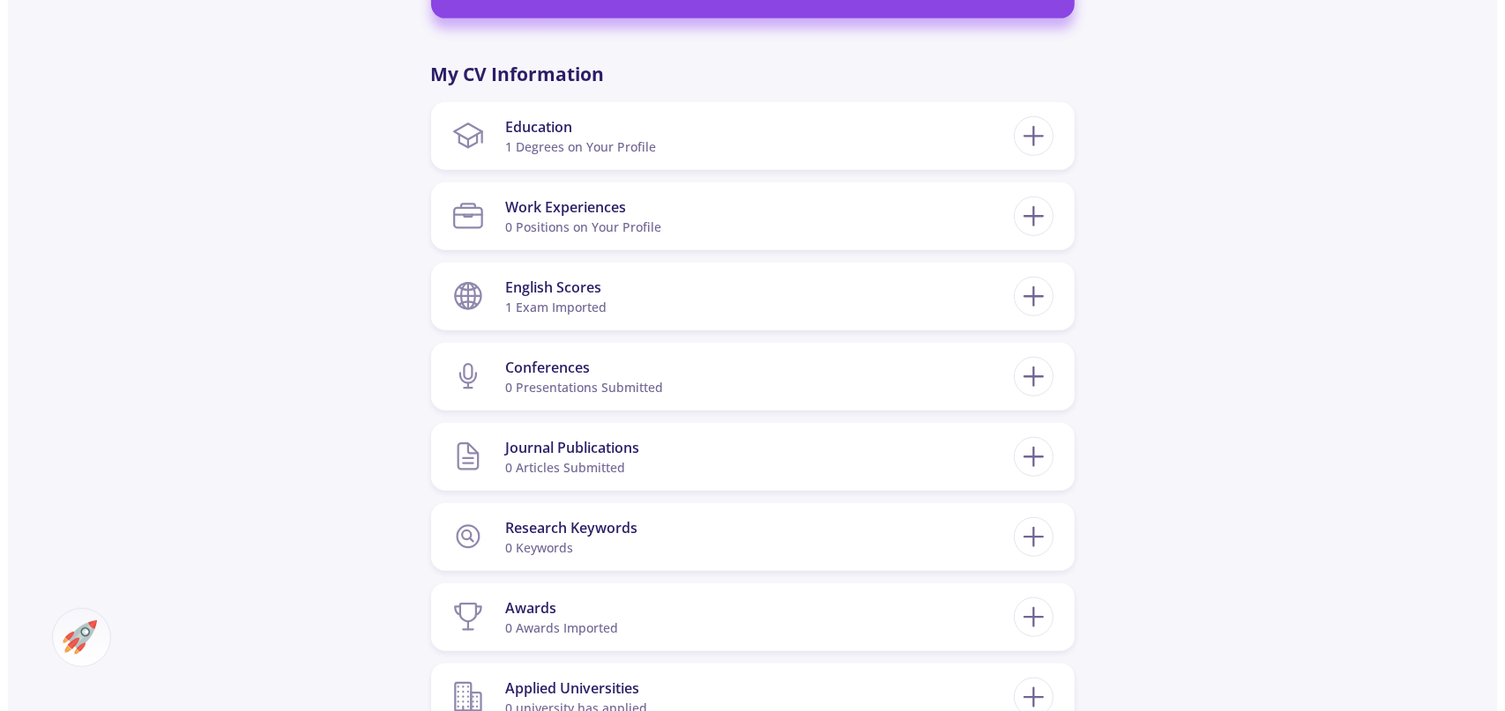
scroll to position [771, 0]
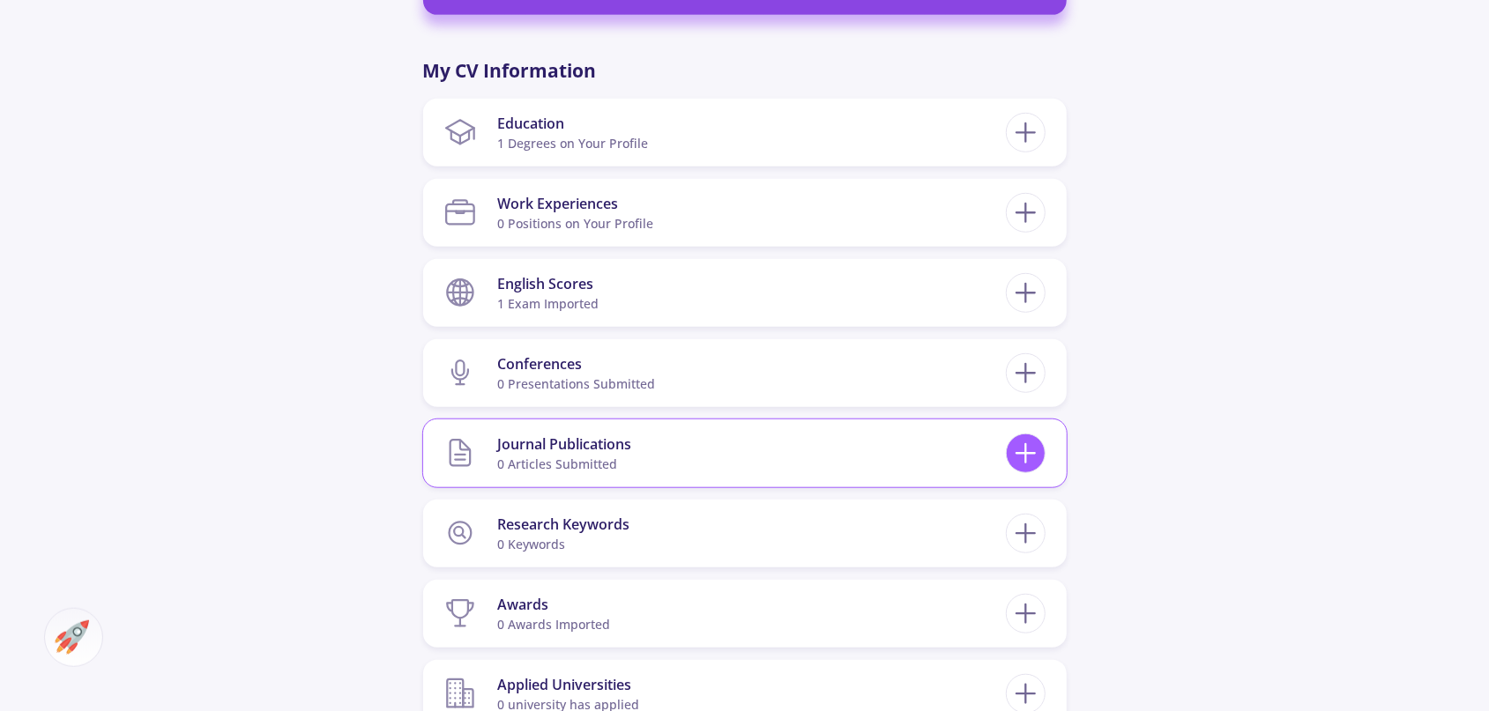
click at [1024, 447] on icon at bounding box center [1025, 453] width 33 height 33
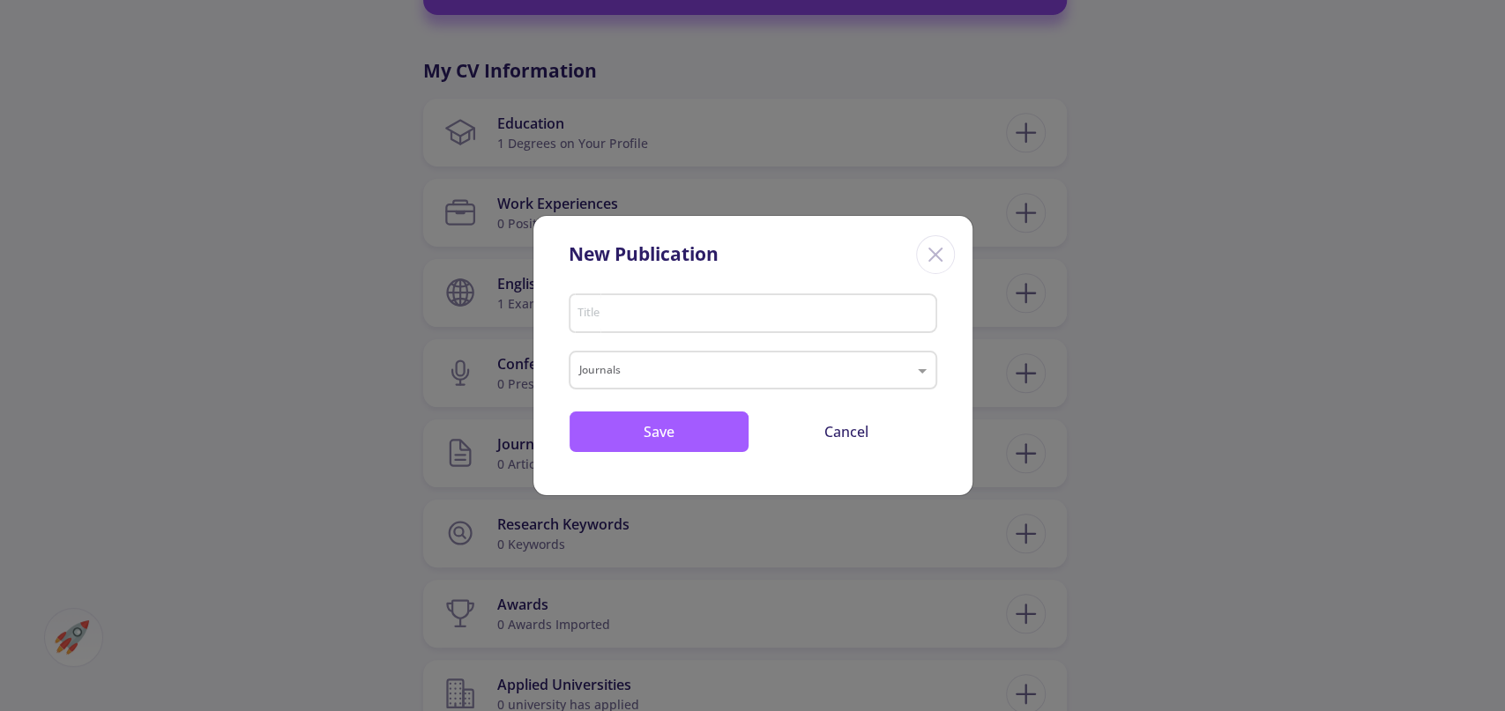
click at [292, 409] on div "New Publication Title Journals Save Cancel" at bounding box center [752, 355] width 1505 height 711
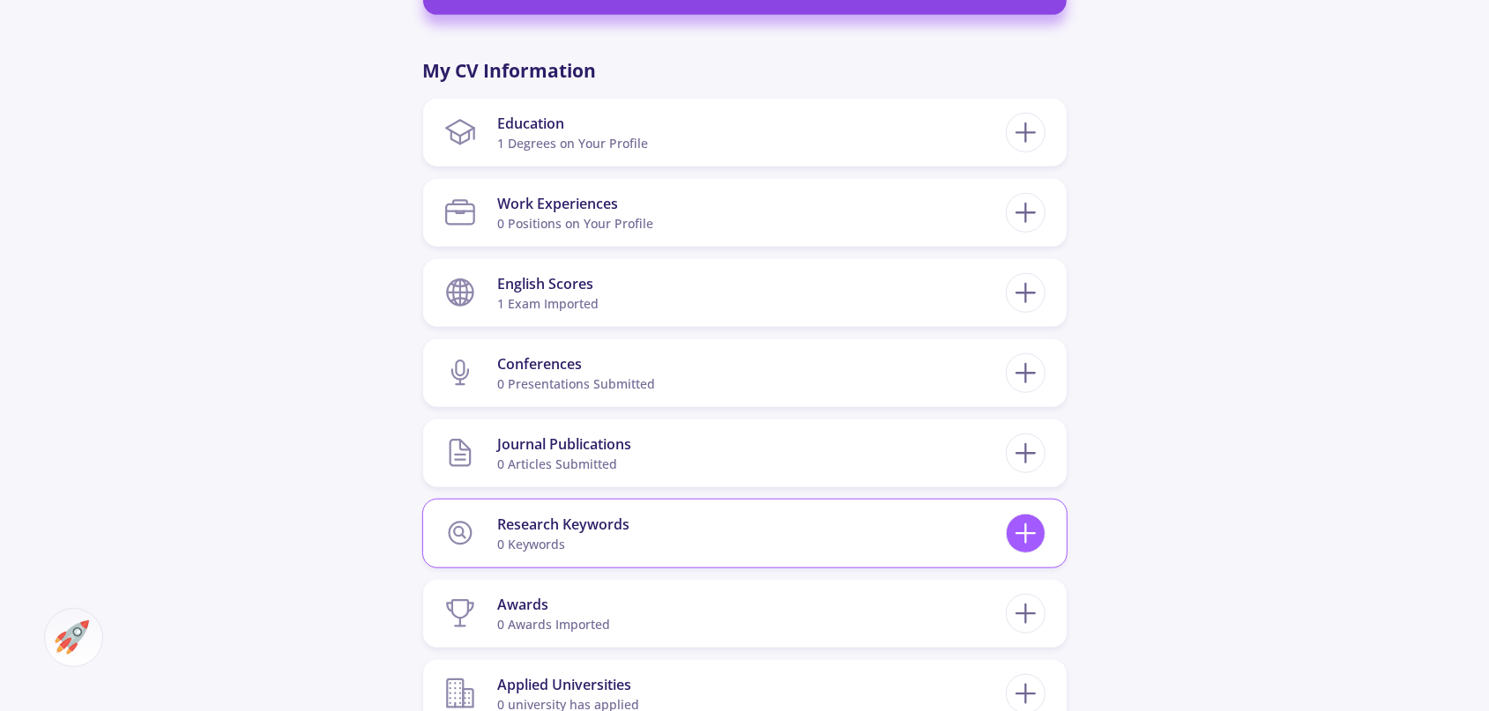
click at [1013, 546] on icon at bounding box center [1025, 534] width 33 height 33
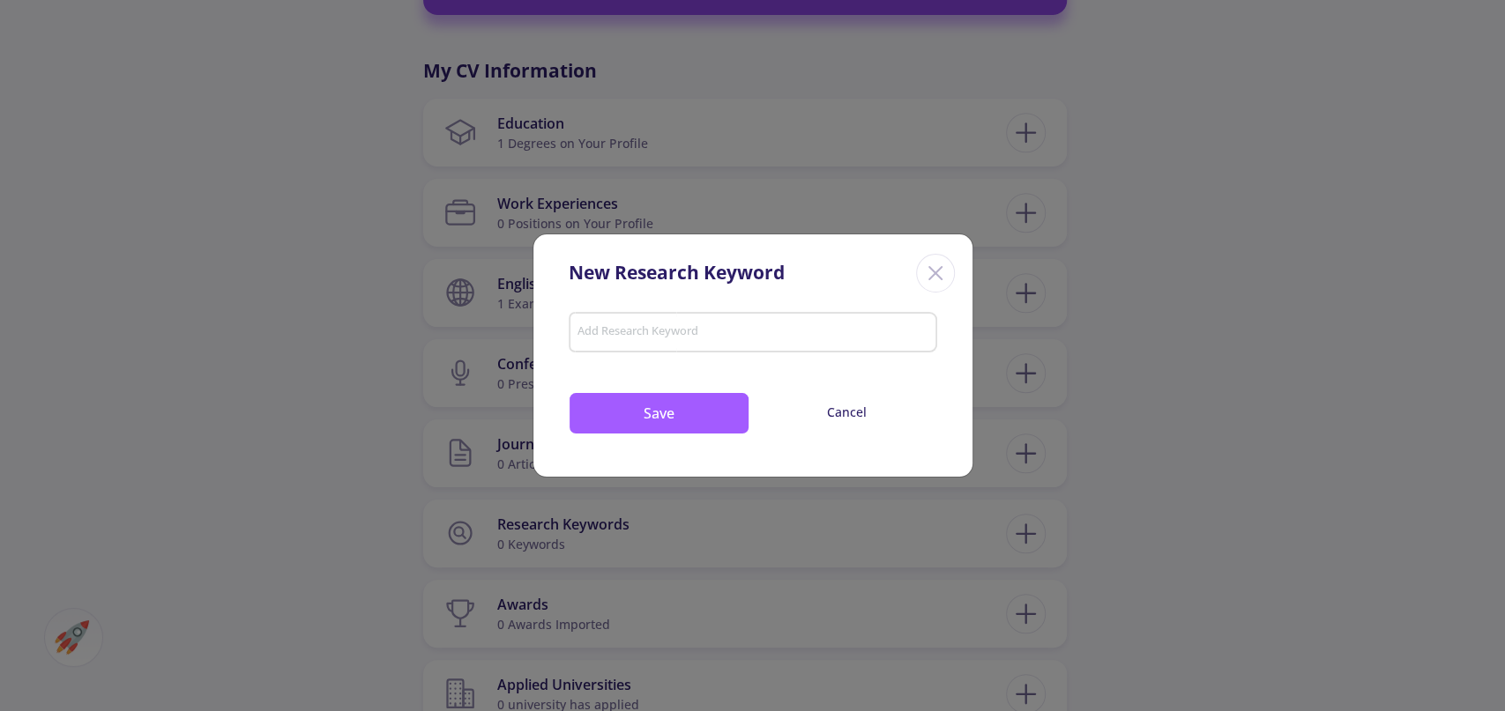
click at [695, 605] on div "New Research Keyword Add Research Keyword Save Cancel" at bounding box center [752, 355] width 1505 height 711
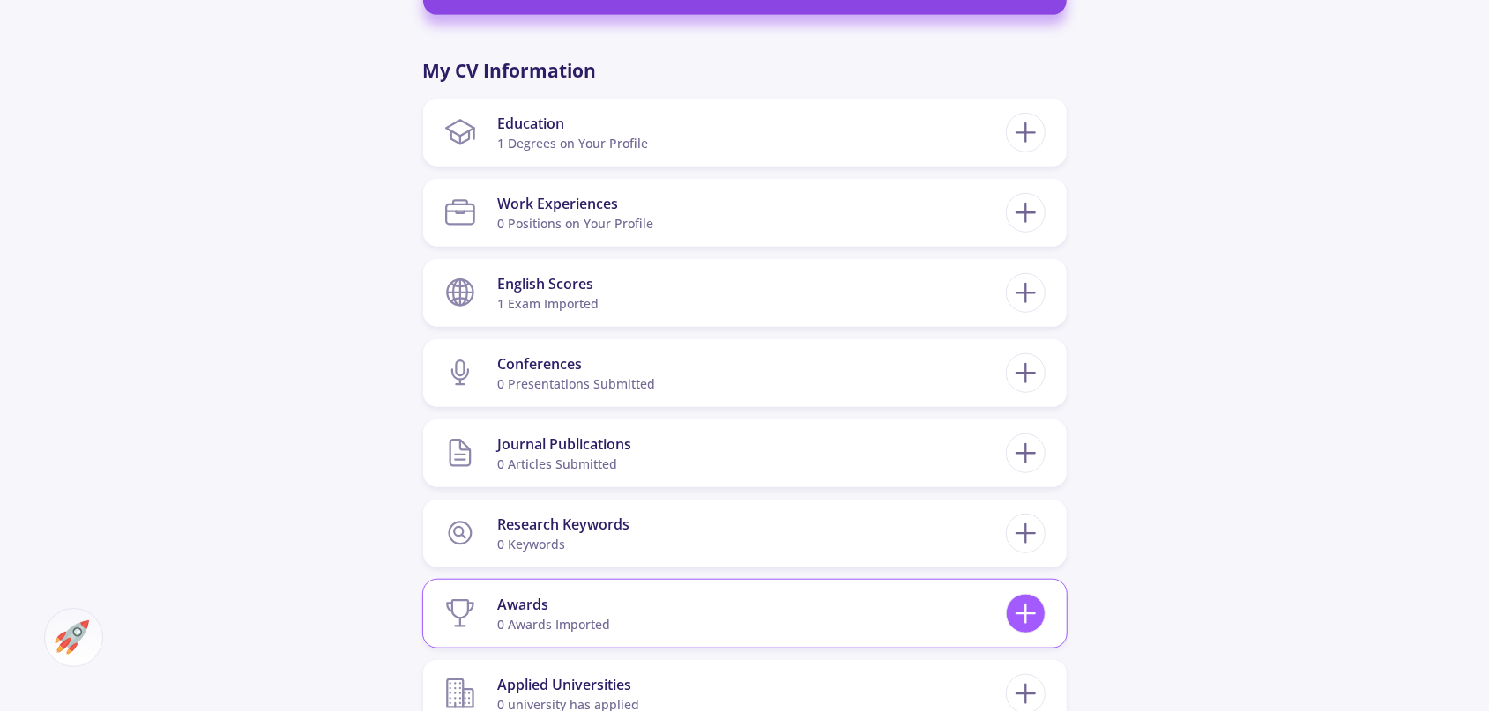
click at [1017, 615] on line at bounding box center [1026, 615] width 19 height 0
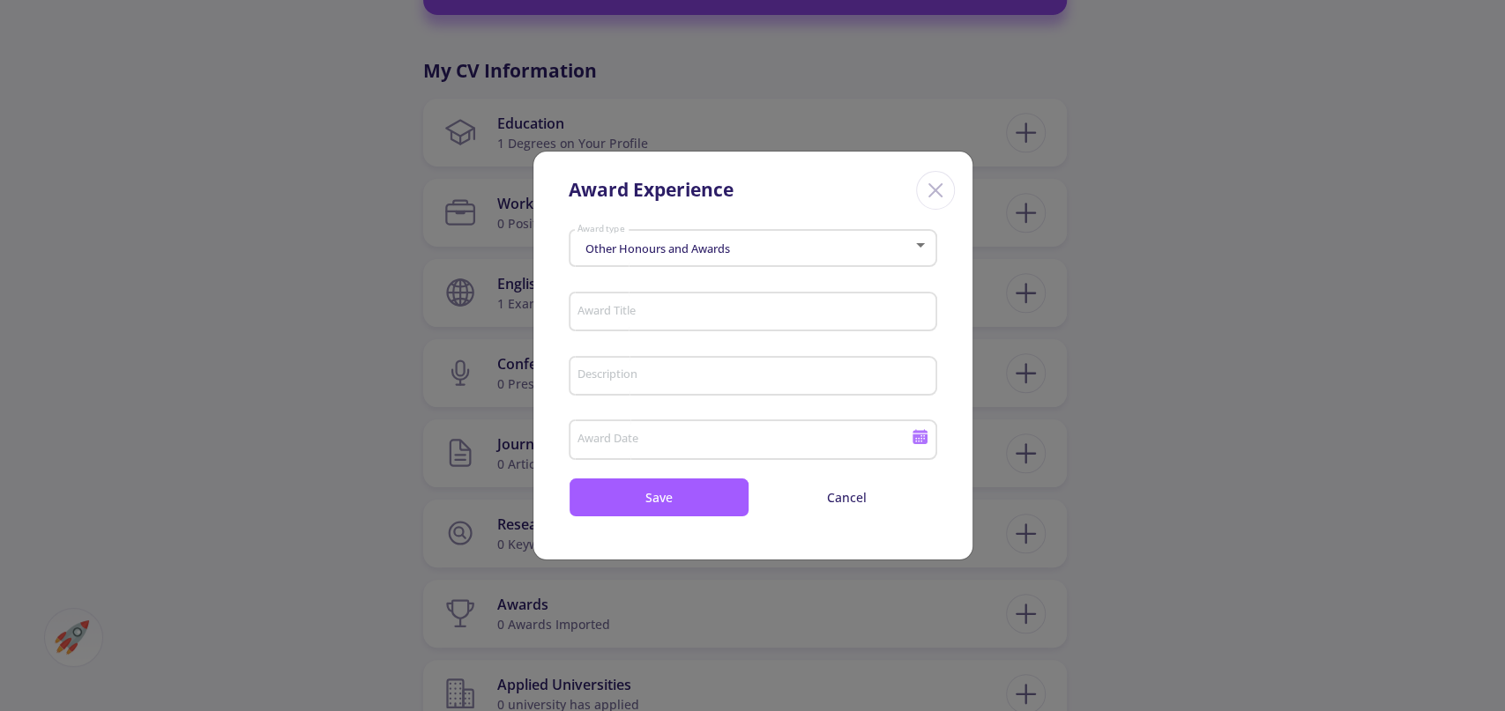
click at [731, 271] on div "Other Honours and Awards Award type" at bounding box center [753, 254] width 369 height 56
click at [711, 257] on div "Other Honours and Awards Award type" at bounding box center [753, 245] width 352 height 44
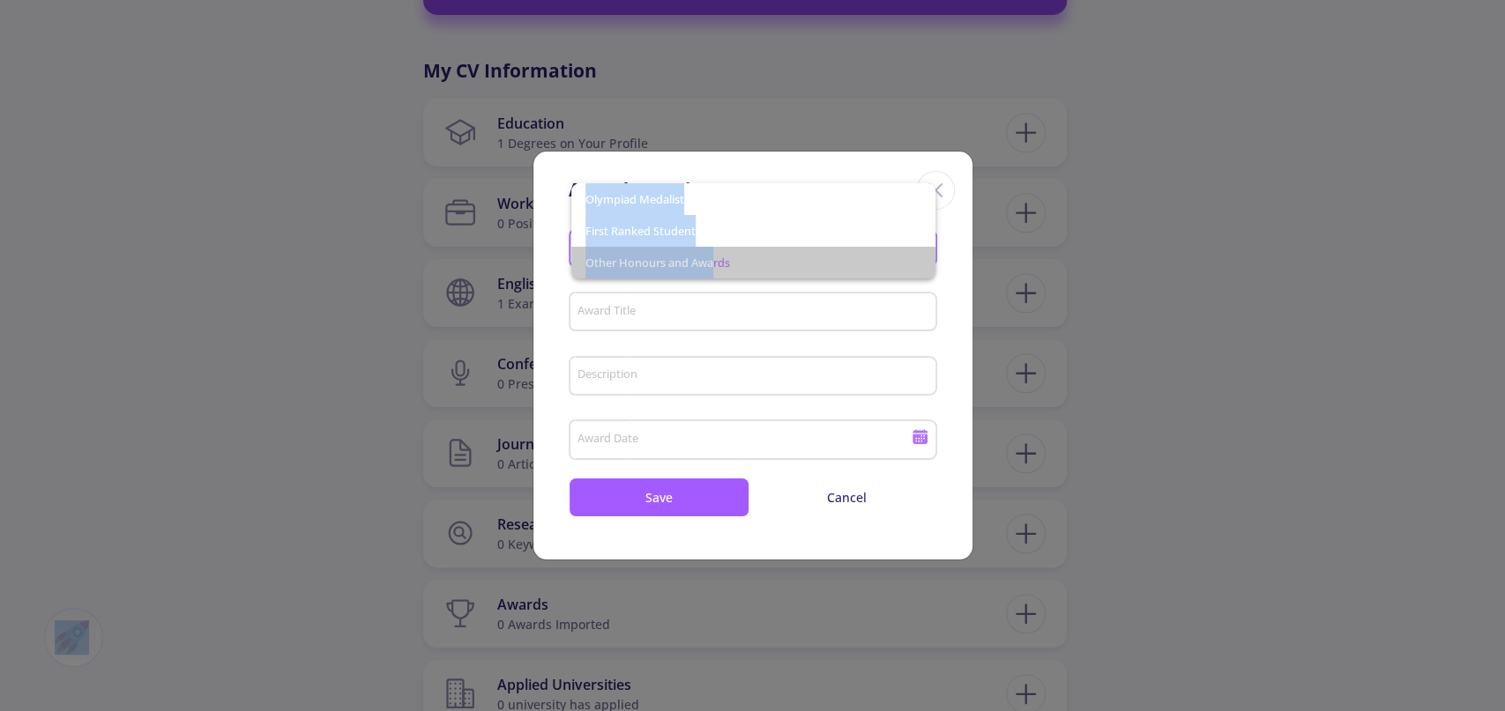
click at [712, 269] on span "Other Honours and Awards" at bounding box center [753, 263] width 336 height 32
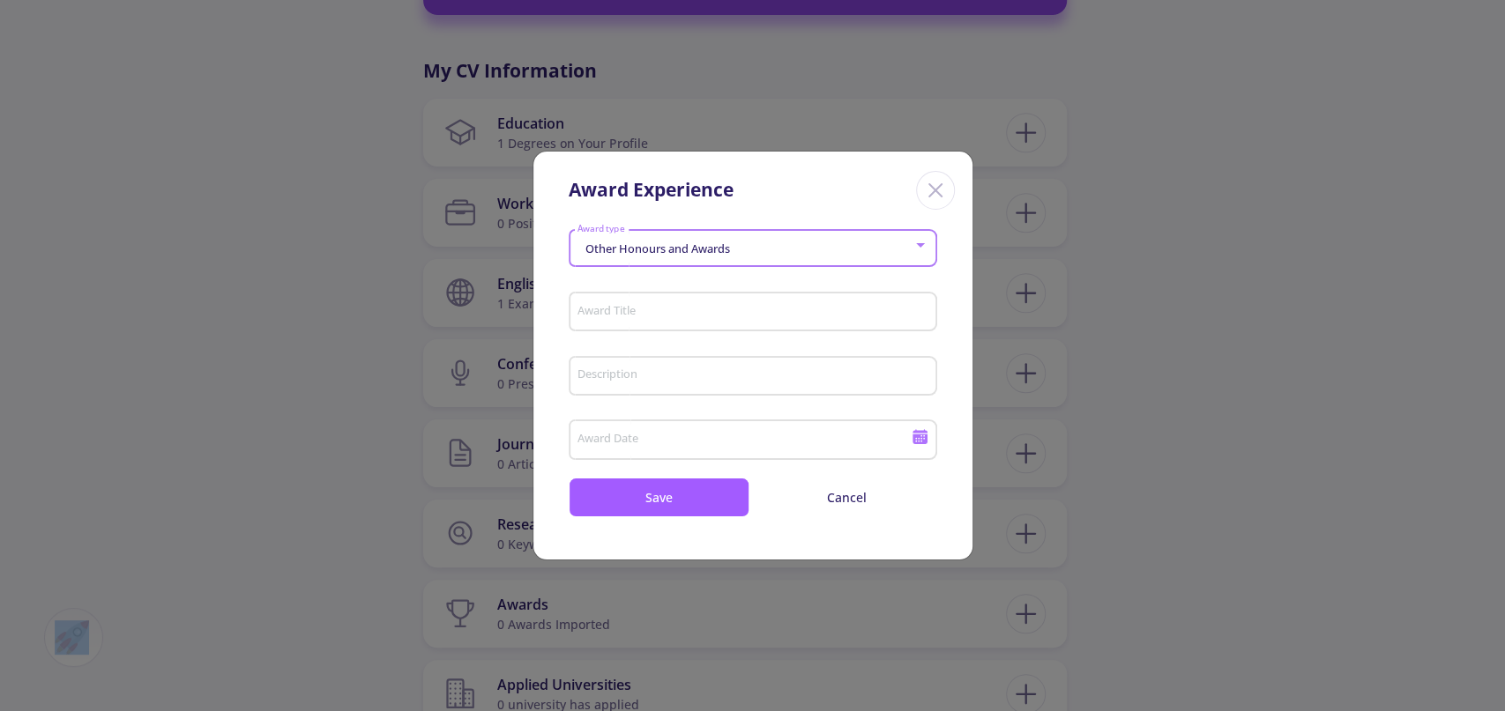
click at [682, 324] on div "Award Title" at bounding box center [753, 309] width 352 height 46
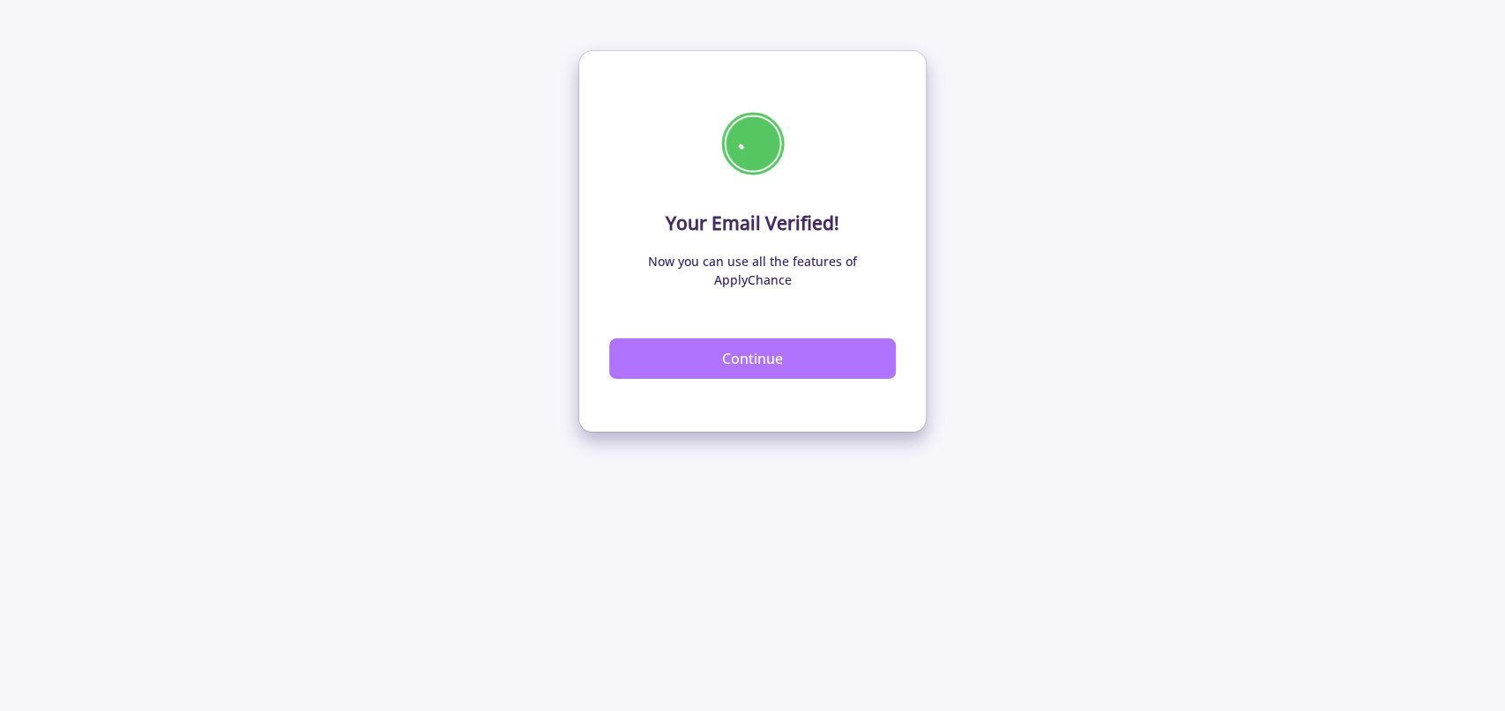
click at [752, 348] on button "Continue" at bounding box center [752, 359] width 287 height 41
